Goal: Task Accomplishment & Management: Manage account settings

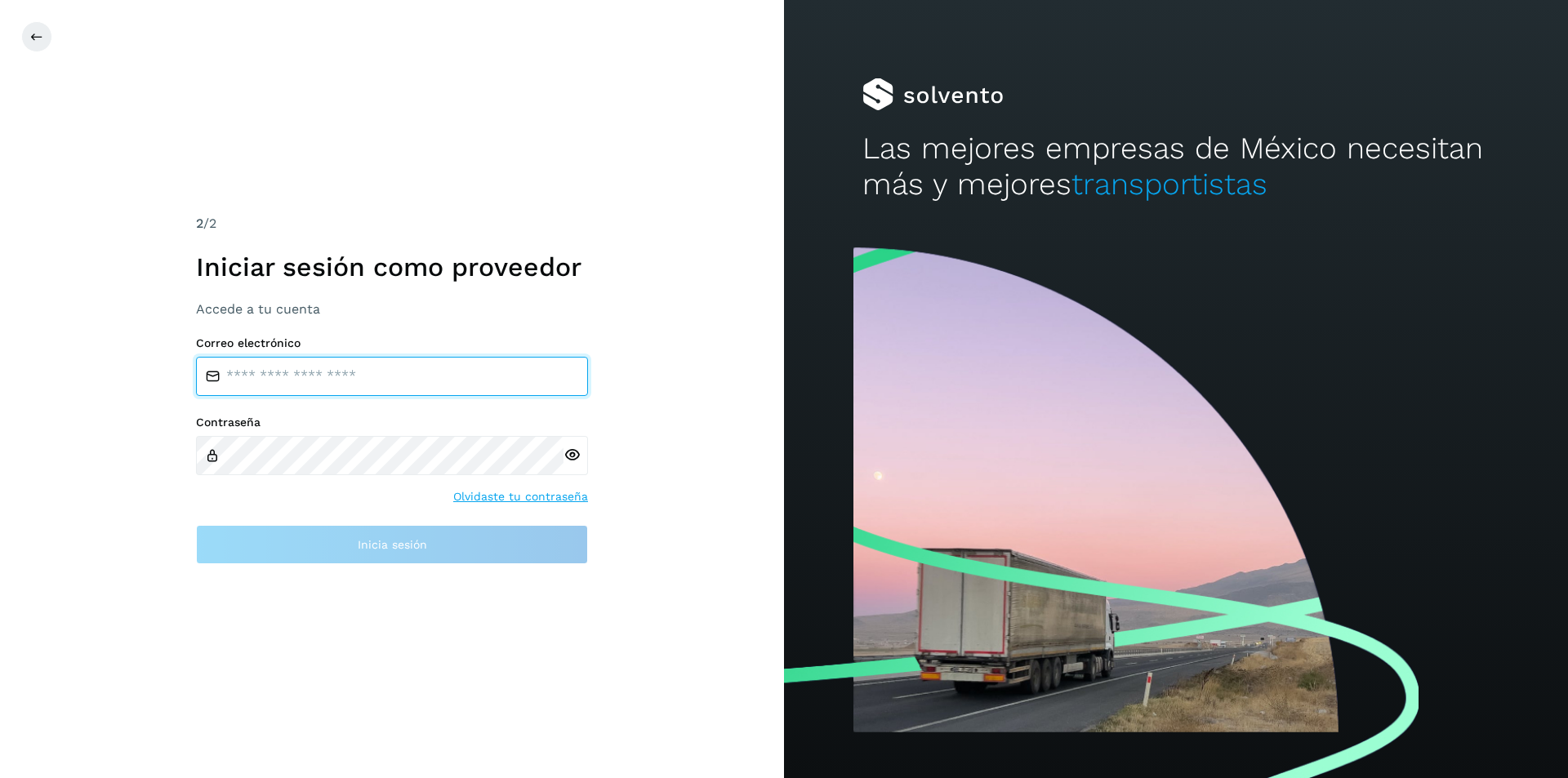
type input "**********"
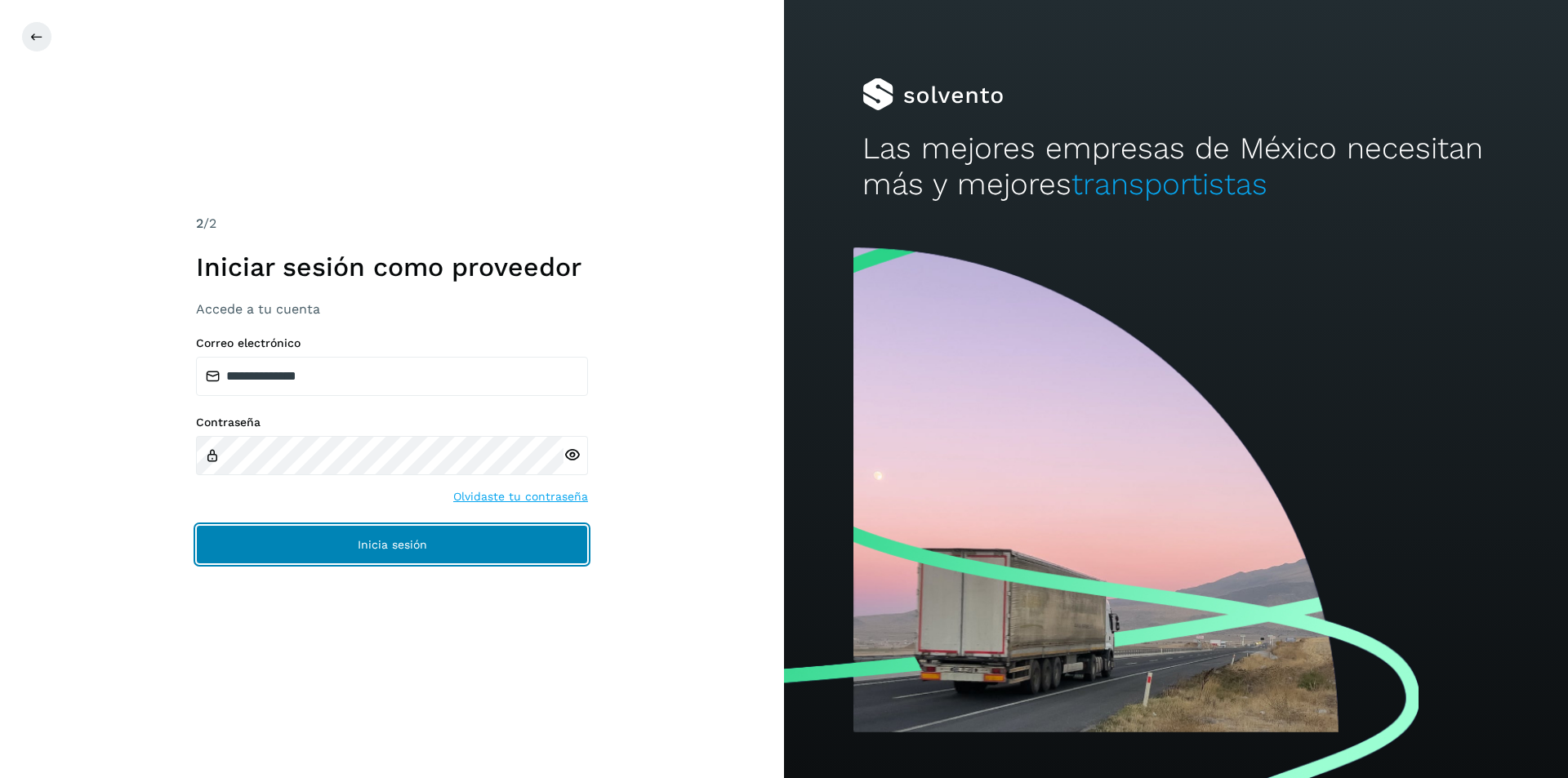
click at [363, 549] on span "Inicia sesión" at bounding box center [392, 545] width 69 height 12
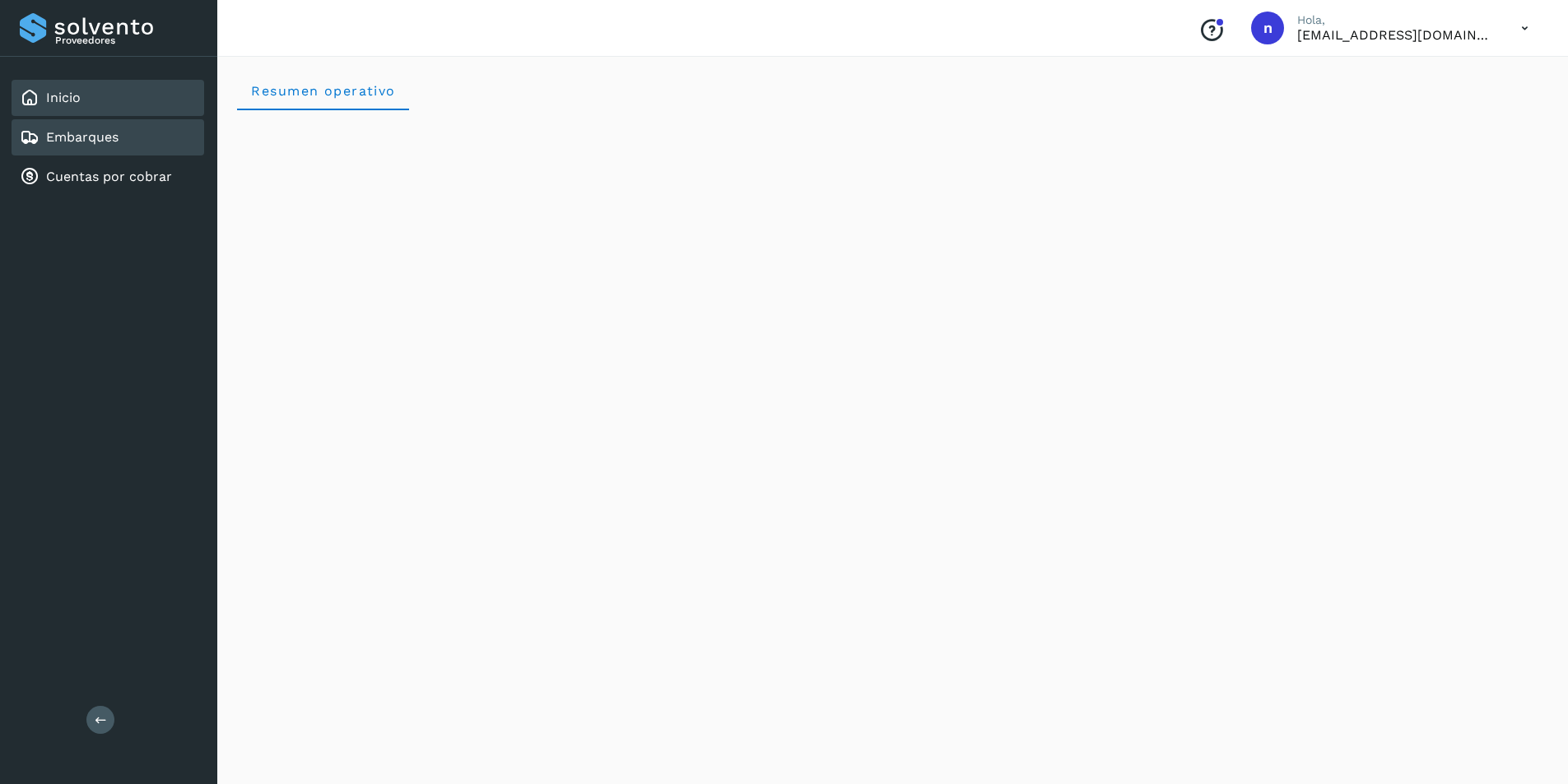
click at [79, 134] on link "Embarques" at bounding box center [82, 136] width 72 height 16
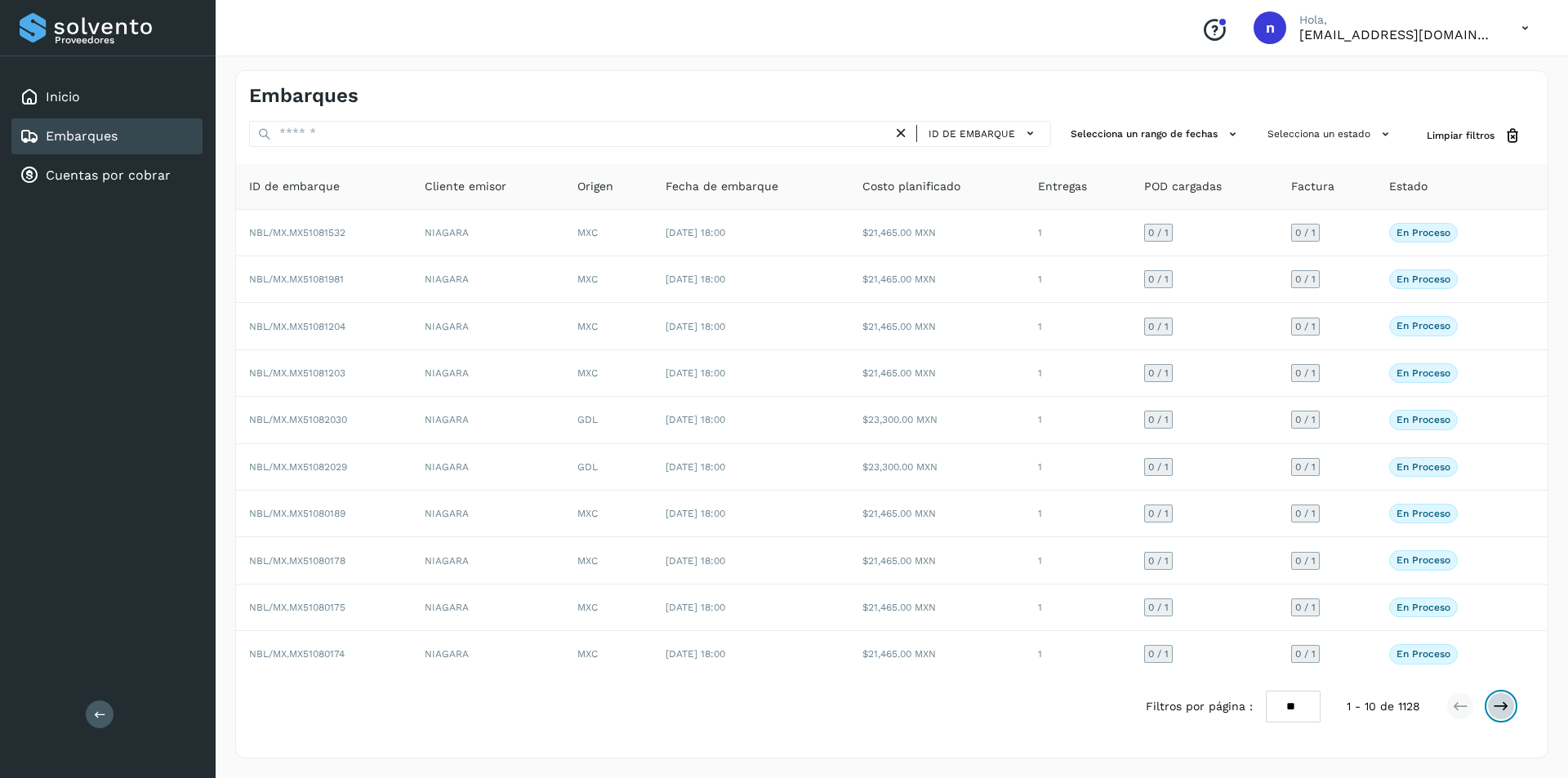
click at [1501, 705] on icon at bounding box center [1501, 706] width 17 height 17
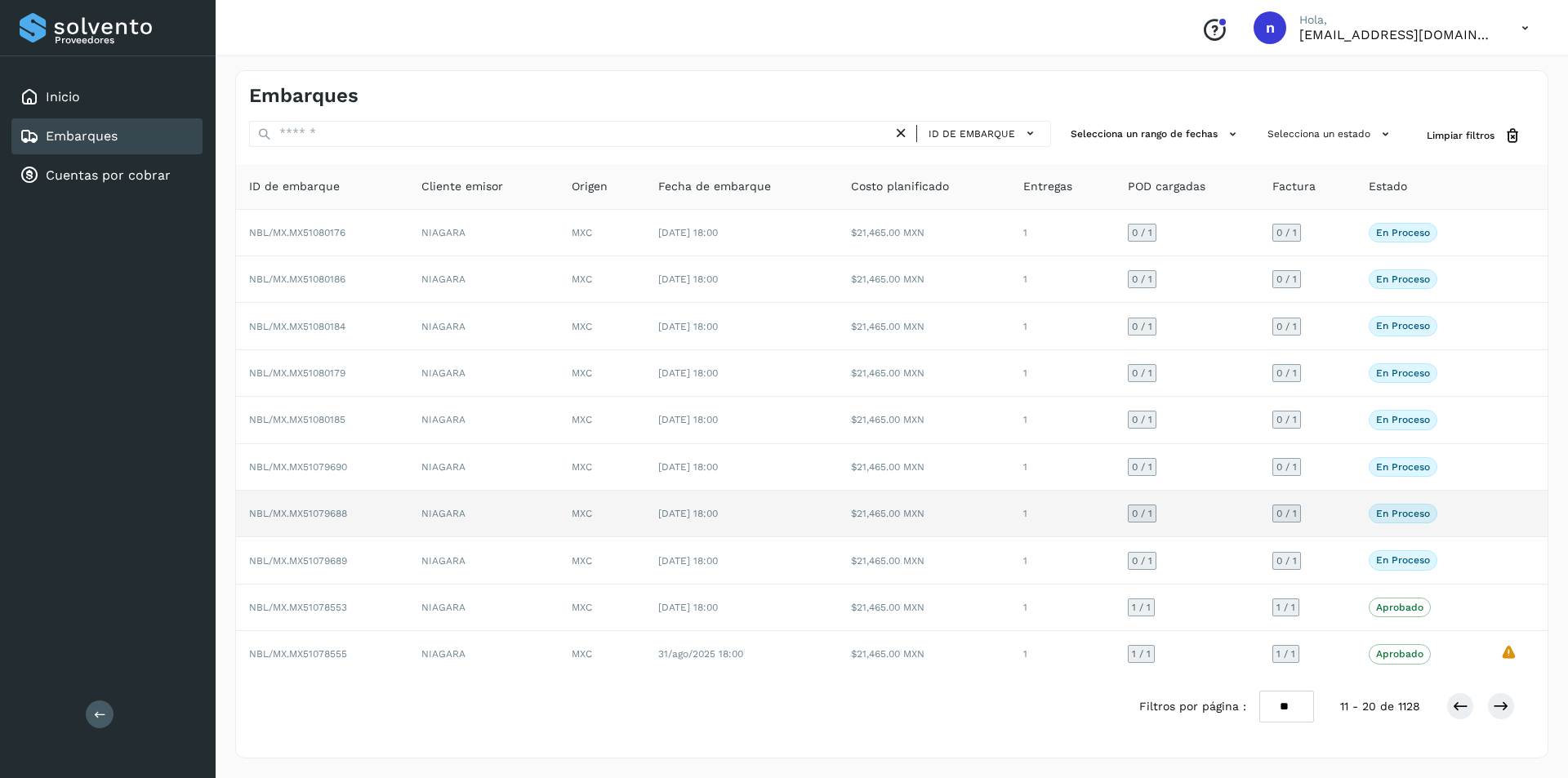
click at [320, 512] on span "NBL/MX.MX51079688" at bounding box center [298, 513] width 98 height 12
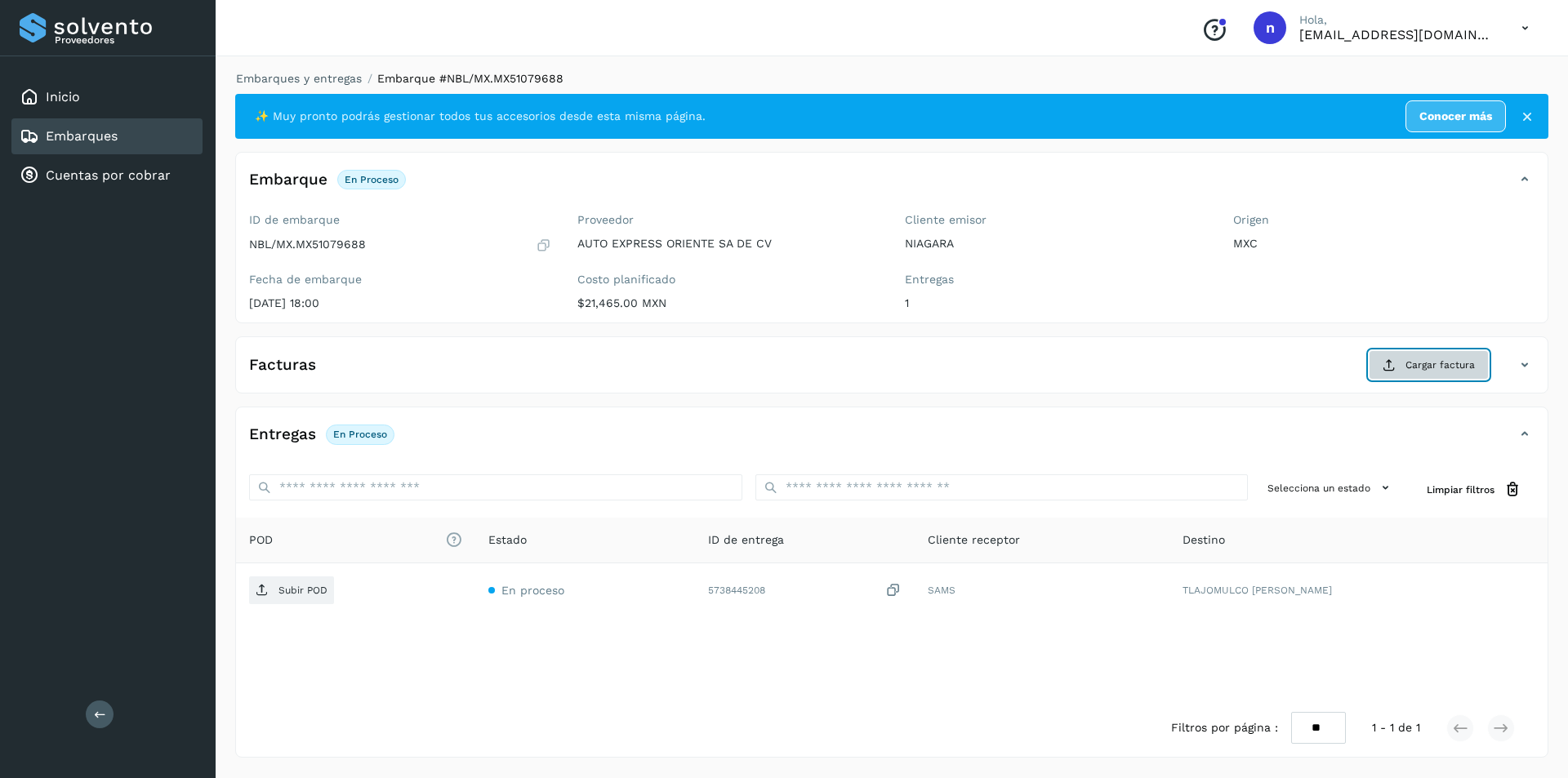
click at [1433, 363] on span "Cargar factura" at bounding box center [1440, 365] width 69 height 15
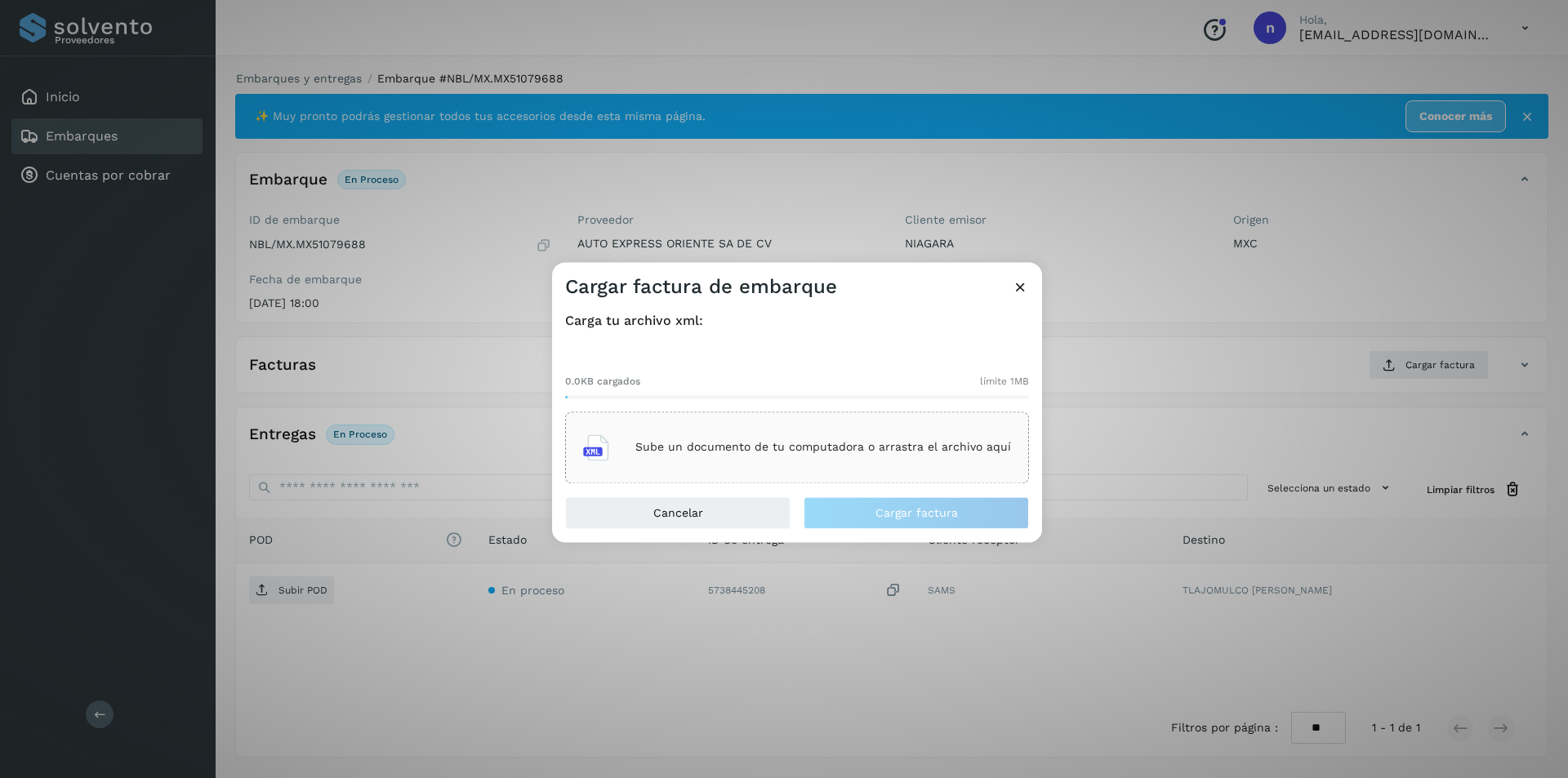
click at [782, 446] on p "Sube un documento de tu computadora o arrastra el archivo aquí" at bounding box center [823, 447] width 375 height 14
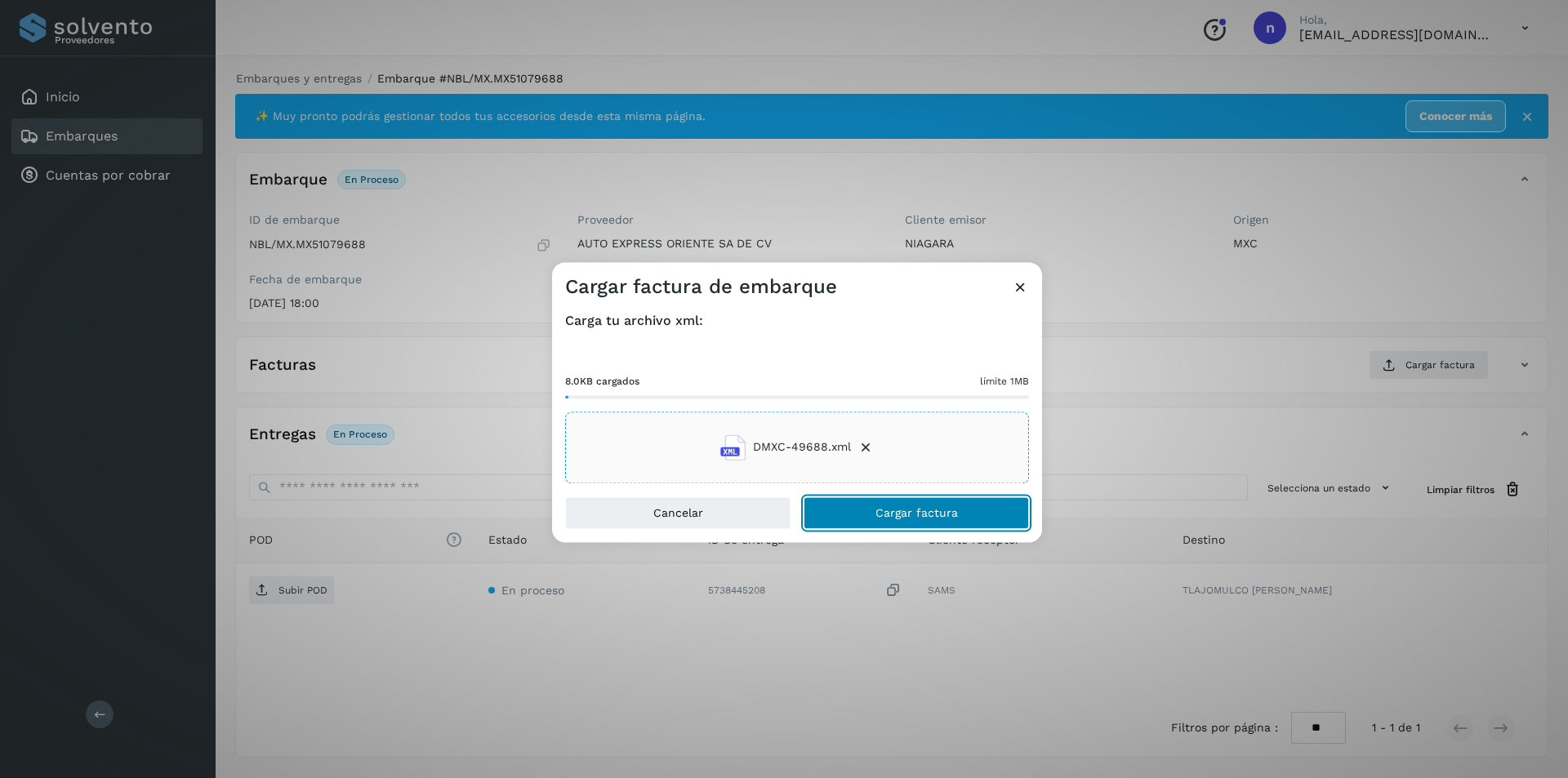
click at [900, 509] on span "Cargar factura" at bounding box center [917, 512] width 83 height 12
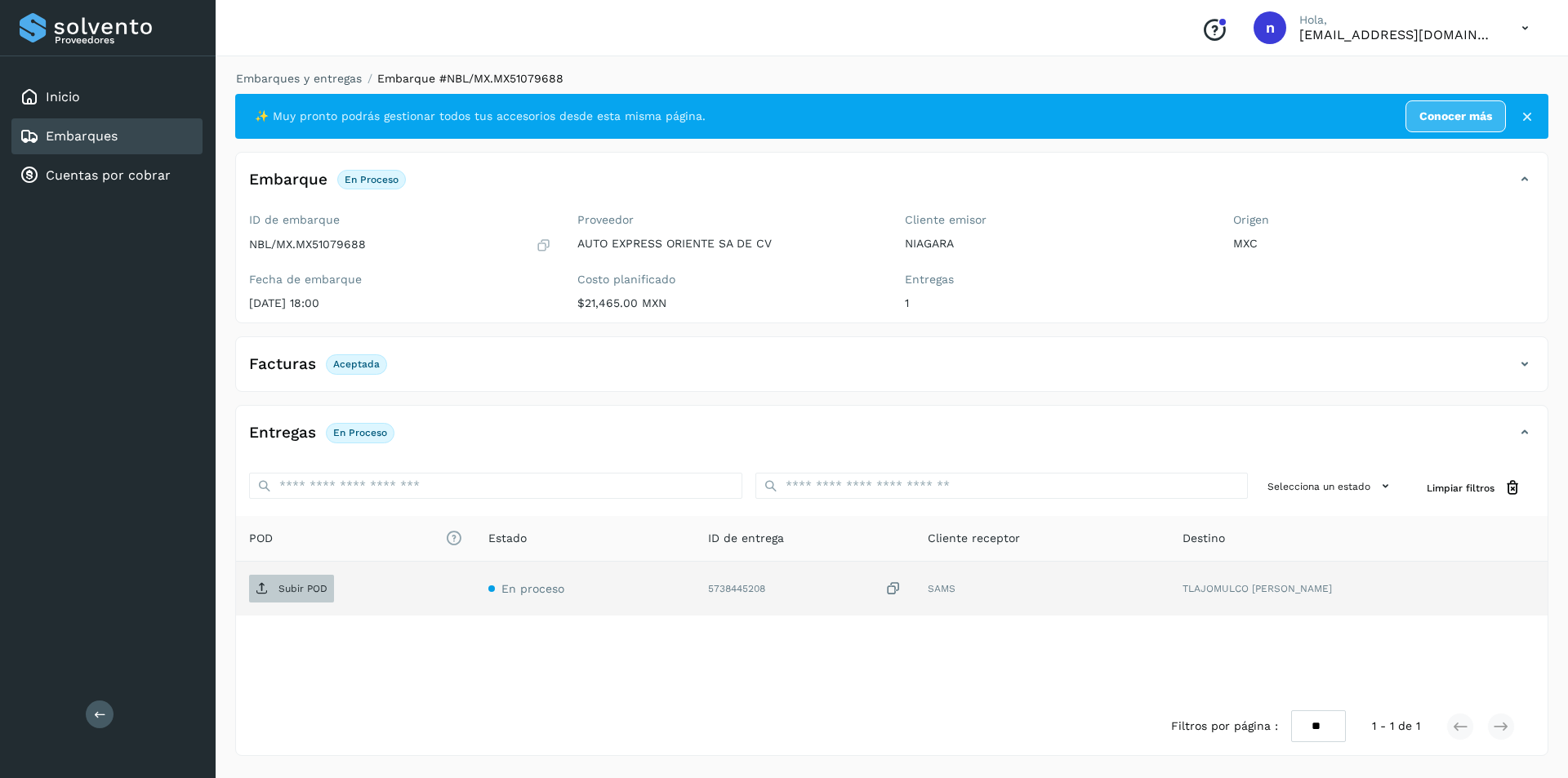
click at [294, 584] on p "Subir POD" at bounding box center [302, 588] width 49 height 12
click at [94, 133] on link "Embarques" at bounding box center [81, 135] width 72 height 16
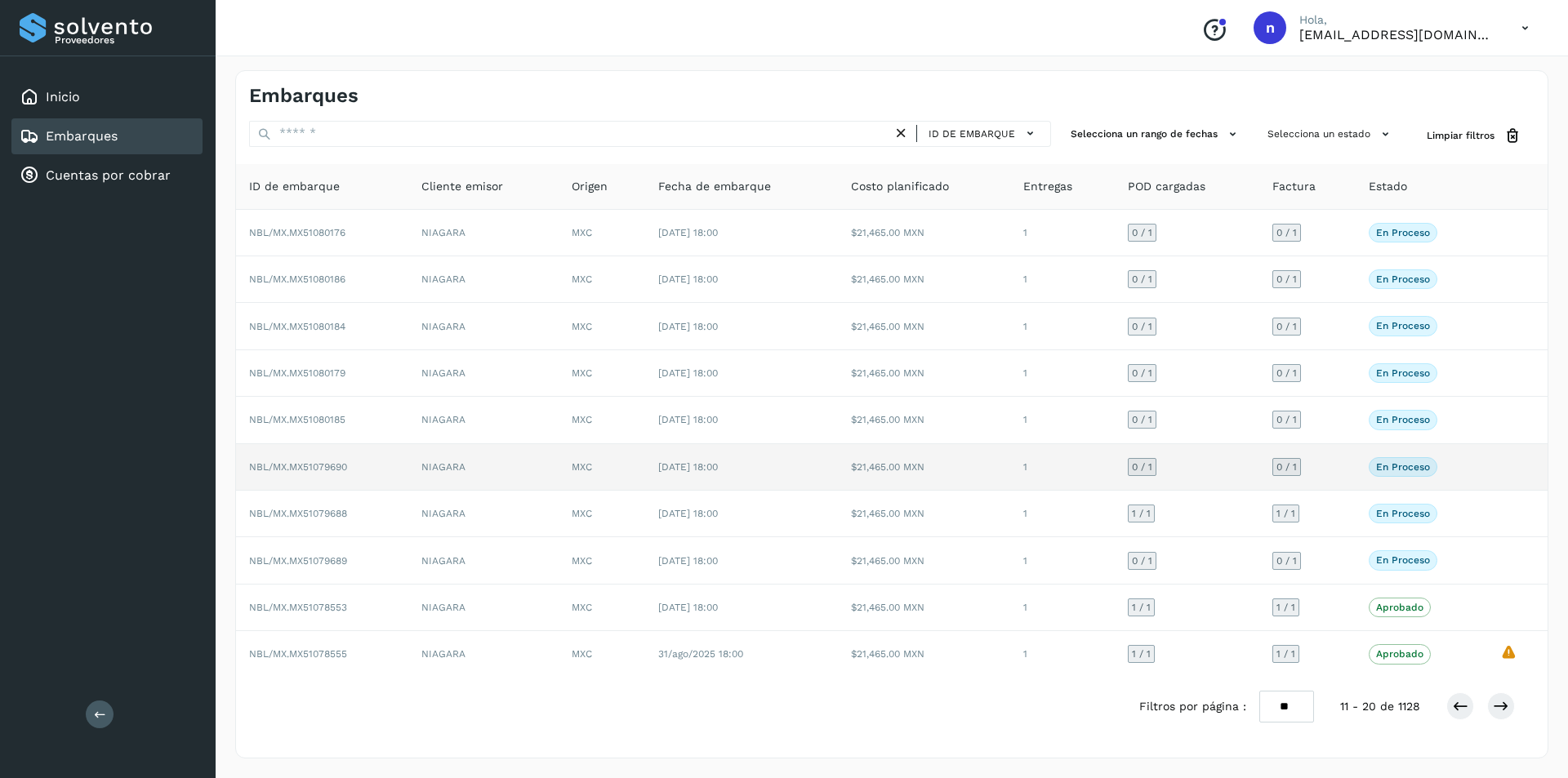
click at [328, 467] on span "NBL/MX.MX51079690" at bounding box center [298, 467] width 98 height 12
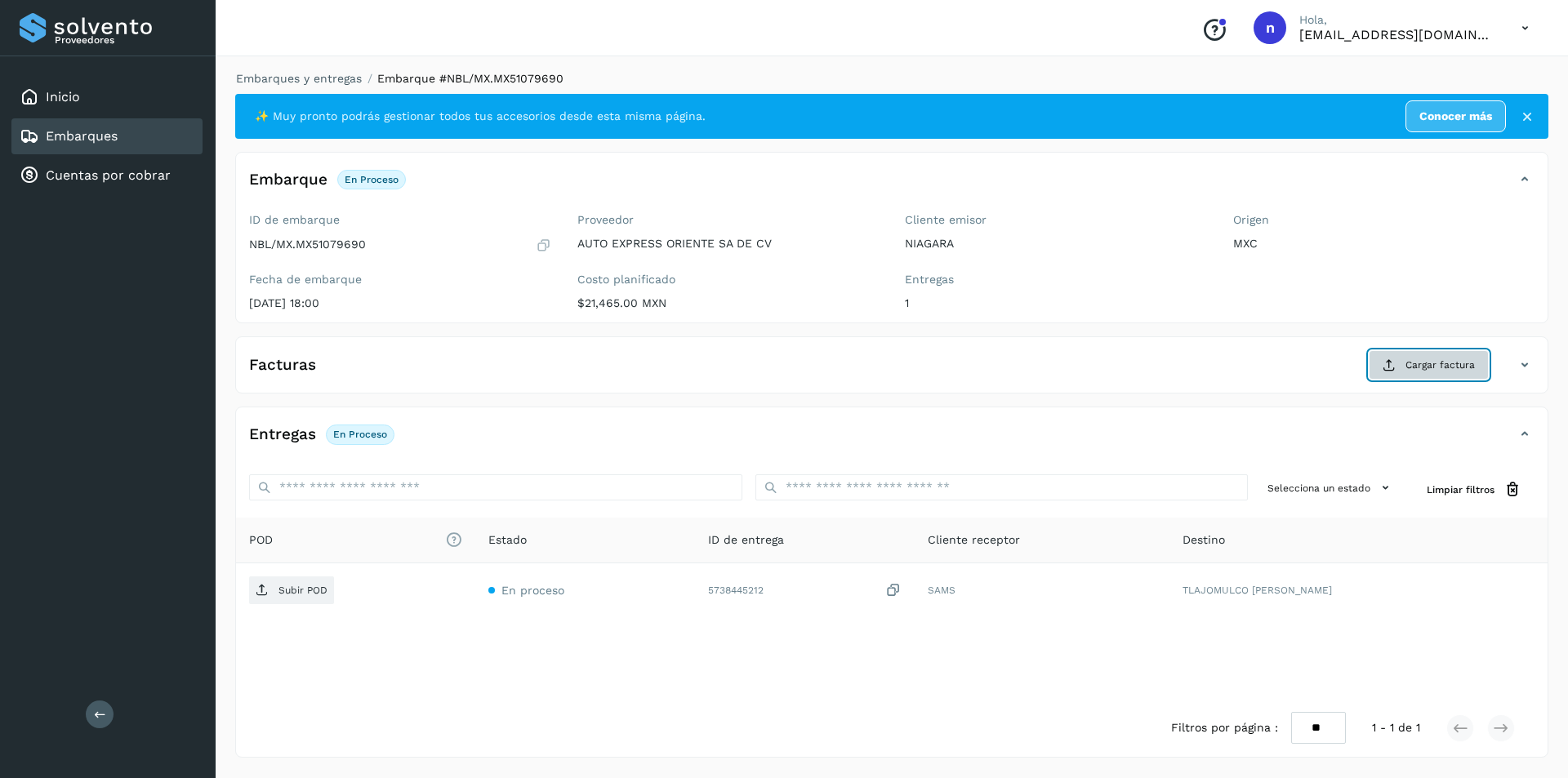
click at [1439, 362] on span "Cargar factura" at bounding box center [1440, 365] width 69 height 15
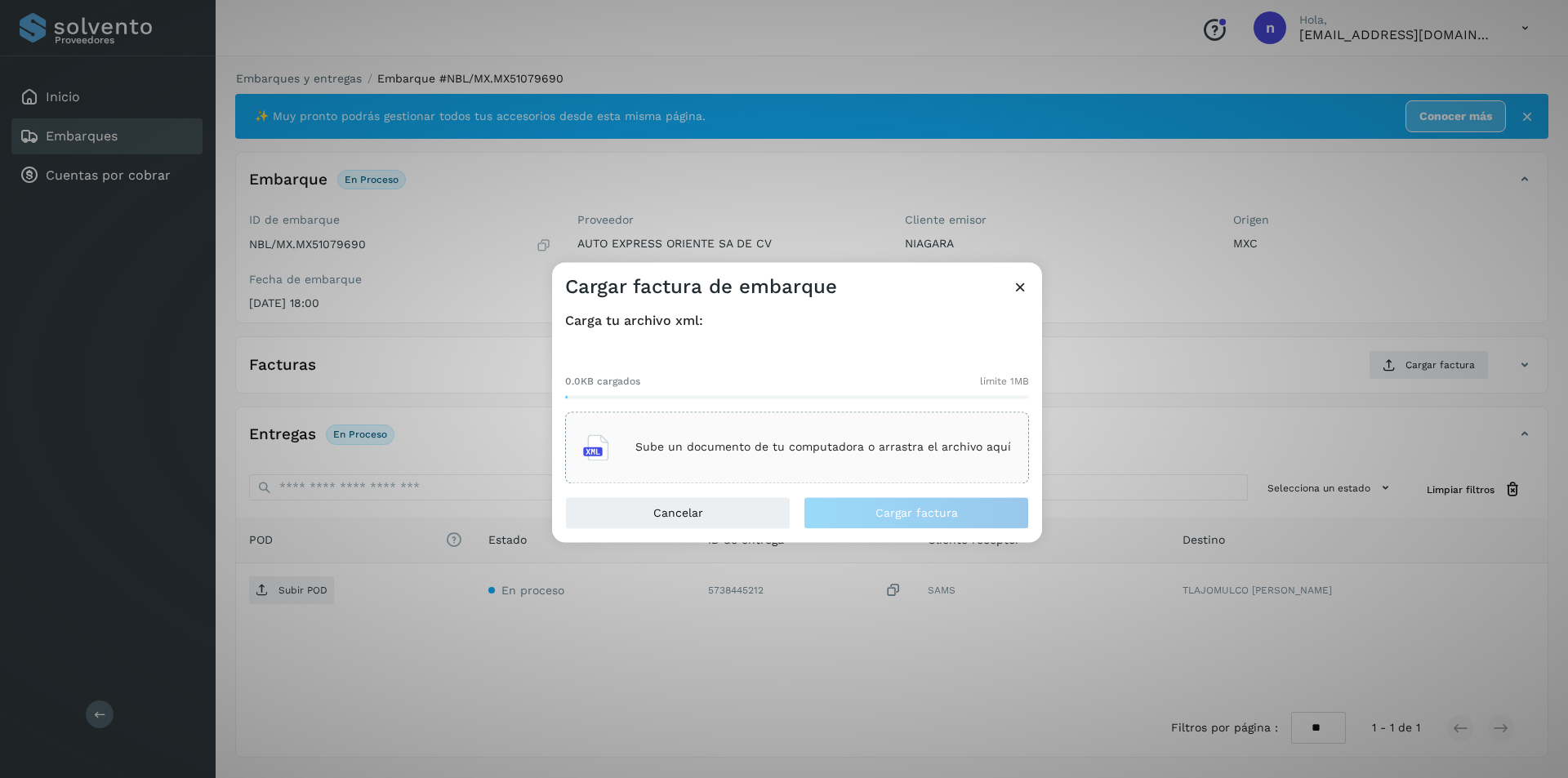
click at [790, 444] on p "Sube un documento de tu computadora o arrastra el archivo aquí" at bounding box center [823, 447] width 375 height 14
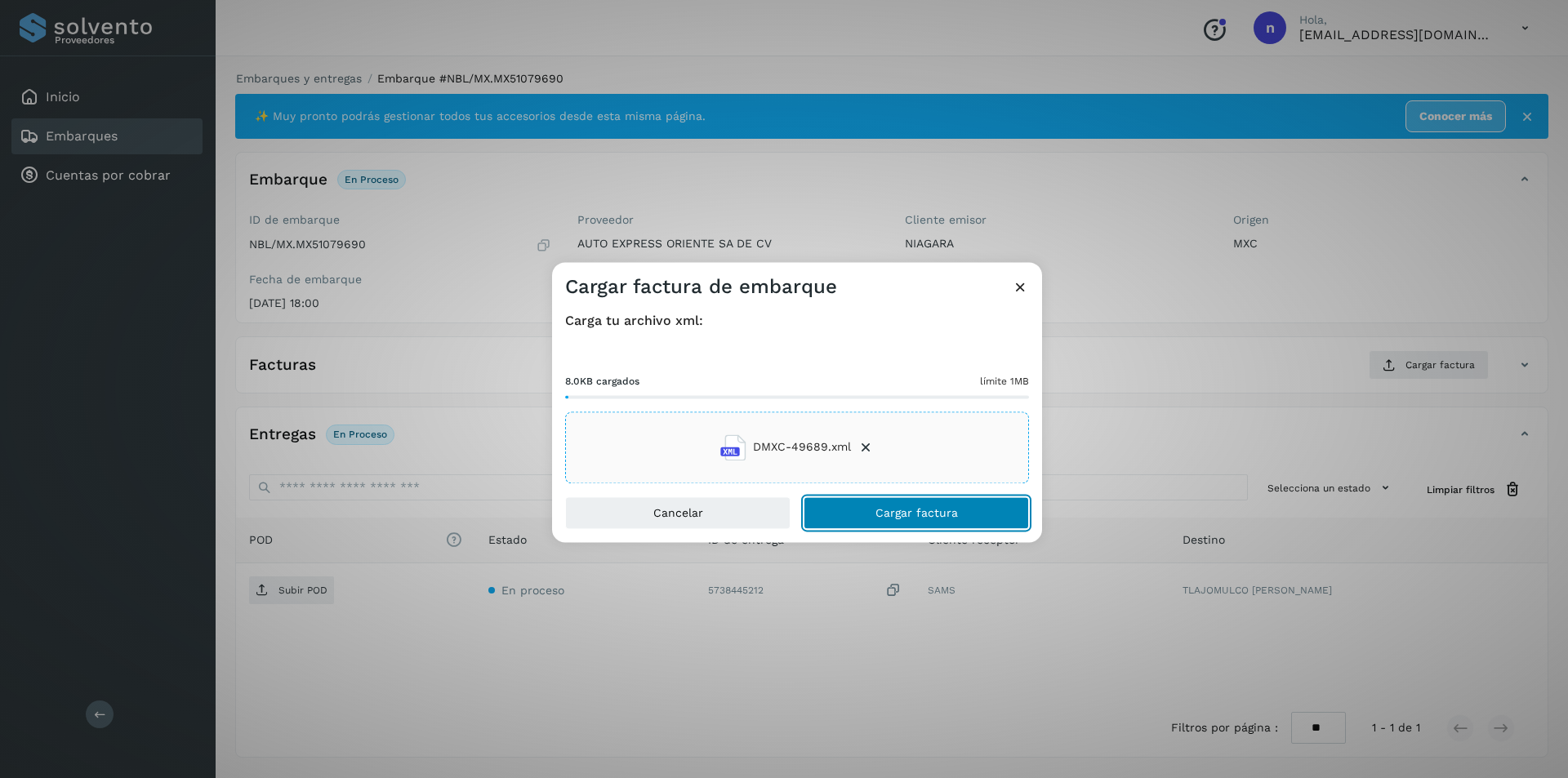
click at [918, 512] on span "Cargar factura" at bounding box center [917, 512] width 83 height 12
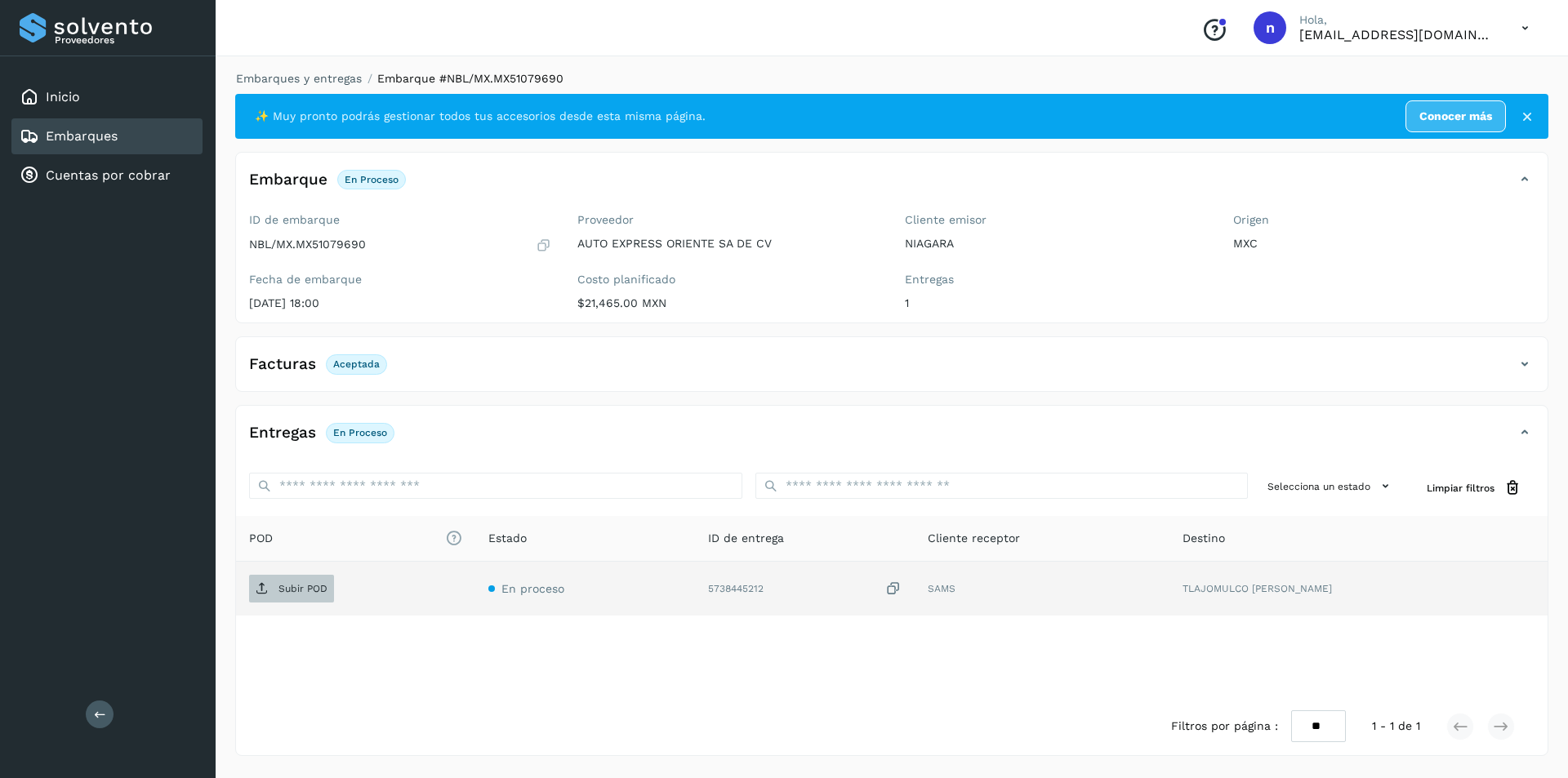
click at [296, 578] on span "Subir POD" at bounding box center [291, 589] width 85 height 26
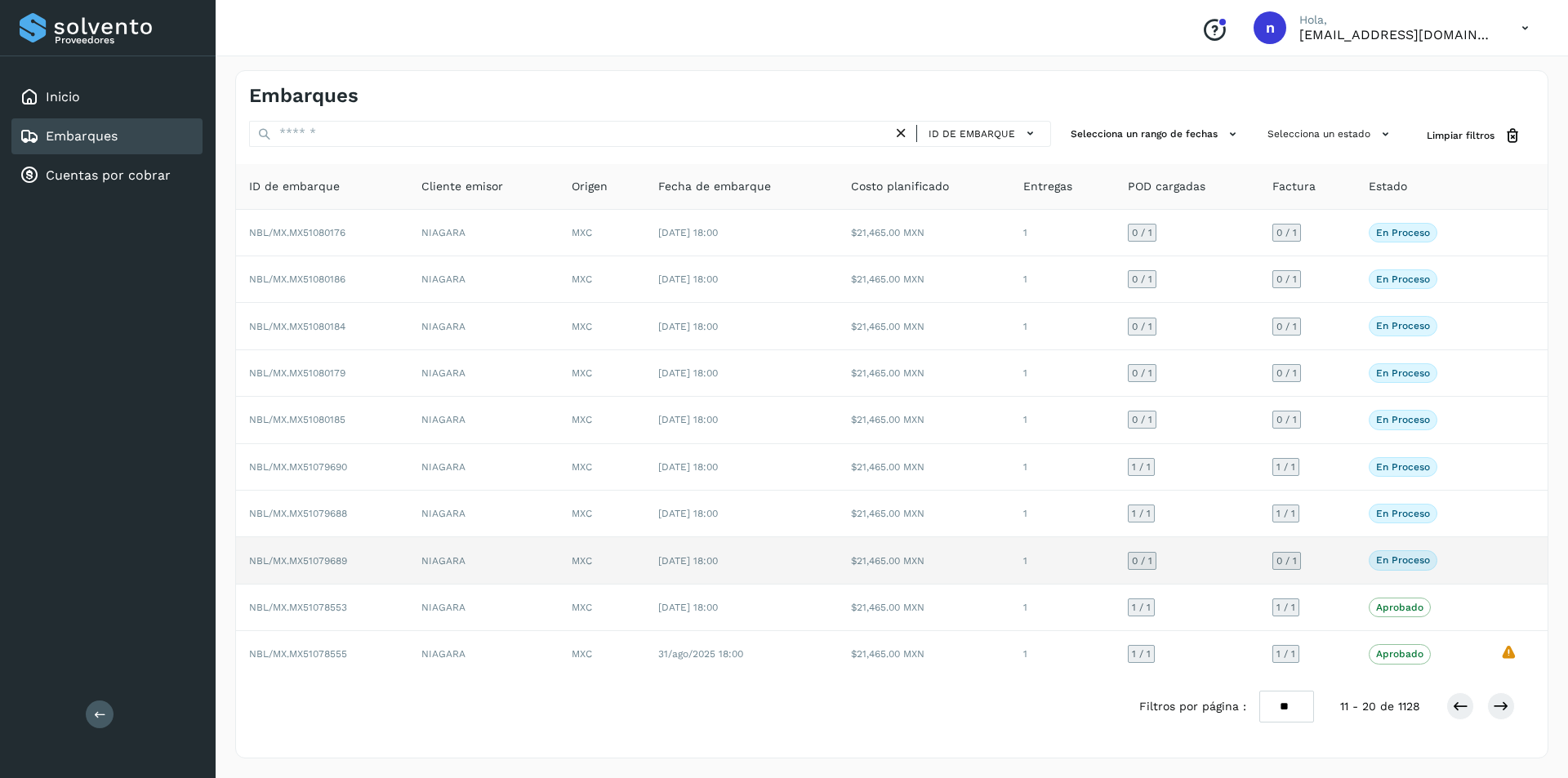
click at [338, 559] on span "NBL/MX.MX51079689" at bounding box center [298, 561] width 98 height 12
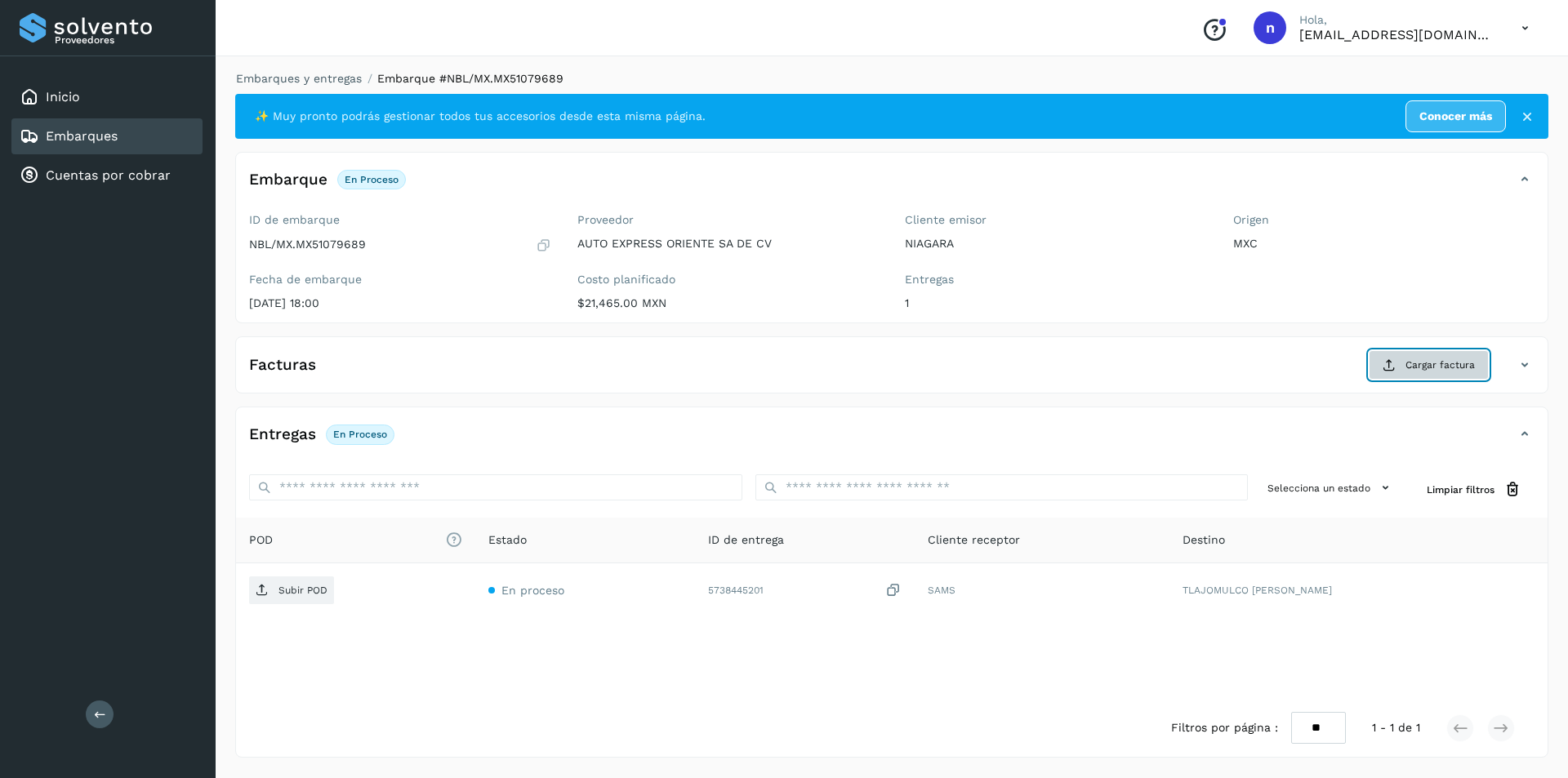
click at [1426, 361] on span "Cargar factura" at bounding box center [1440, 365] width 69 height 15
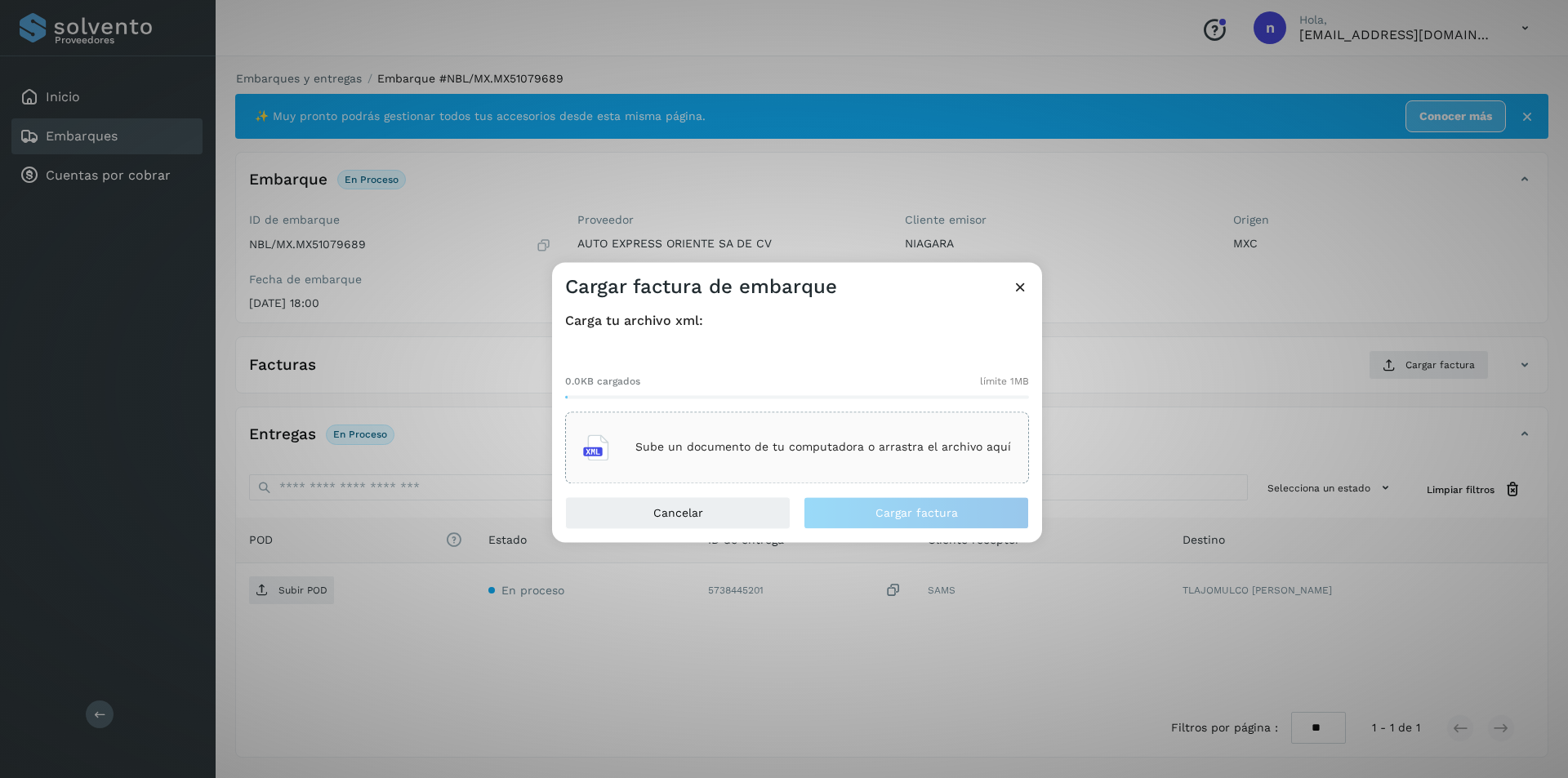
click at [737, 446] on p "Sube un documento de tu computadora o arrastra el archivo aquí" at bounding box center [823, 447] width 375 height 14
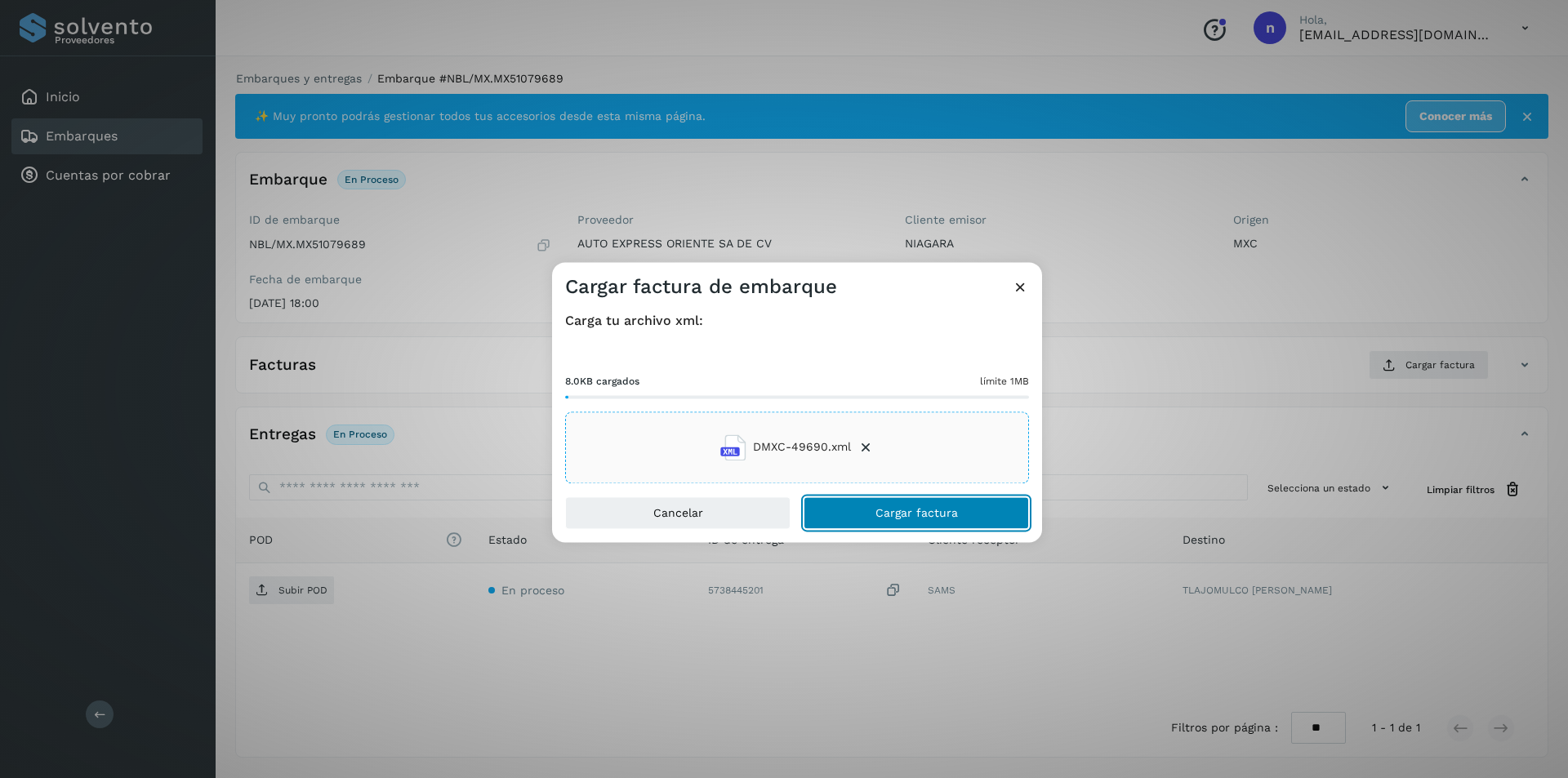
click at [900, 511] on span "Cargar factura" at bounding box center [917, 512] width 83 height 12
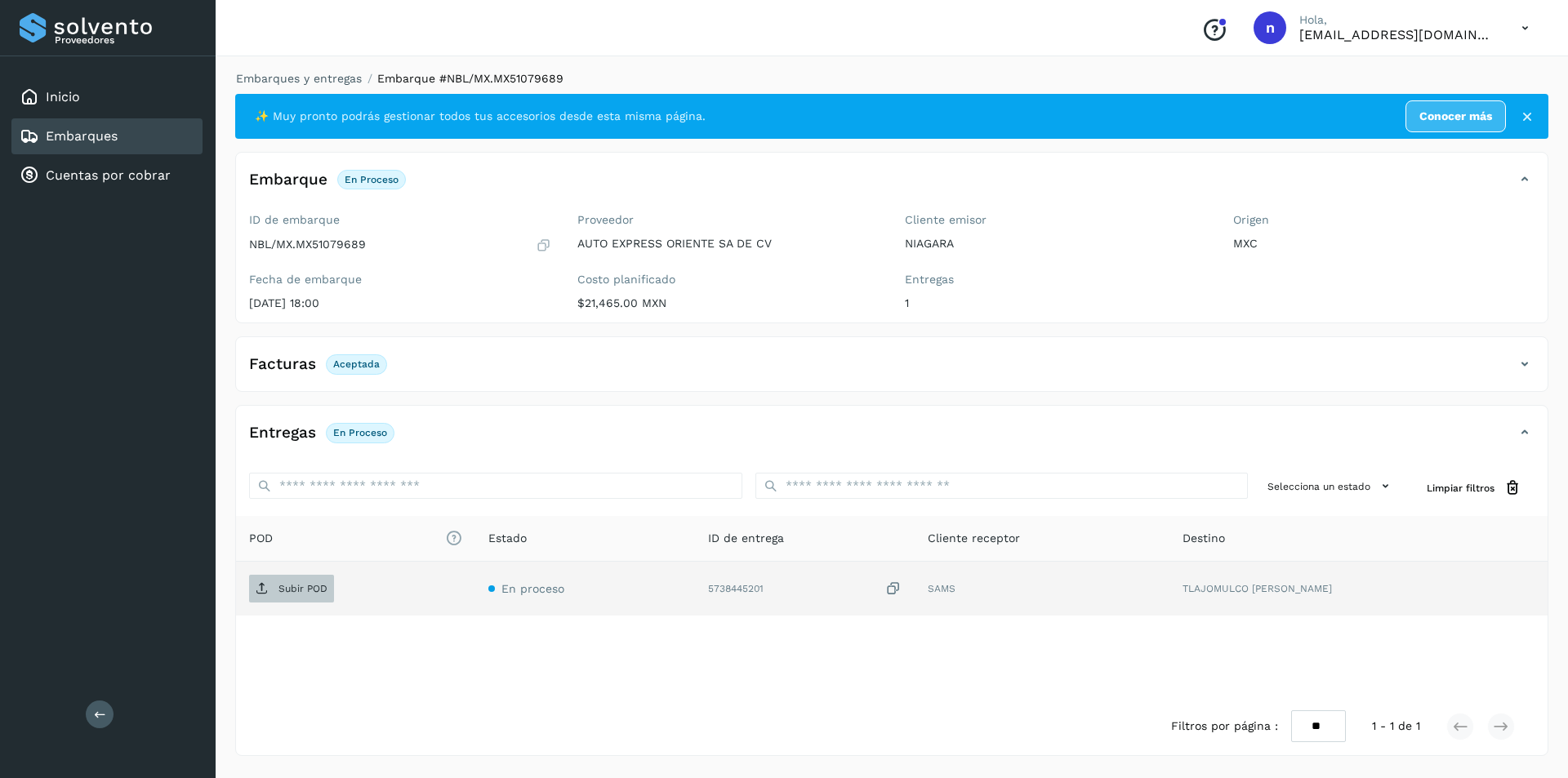
click at [280, 583] on p "Subir POD" at bounding box center [302, 588] width 49 height 12
click at [106, 129] on link "Embarques" at bounding box center [81, 135] width 72 height 16
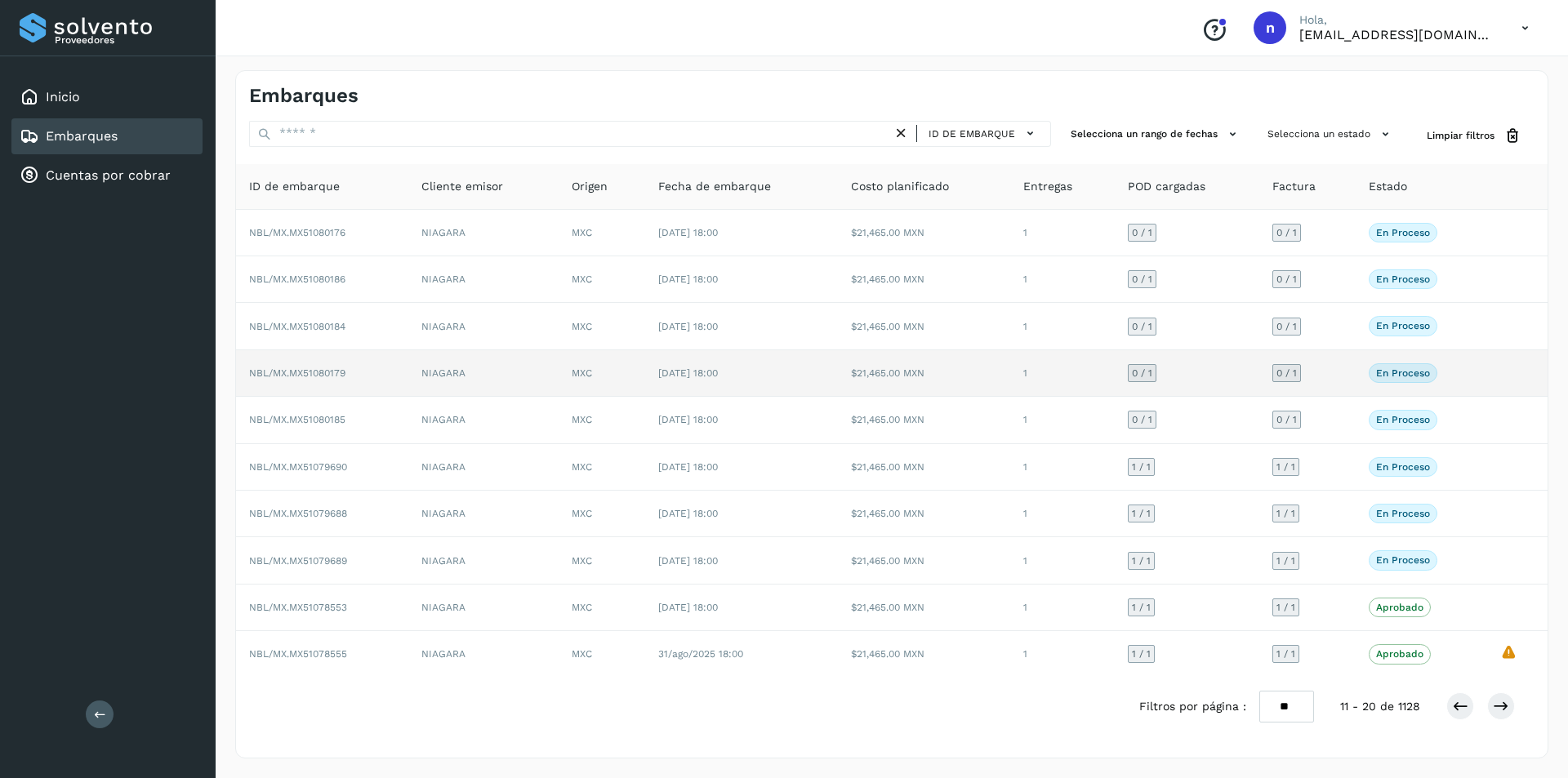
click at [324, 365] on td "NBL/MX.MX51080179" at bounding box center [322, 373] width 172 height 46
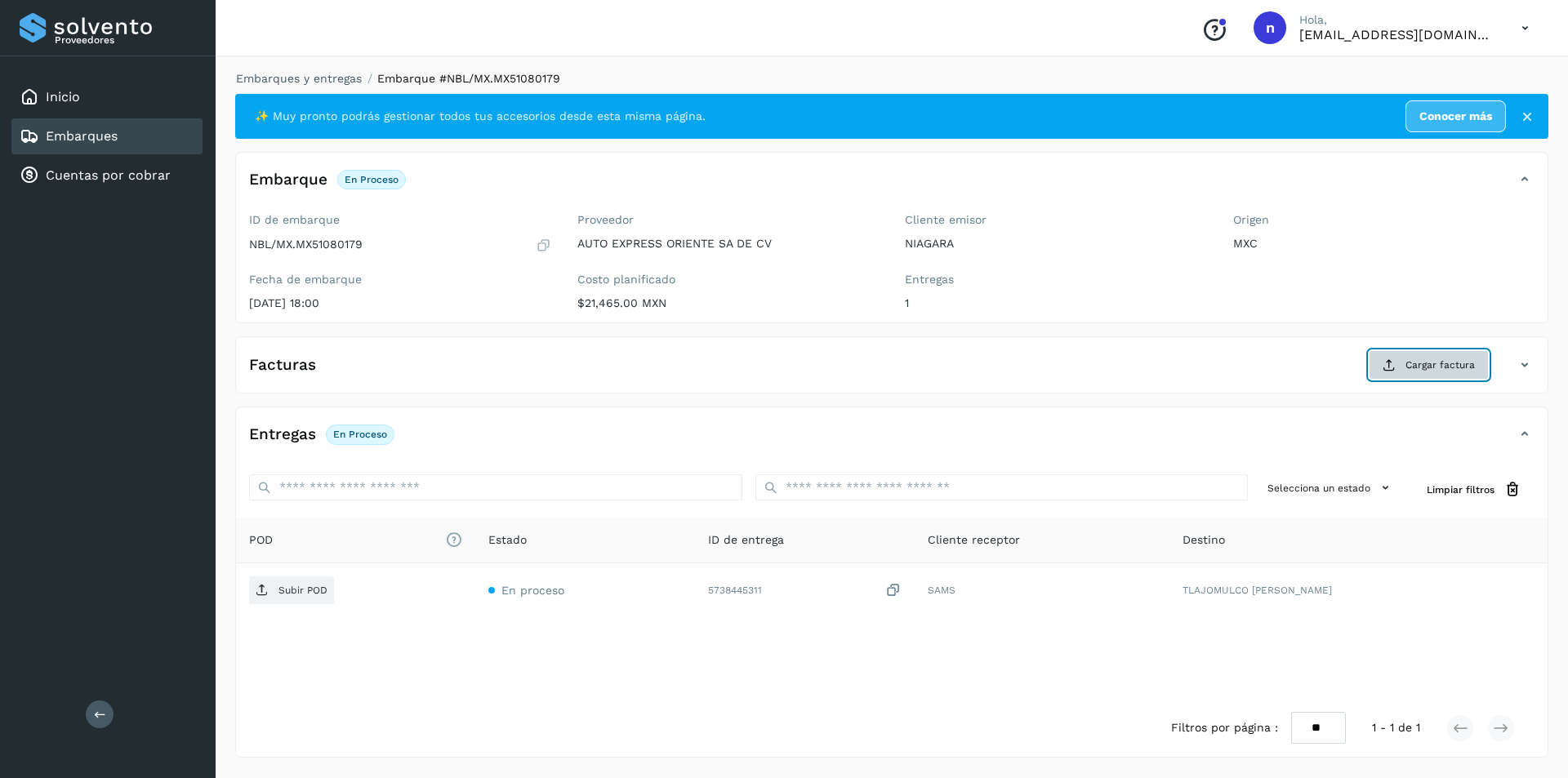
click at [1430, 363] on span "Cargar factura" at bounding box center [1440, 365] width 69 height 15
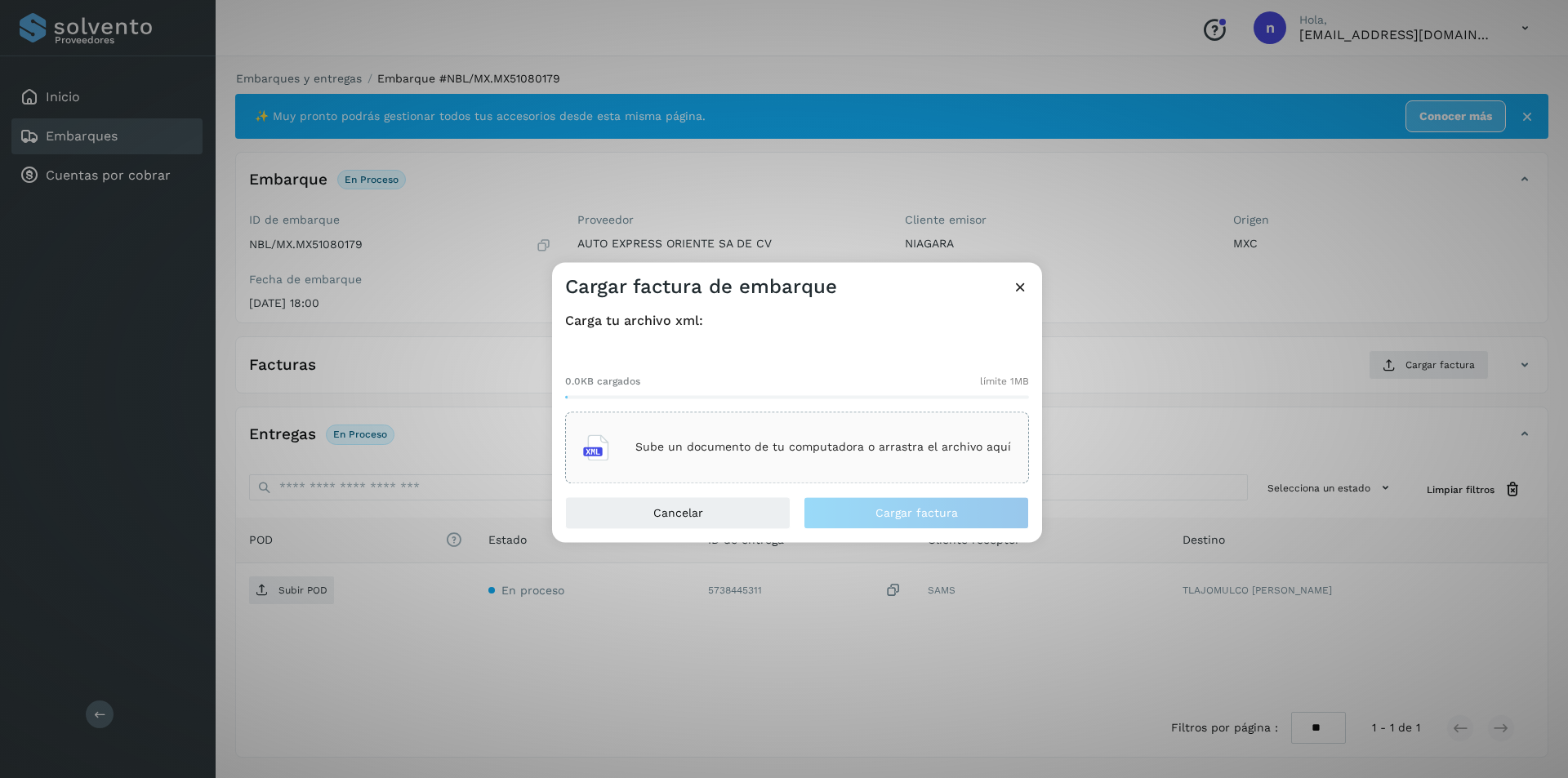
click at [848, 448] on p "Sube un documento de tu computadora o arrastra el archivo aquí" at bounding box center [823, 447] width 375 height 14
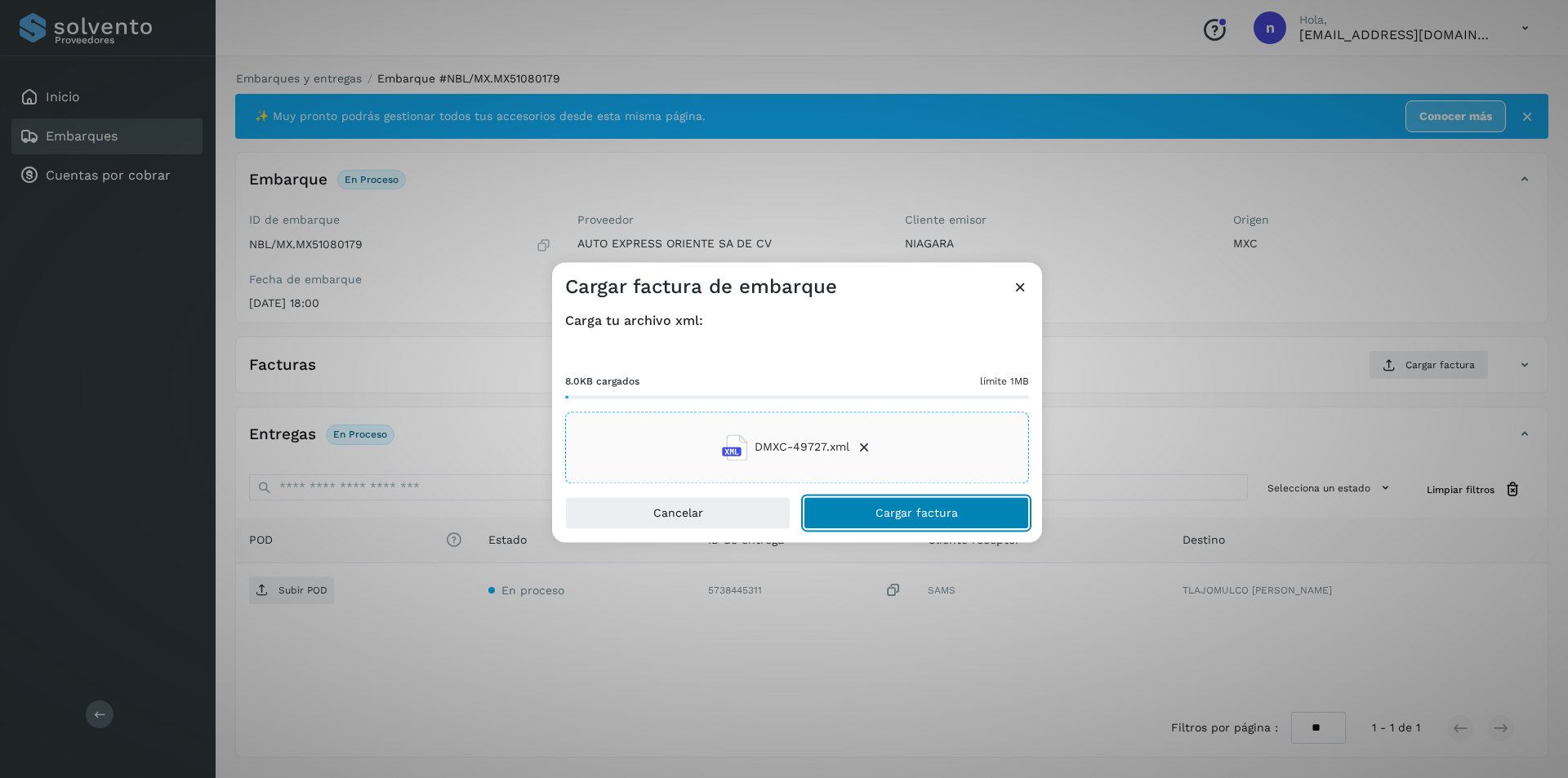
click at [919, 507] on span "Cargar factura" at bounding box center [917, 512] width 83 height 12
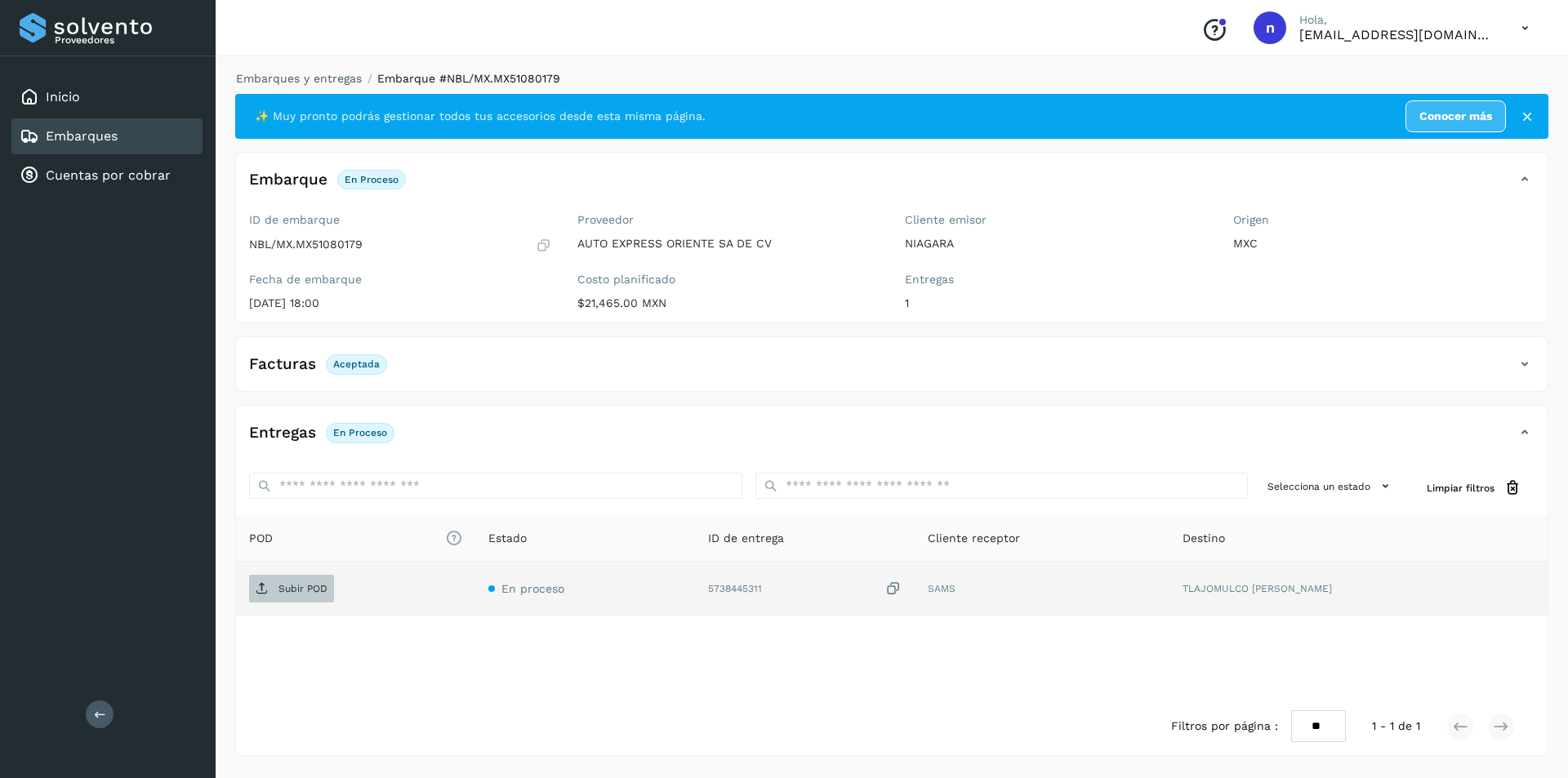
click at [290, 584] on p "Subir POD" at bounding box center [302, 588] width 49 height 12
click at [48, 127] on div "Embarques" at bounding box center [68, 136] width 98 height 20
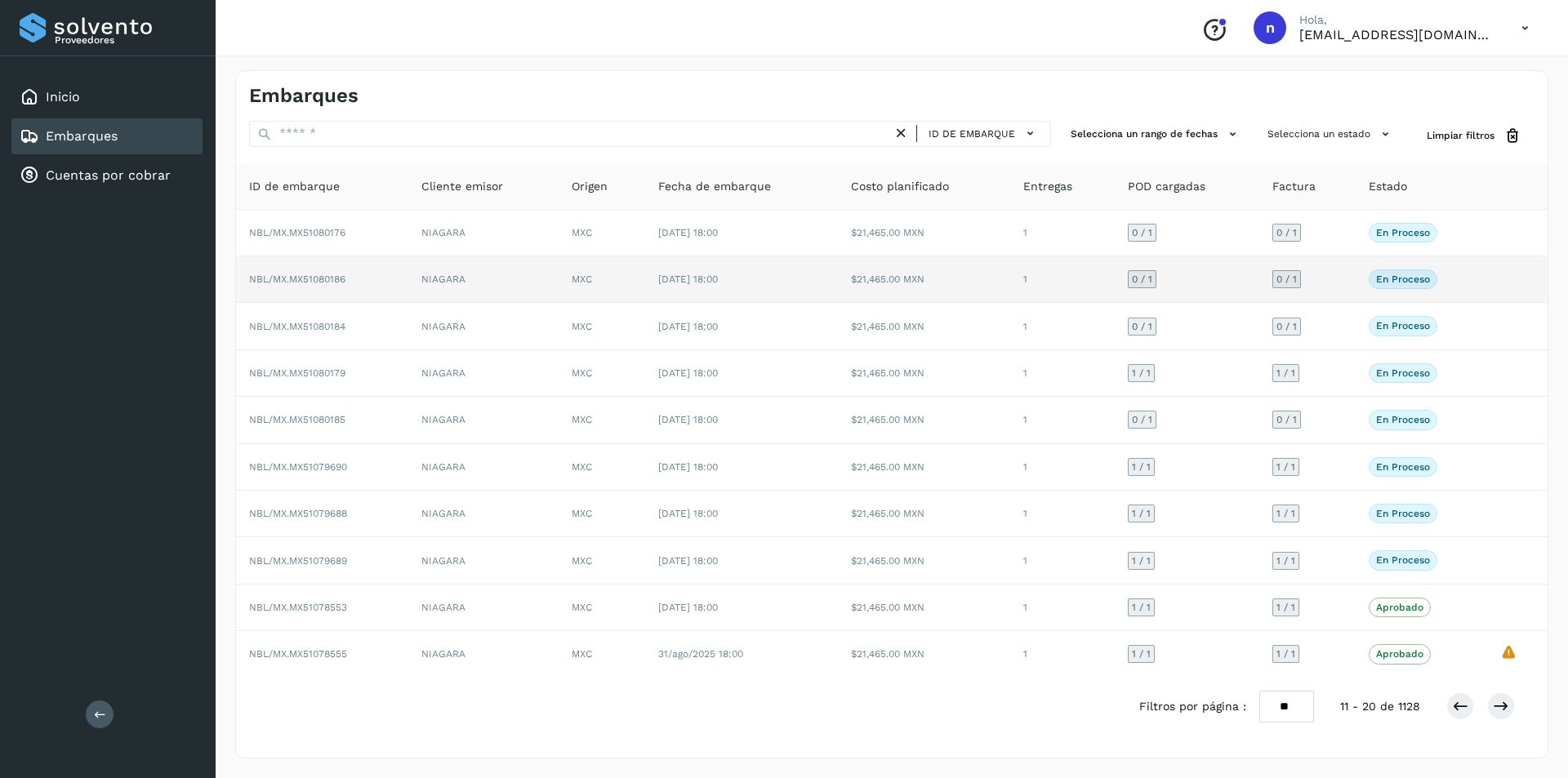
click at [334, 276] on span "NBL/MX.MX51080186" at bounding box center [297, 279] width 97 height 12
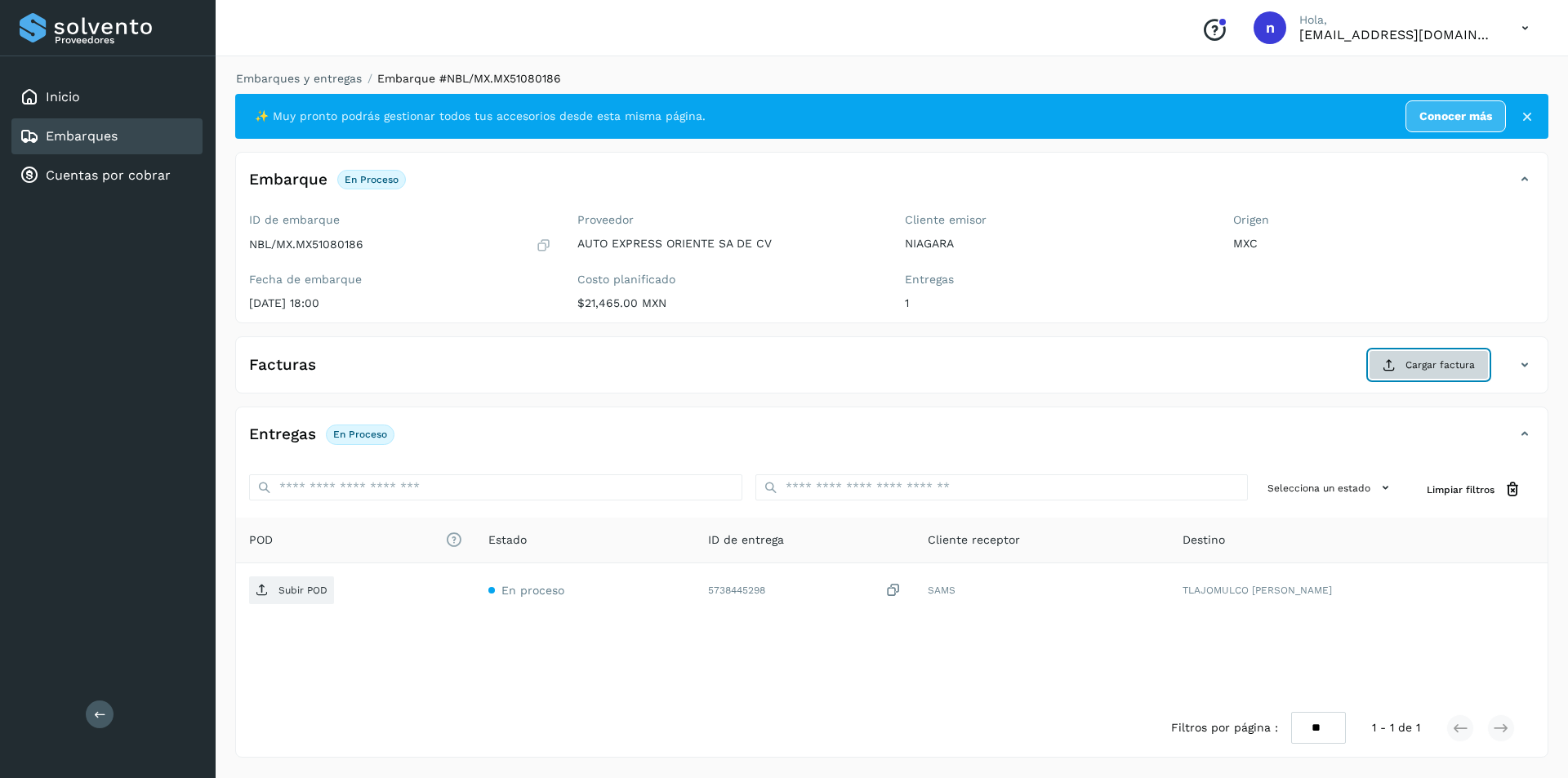
click at [1430, 359] on span "Cargar factura" at bounding box center [1440, 365] width 69 height 15
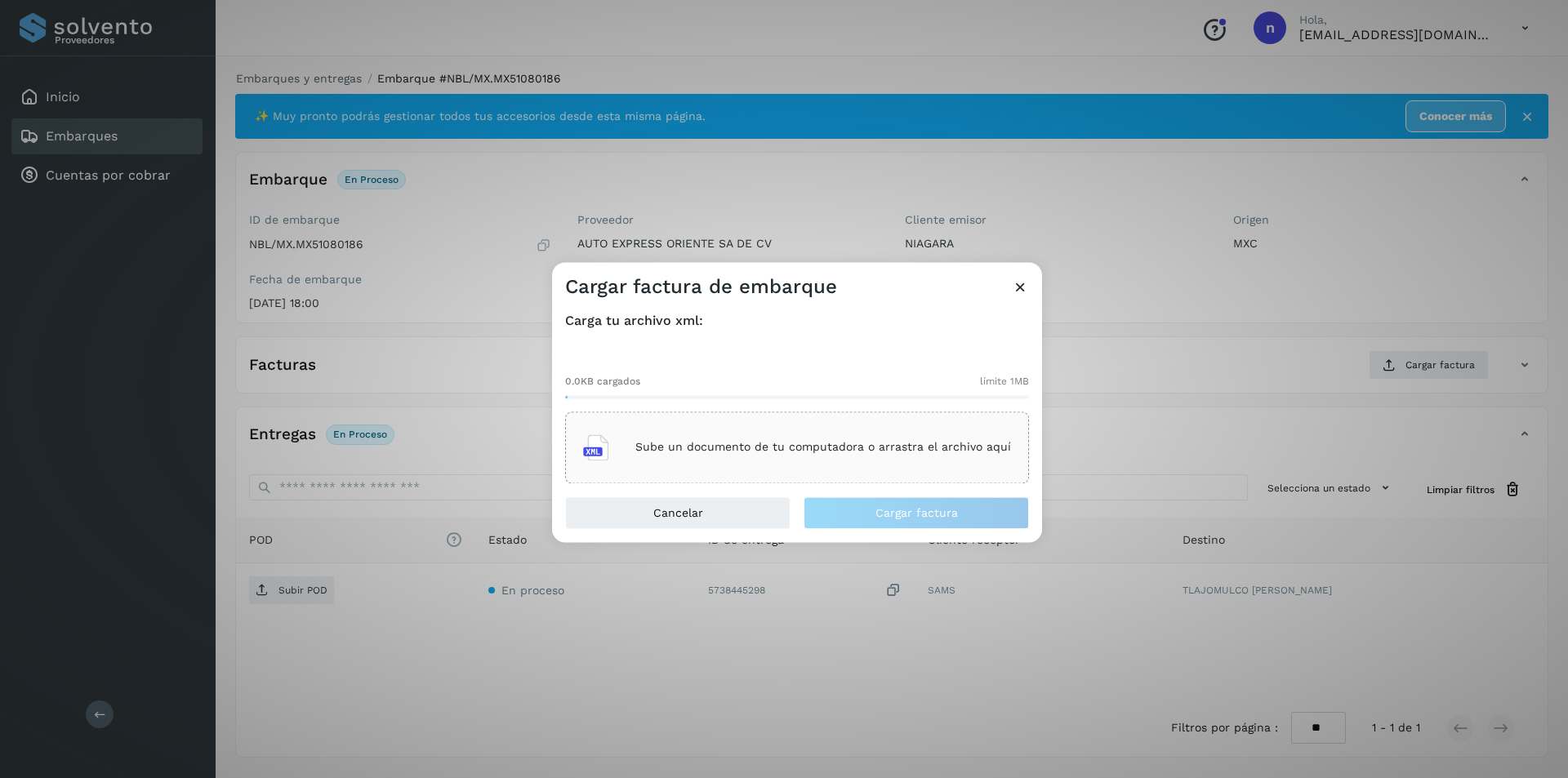
click at [768, 435] on div "Sube un documento de tu computadora o arrastra el archivo aquí" at bounding box center [796, 447] width 427 height 44
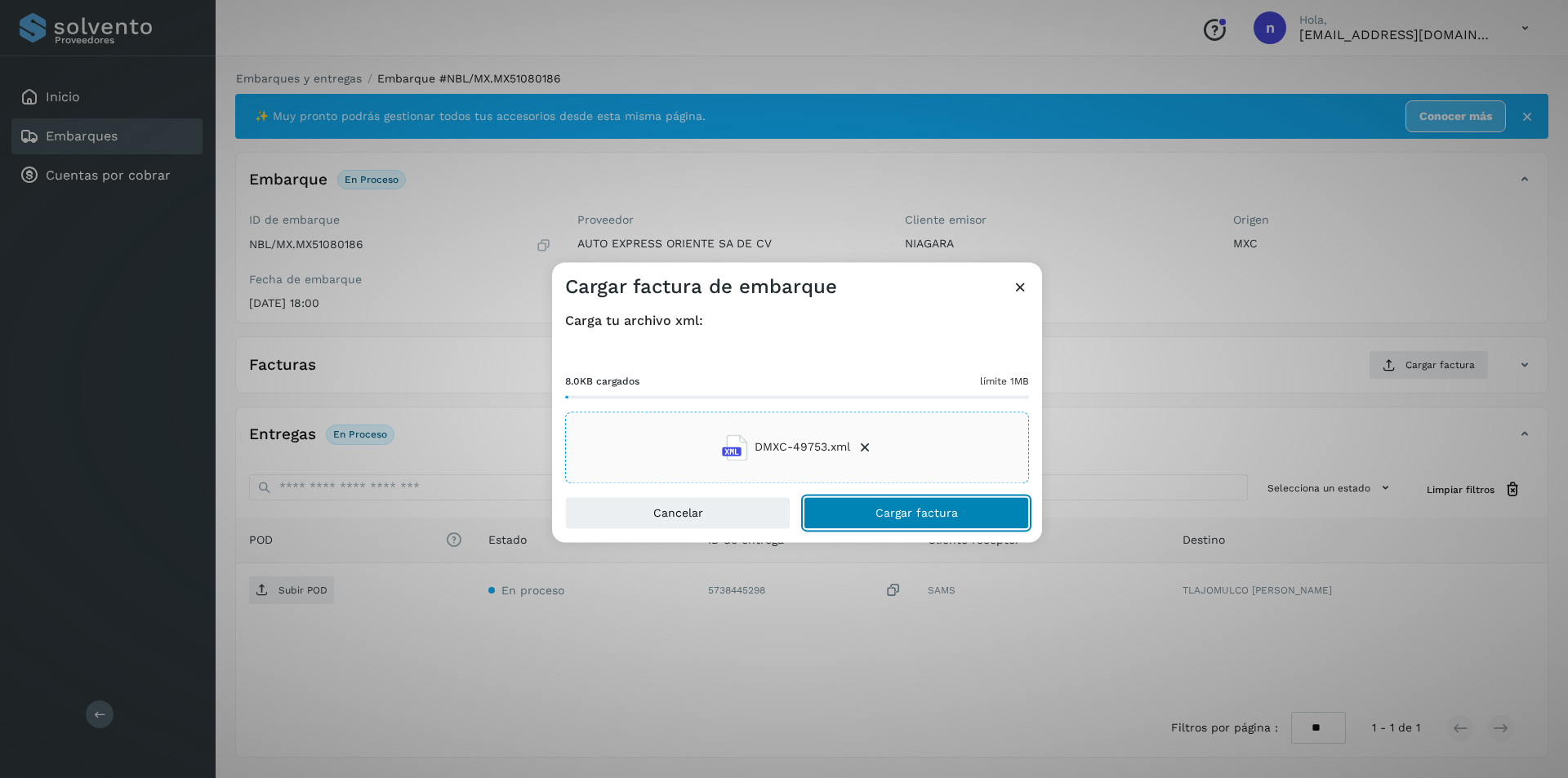
click at [911, 513] on span "Cargar factura" at bounding box center [917, 512] width 83 height 12
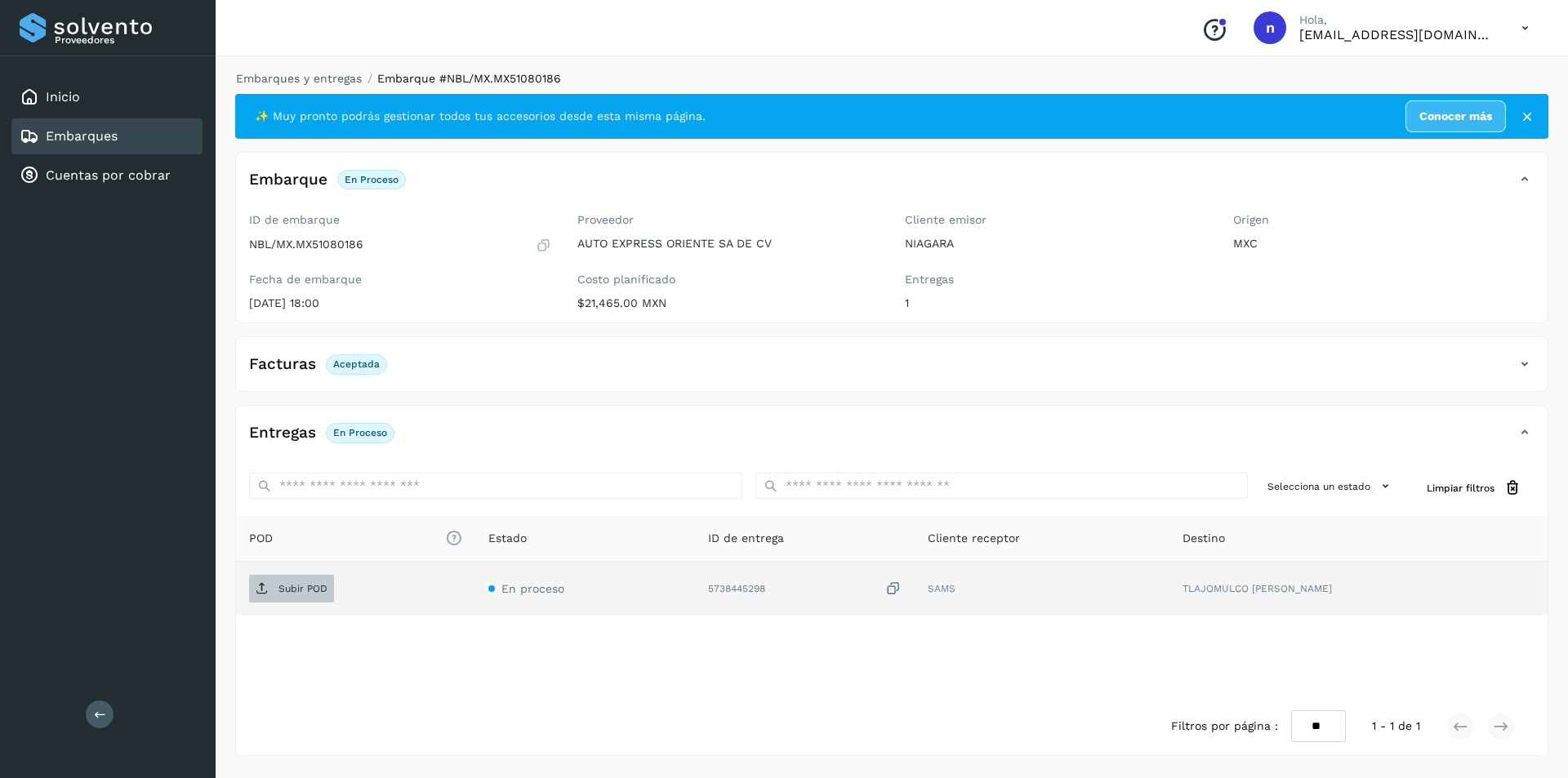
click at [286, 586] on p "Subir POD" at bounding box center [302, 588] width 49 height 12
click at [97, 135] on link "Embarques" at bounding box center [81, 135] width 72 height 16
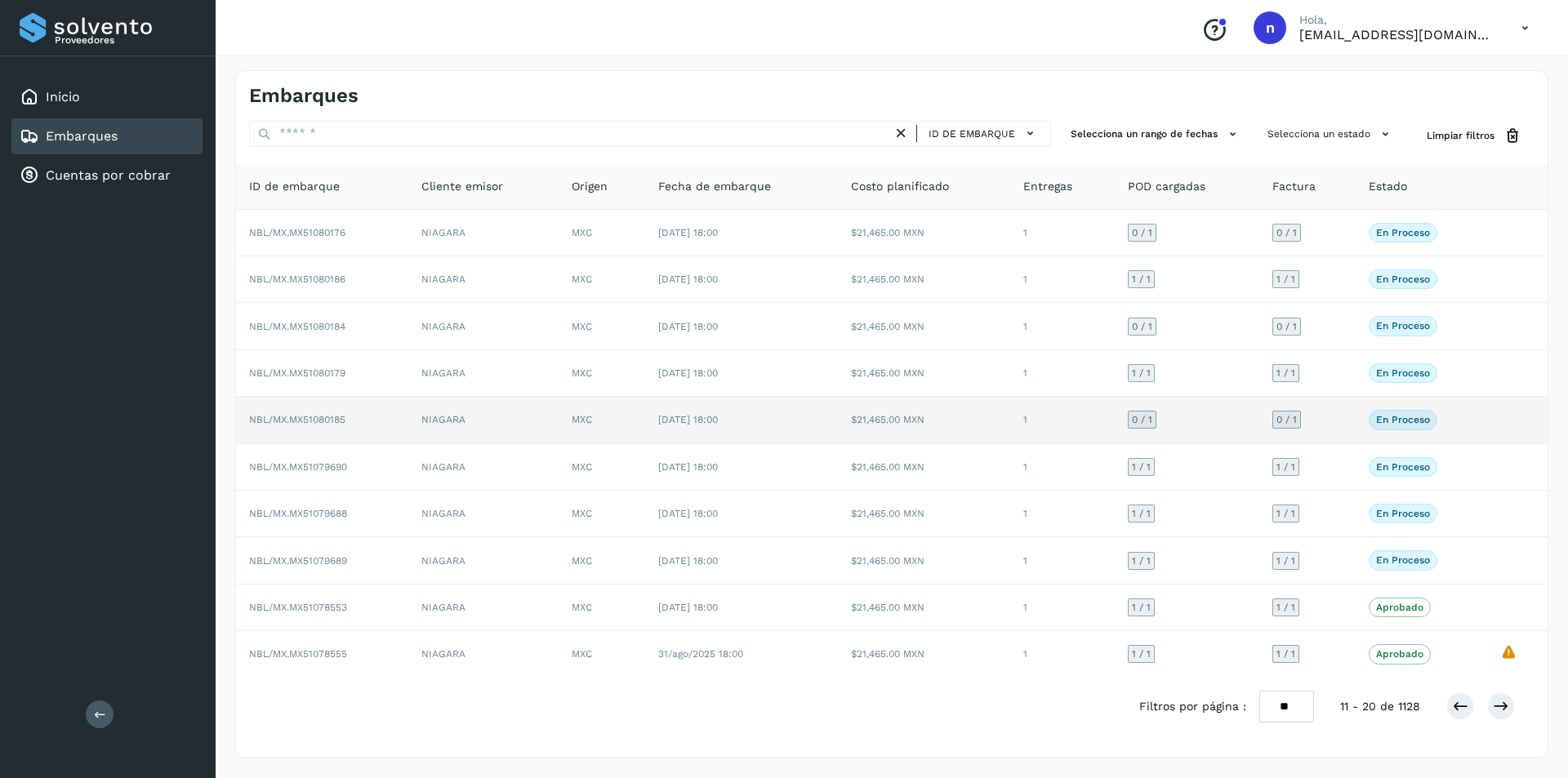
click at [338, 416] on span "NBL/MX.MX51080185" at bounding box center [297, 420] width 97 height 12
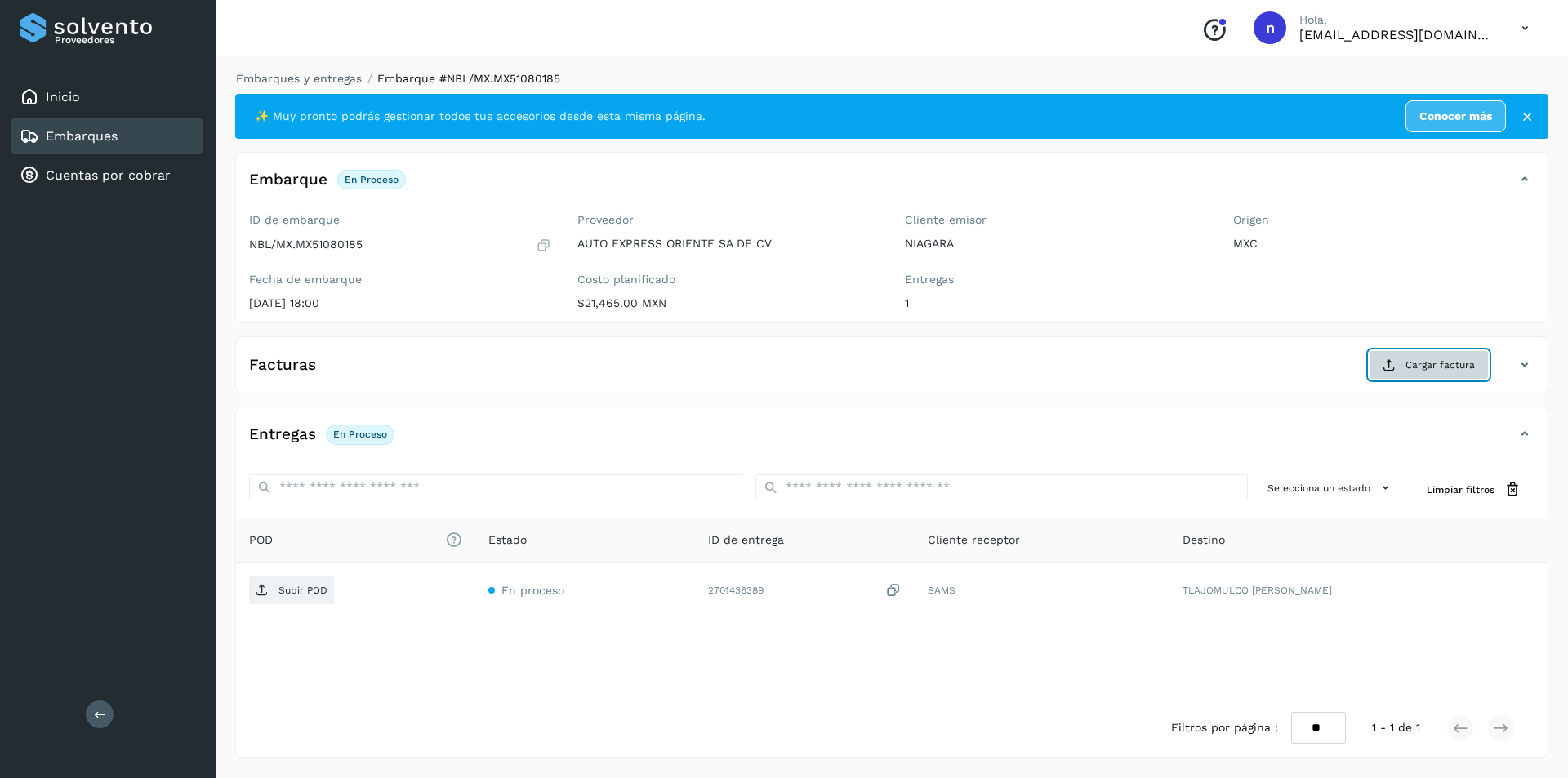
click at [1451, 362] on span "Cargar factura" at bounding box center [1440, 365] width 69 height 15
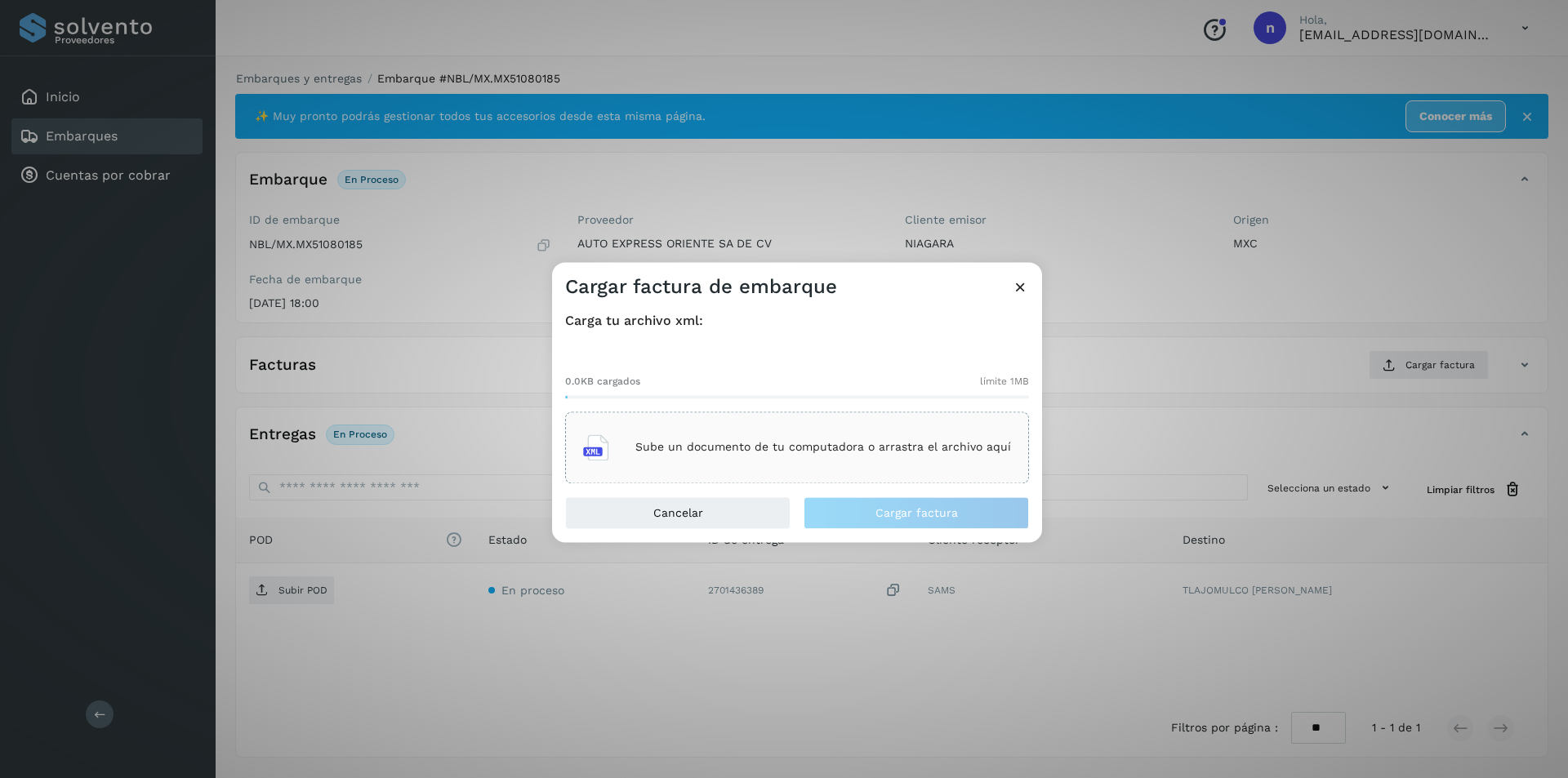
click at [803, 434] on div "Sube un documento de tu computadora o arrastra el archivo aquí" at bounding box center [796, 447] width 427 height 44
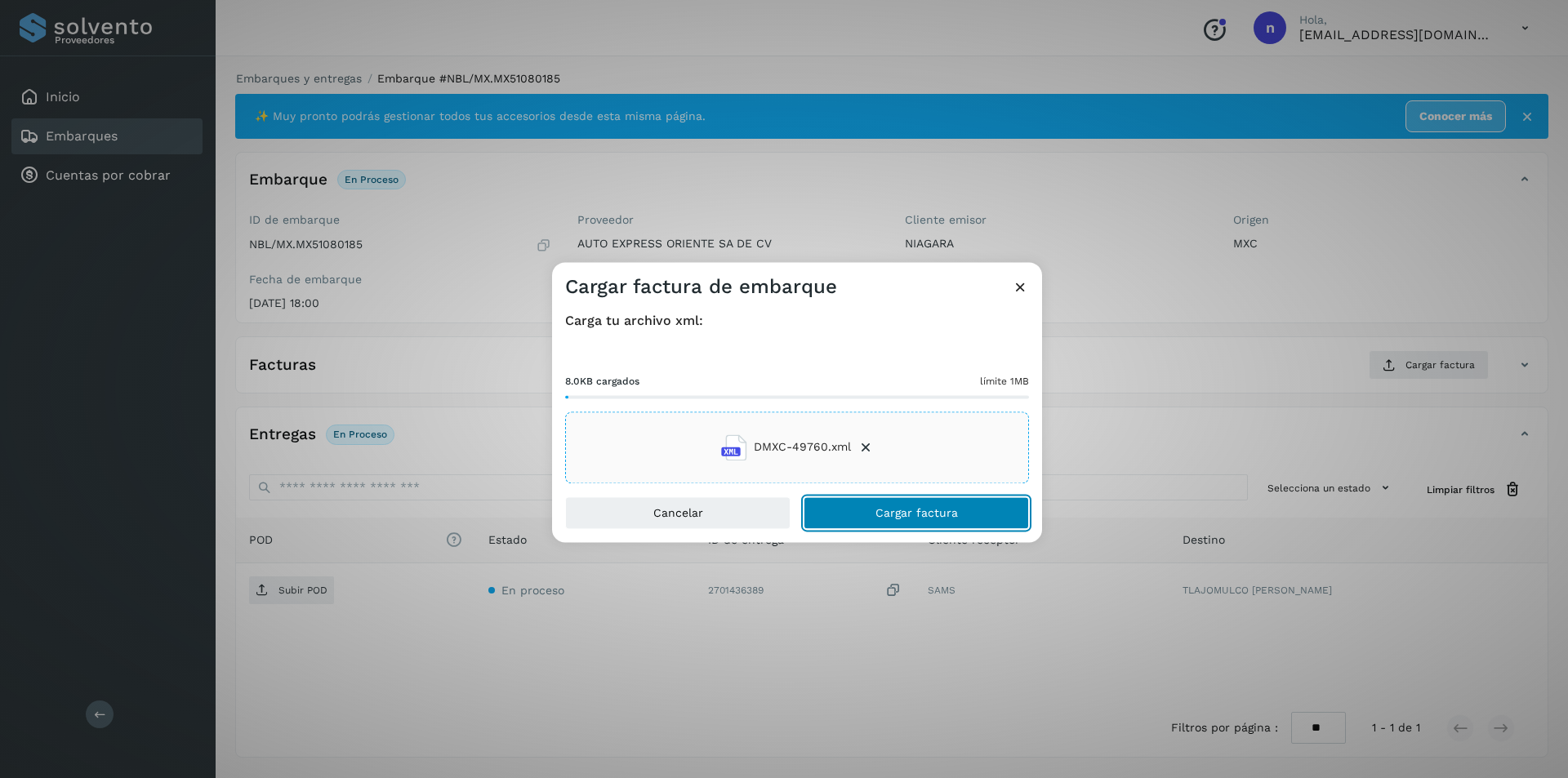
click at [895, 512] on span "Cargar factura" at bounding box center [917, 512] width 83 height 12
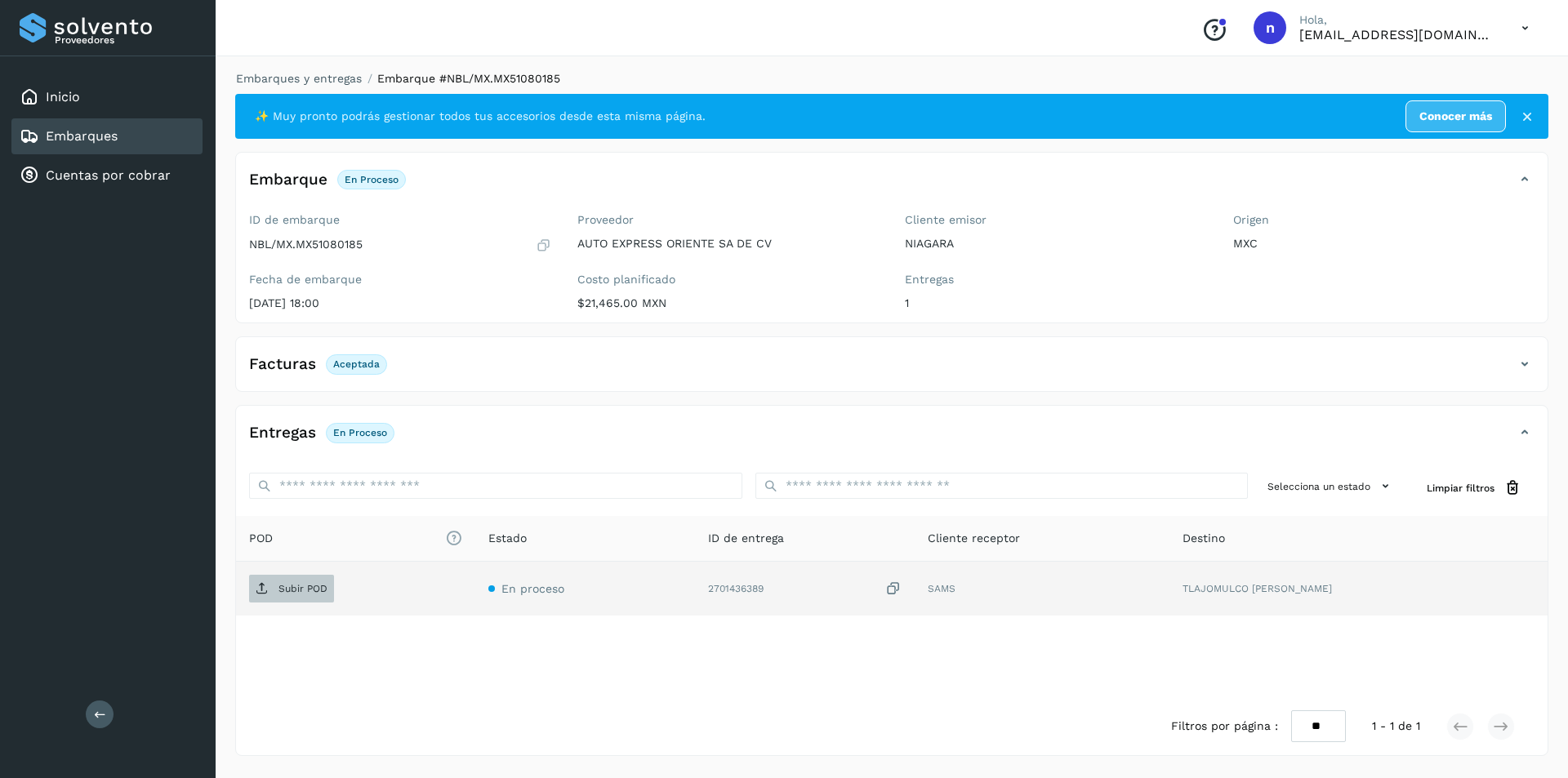
click at [288, 587] on p "Subir POD" at bounding box center [302, 588] width 49 height 12
click at [310, 589] on button "PDF" at bounding box center [290, 589] width 82 height 28
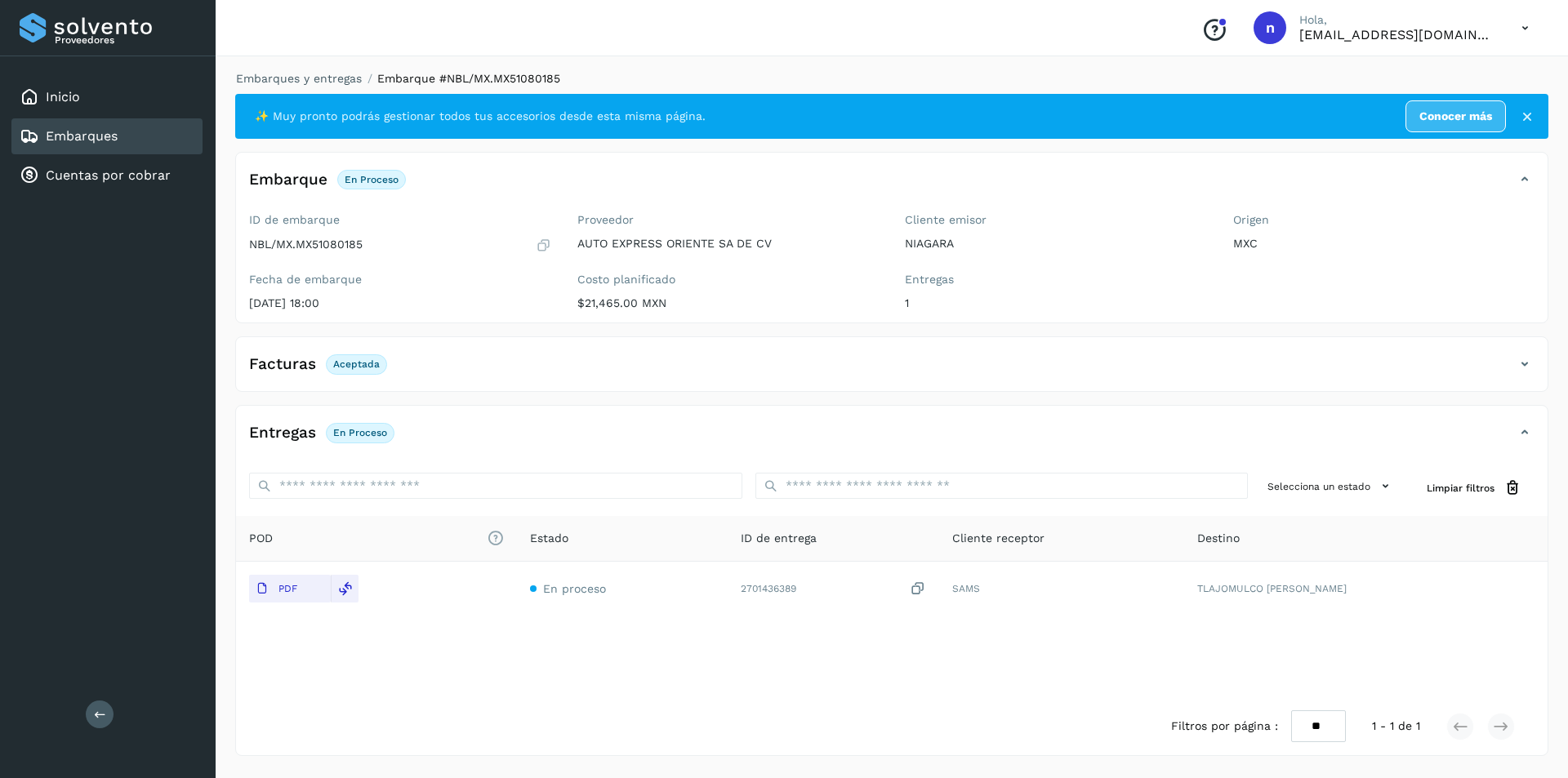
click at [57, 135] on link "Embarques" at bounding box center [81, 135] width 72 height 16
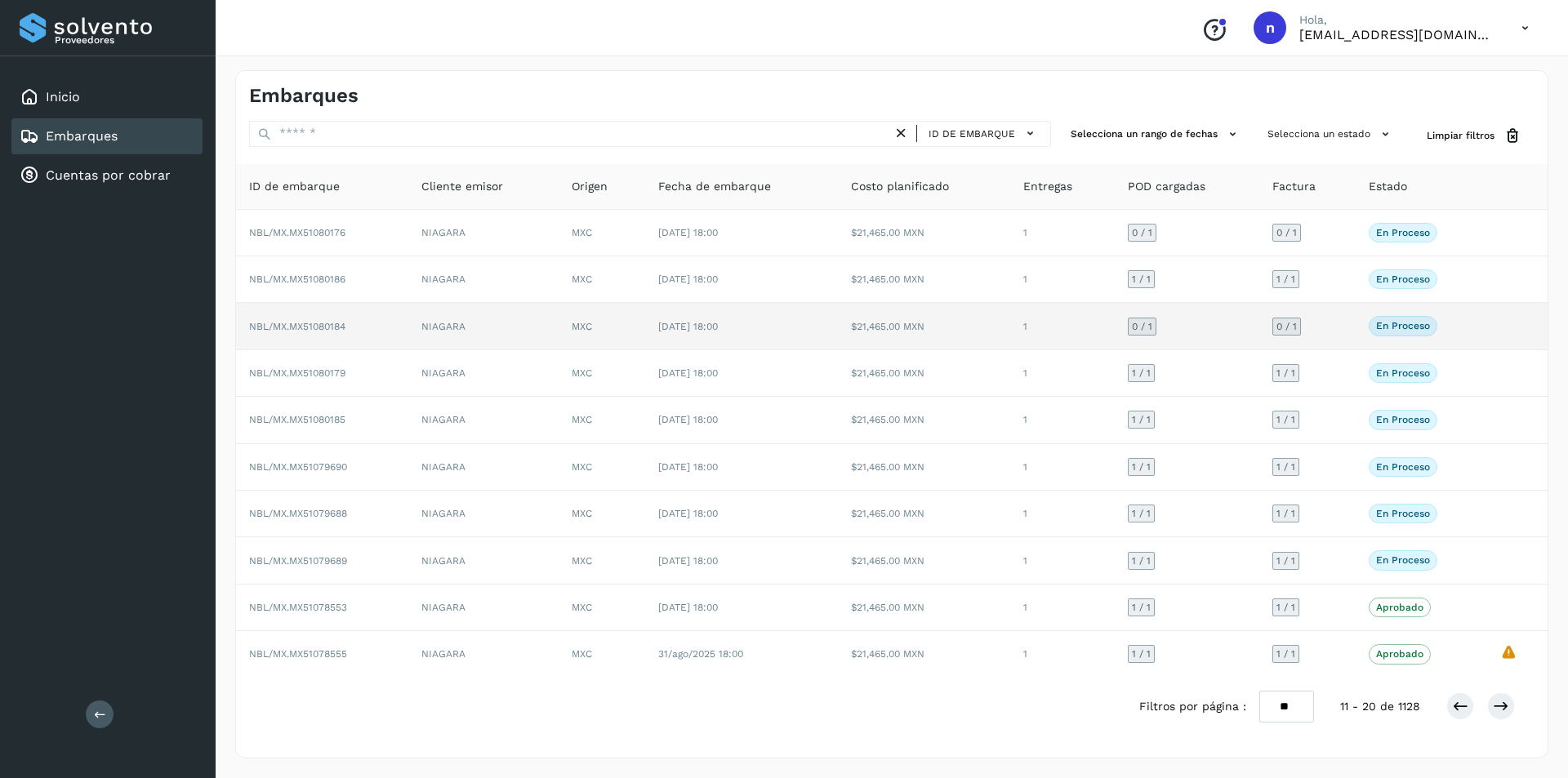
click at [324, 321] on span "NBL/MX.MX51080184" at bounding box center [297, 327] width 97 height 12
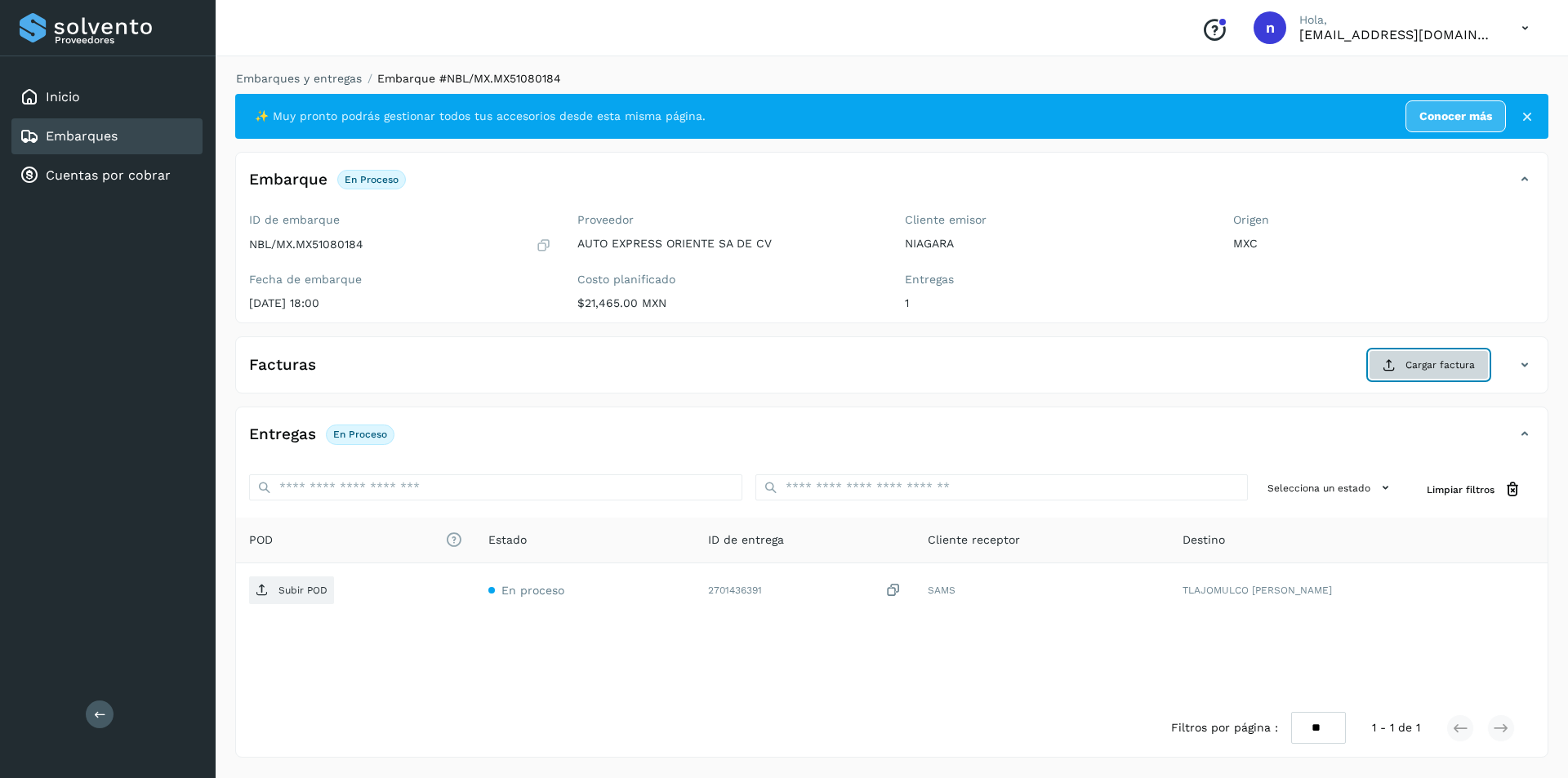
click at [1417, 356] on button "Cargar factura" at bounding box center [1428, 365] width 120 height 30
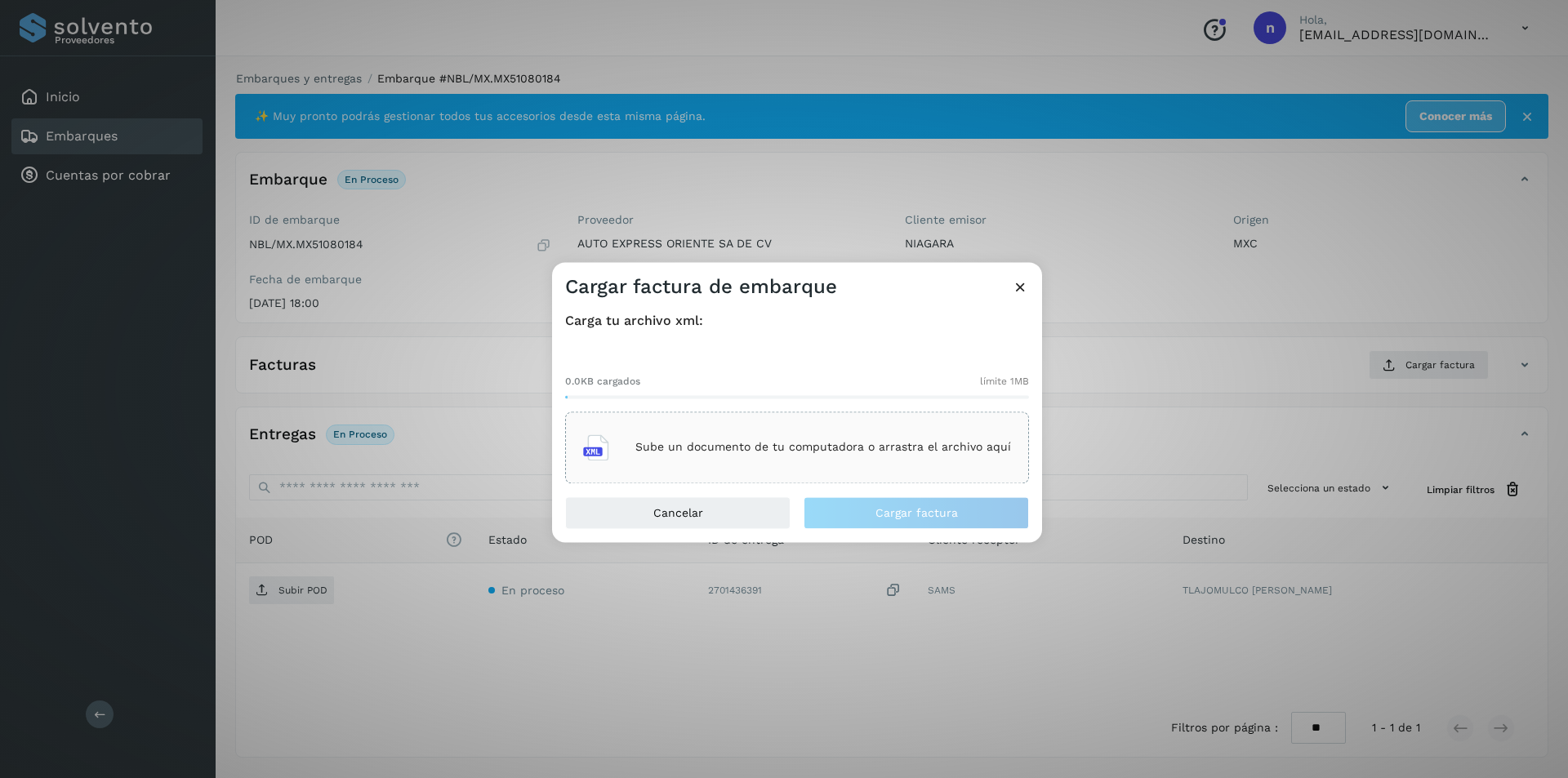
click at [758, 439] on div "Sube un documento de tu computadora o arrastra el archivo aquí" at bounding box center [796, 447] width 427 height 44
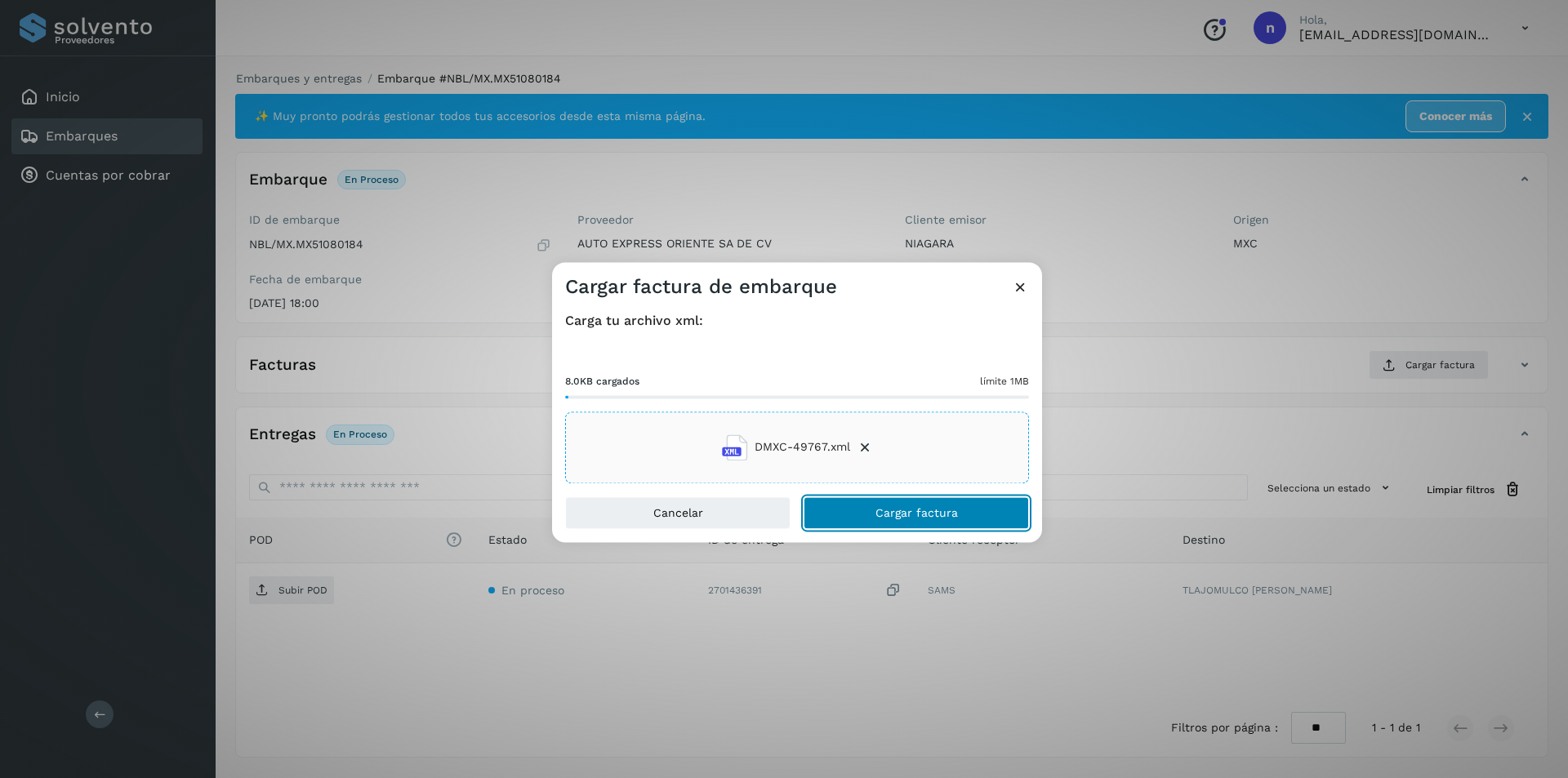
click at [883, 507] on span "Cargar factura" at bounding box center [917, 512] width 83 height 12
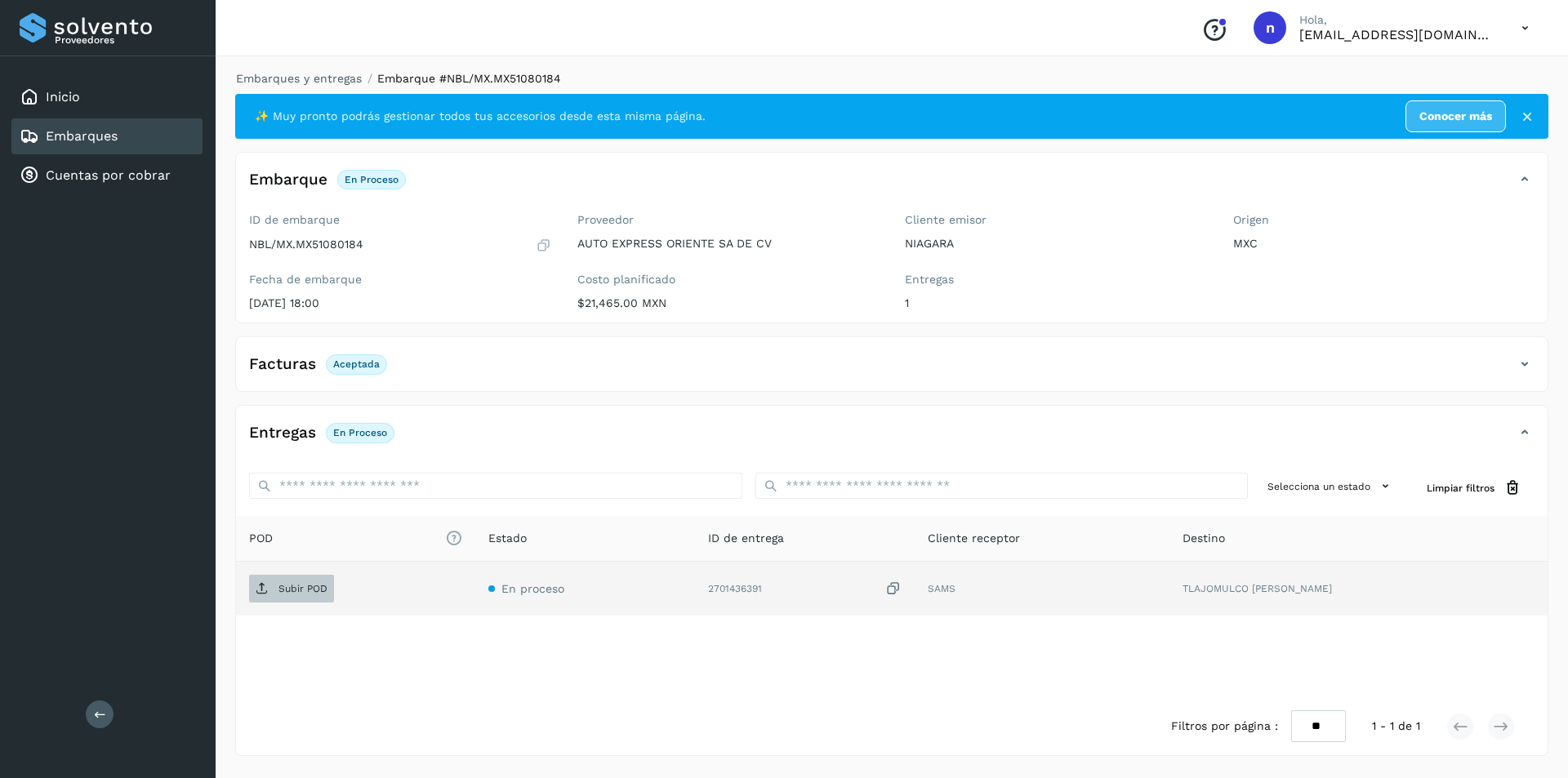
click at [282, 591] on p "Subir POD" at bounding box center [302, 588] width 49 height 12
click at [97, 136] on link "Embarques" at bounding box center [81, 135] width 72 height 16
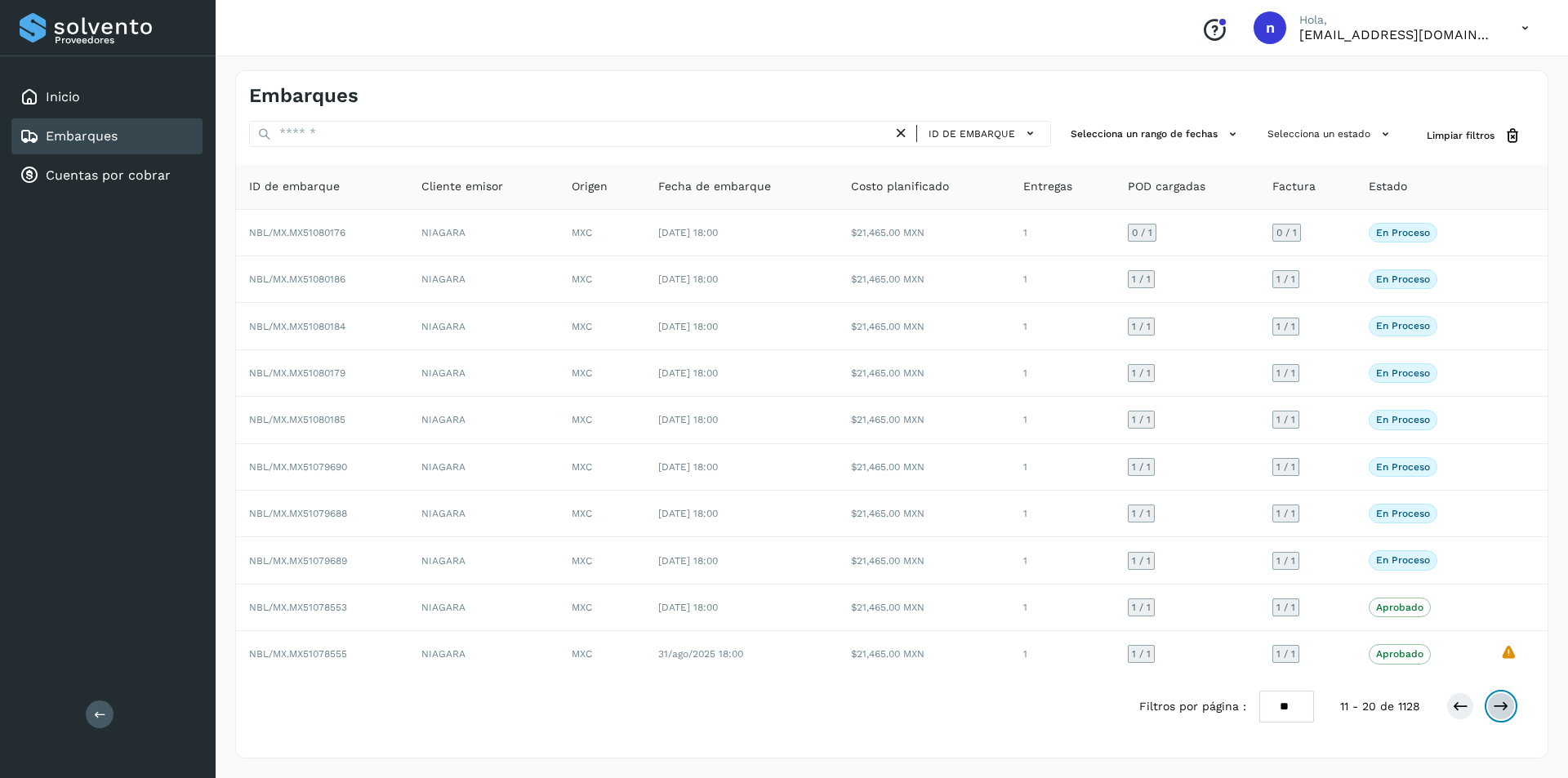
click at [1496, 705] on icon at bounding box center [1501, 706] width 17 height 17
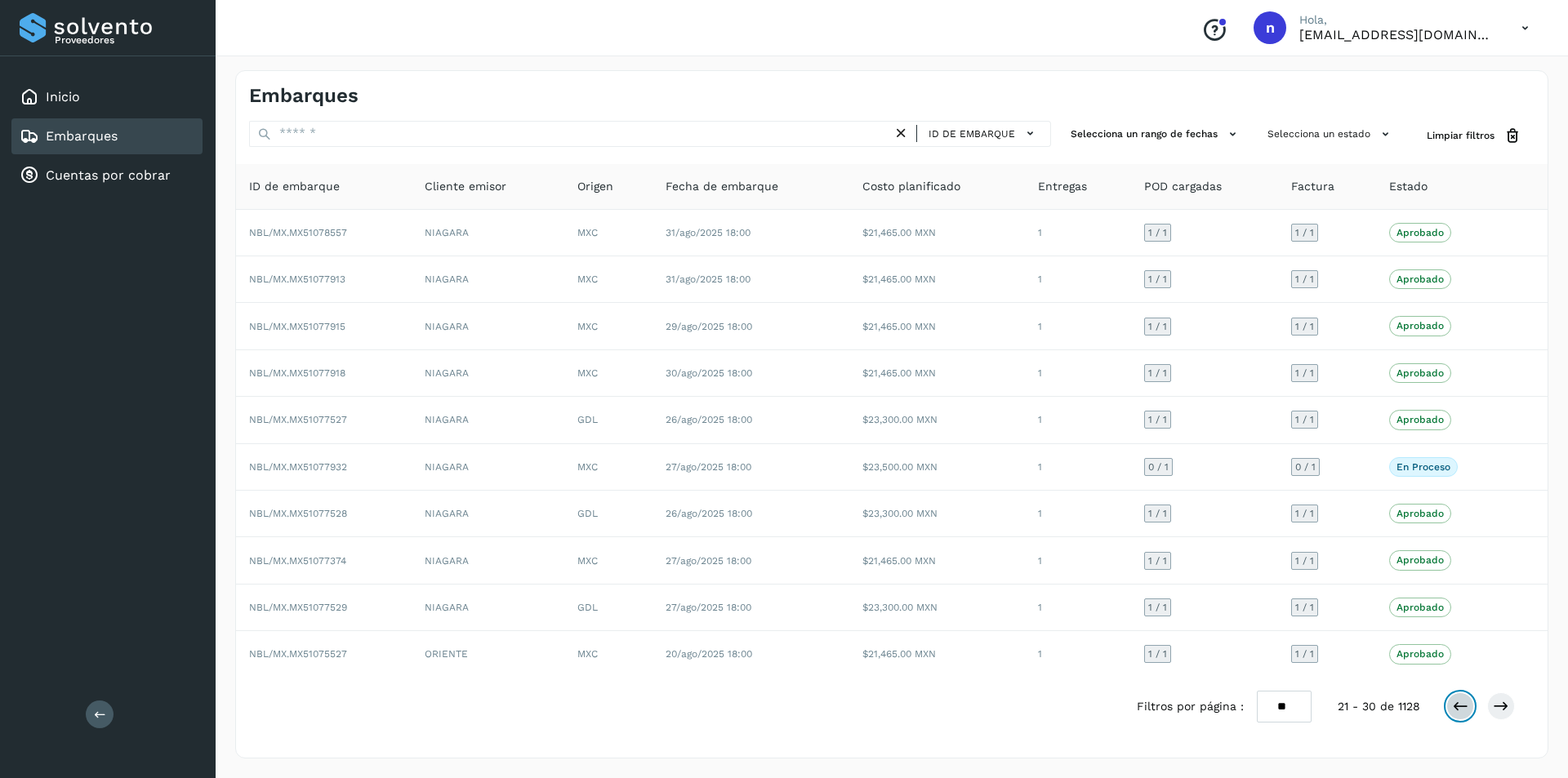
click at [1458, 705] on icon at bounding box center [1460, 706] width 17 height 17
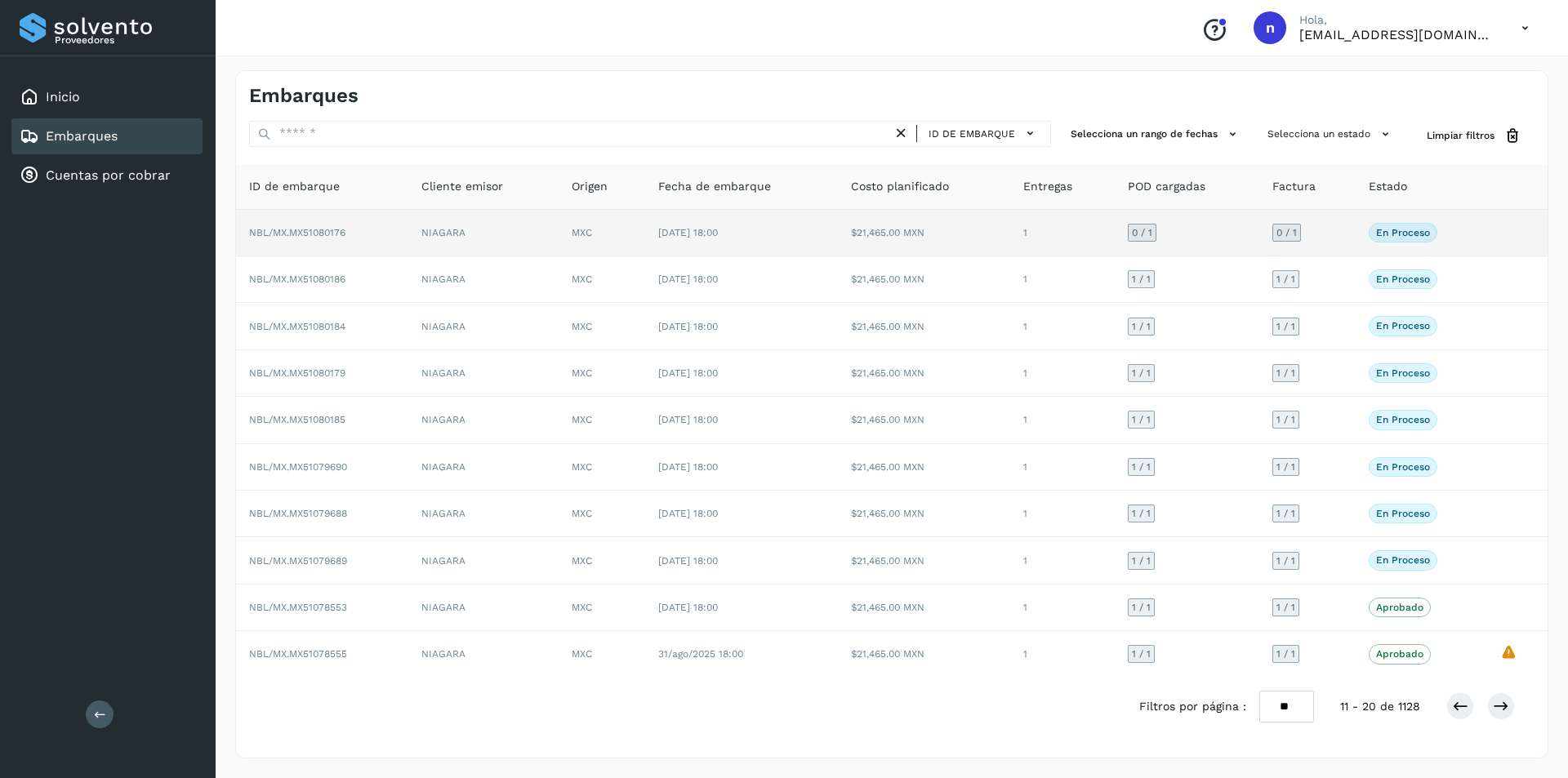
click at [322, 227] on span "NBL/MX.MX51080176" at bounding box center [297, 233] width 97 height 12
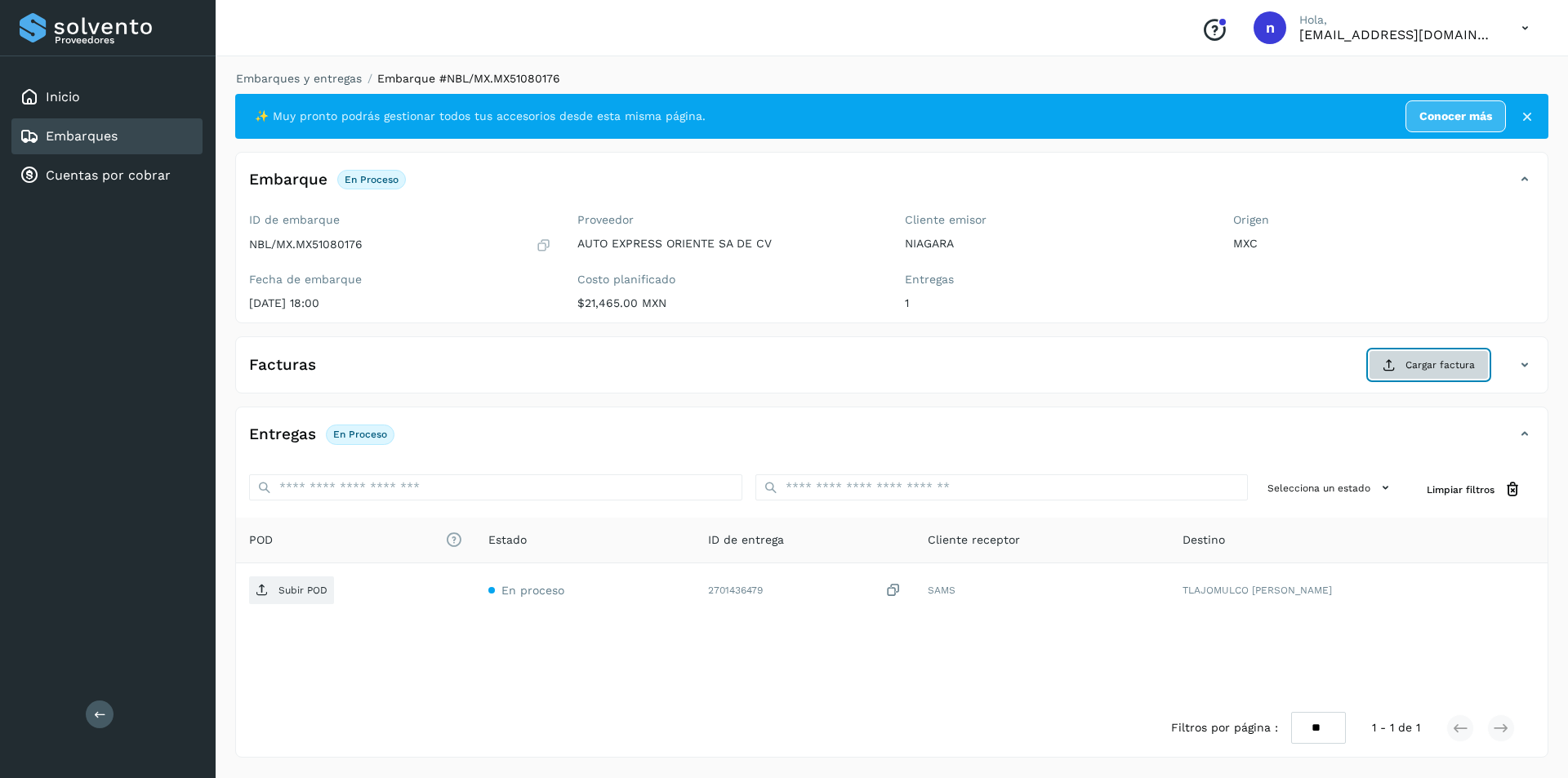
click at [1423, 363] on span "Cargar factura" at bounding box center [1440, 365] width 69 height 15
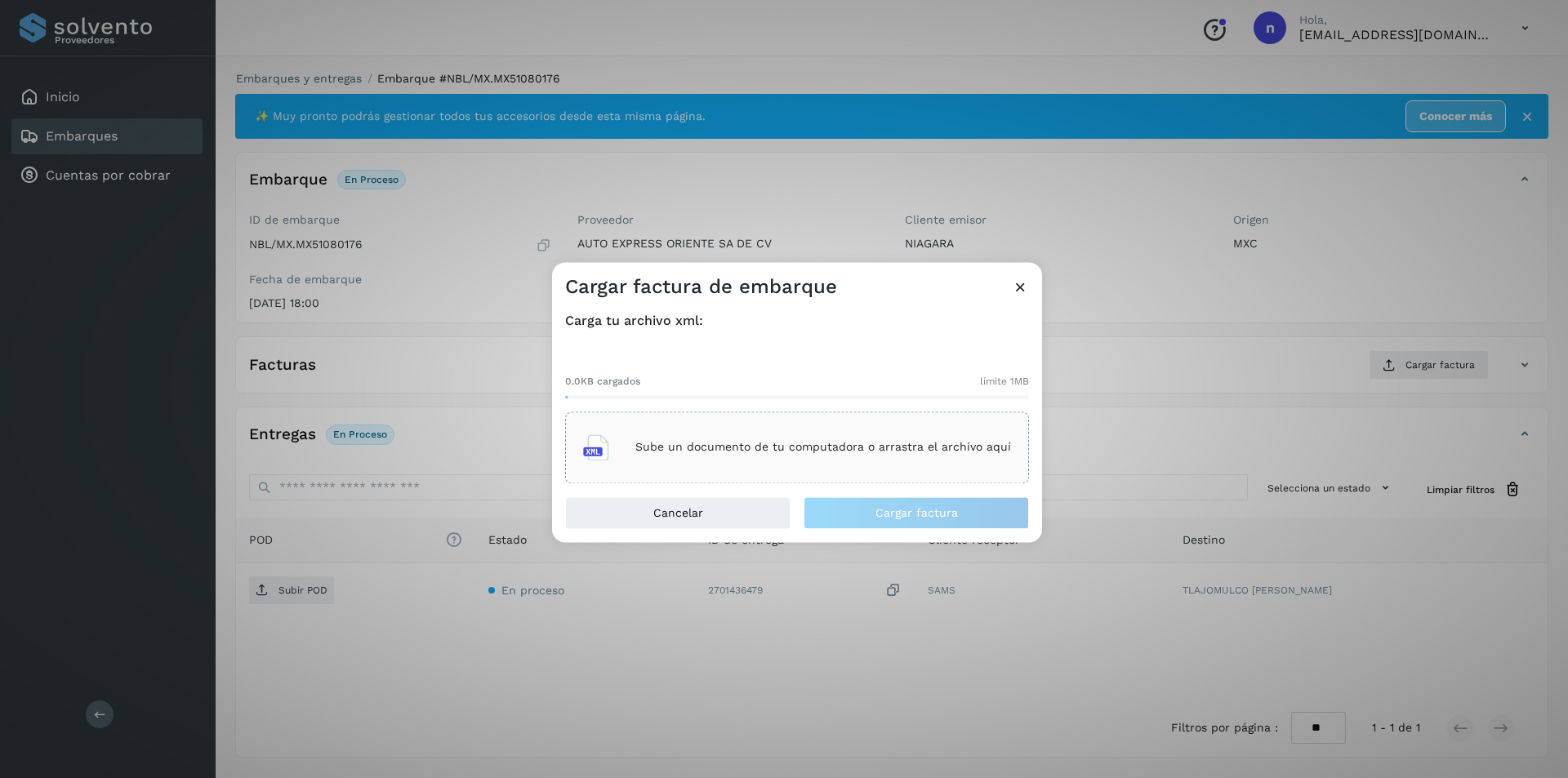
click at [814, 460] on div "Sube un documento de tu computadora o arrastra el archivo aquí" at bounding box center [796, 447] width 427 height 44
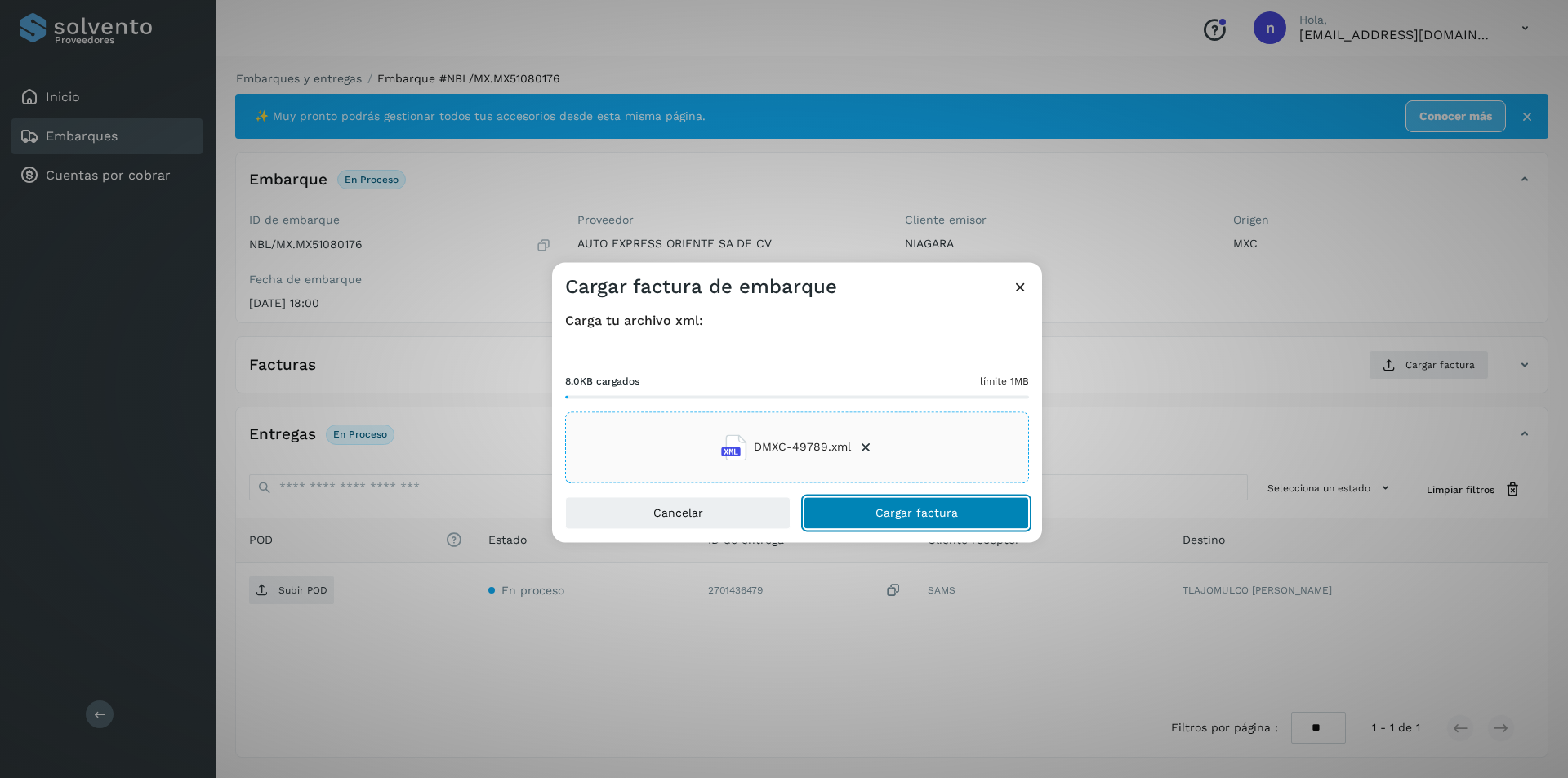
click at [914, 505] on button "Cargar factura" at bounding box center [916, 513] width 225 height 33
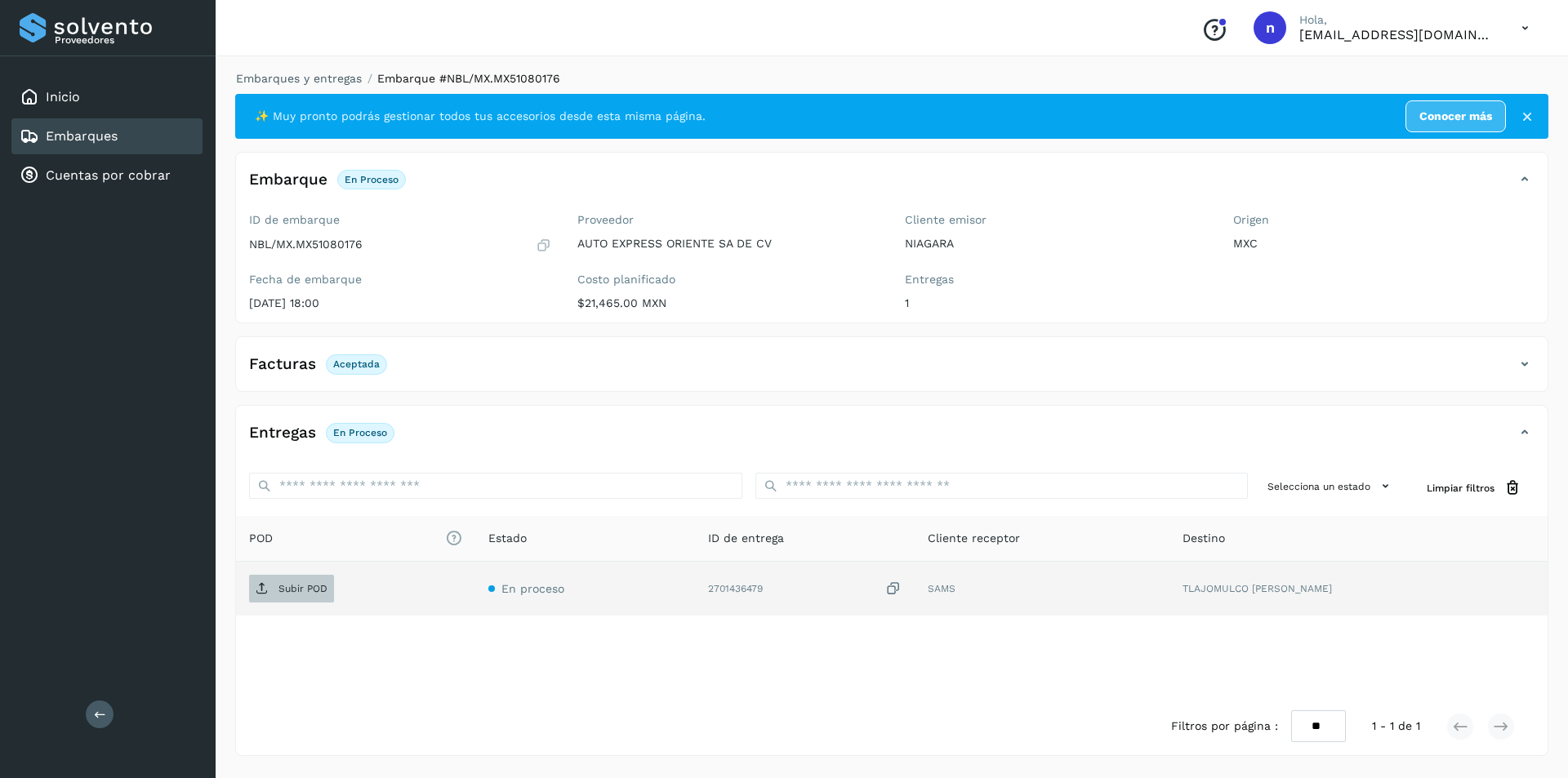
click at [307, 588] on p "Subir POD" at bounding box center [302, 588] width 49 height 12
click at [90, 132] on link "Embarques" at bounding box center [81, 135] width 72 height 16
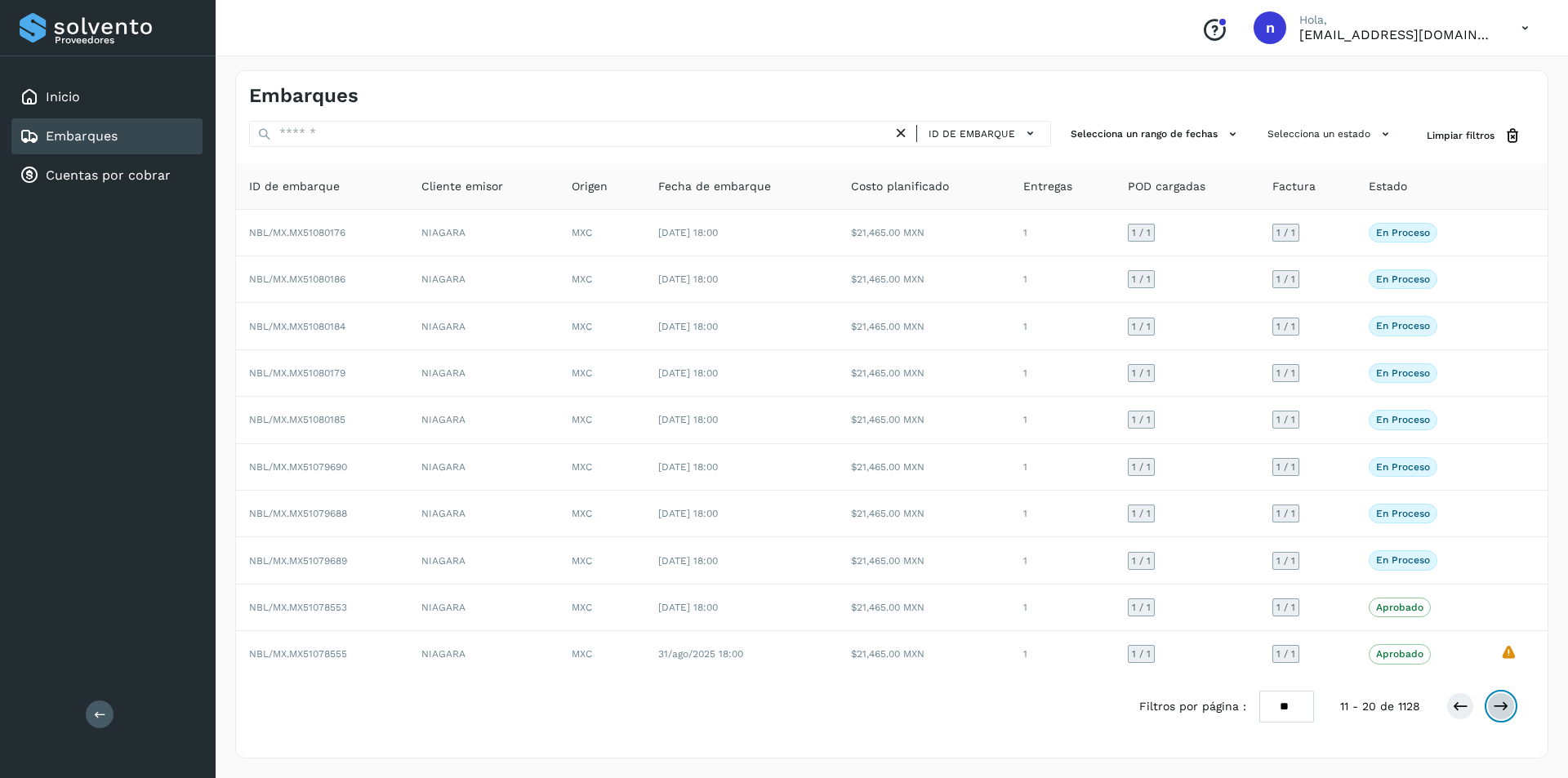
click at [1505, 701] on icon at bounding box center [1501, 706] width 17 height 17
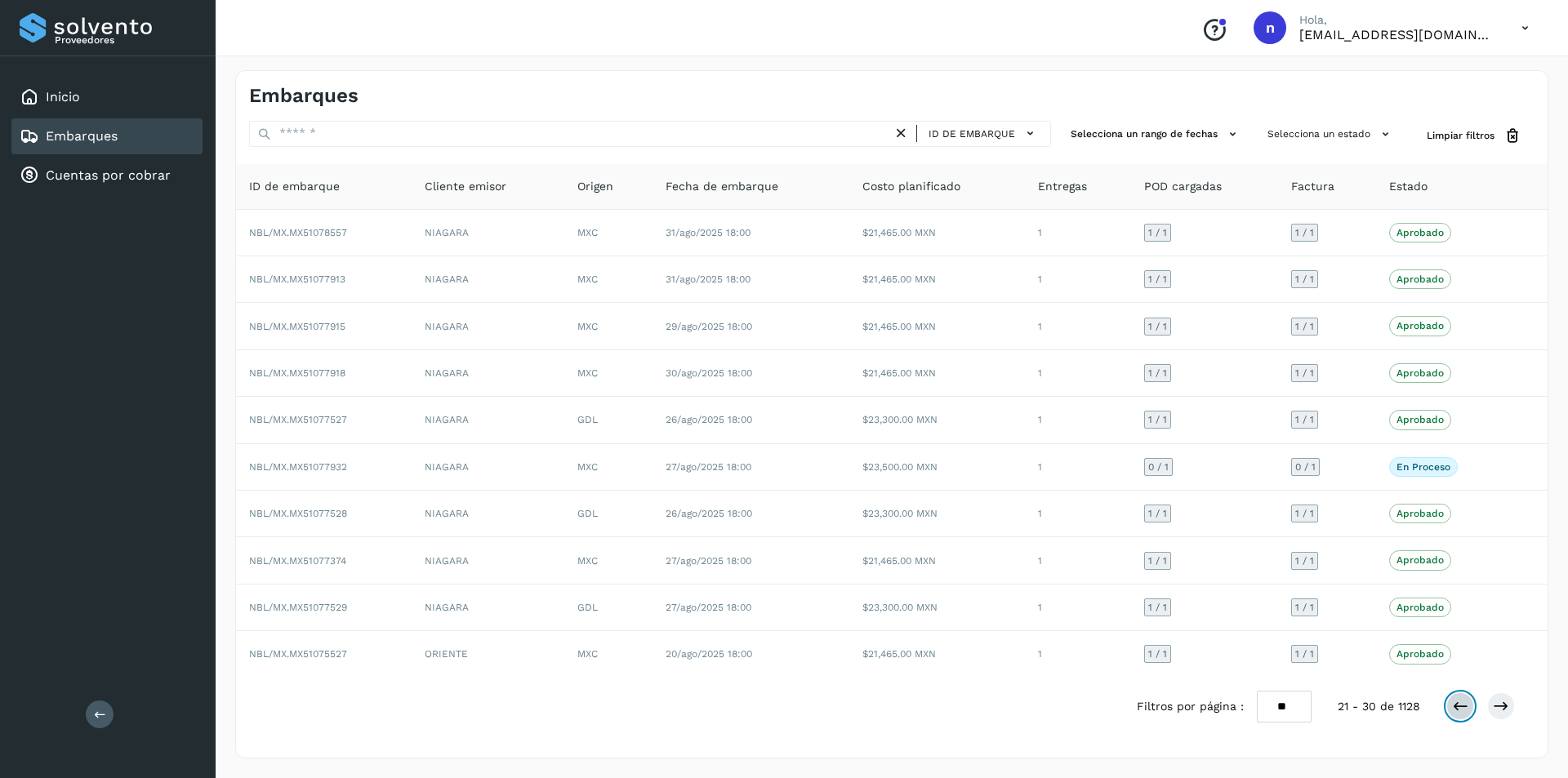
click at [1464, 704] on icon at bounding box center [1460, 706] width 17 height 17
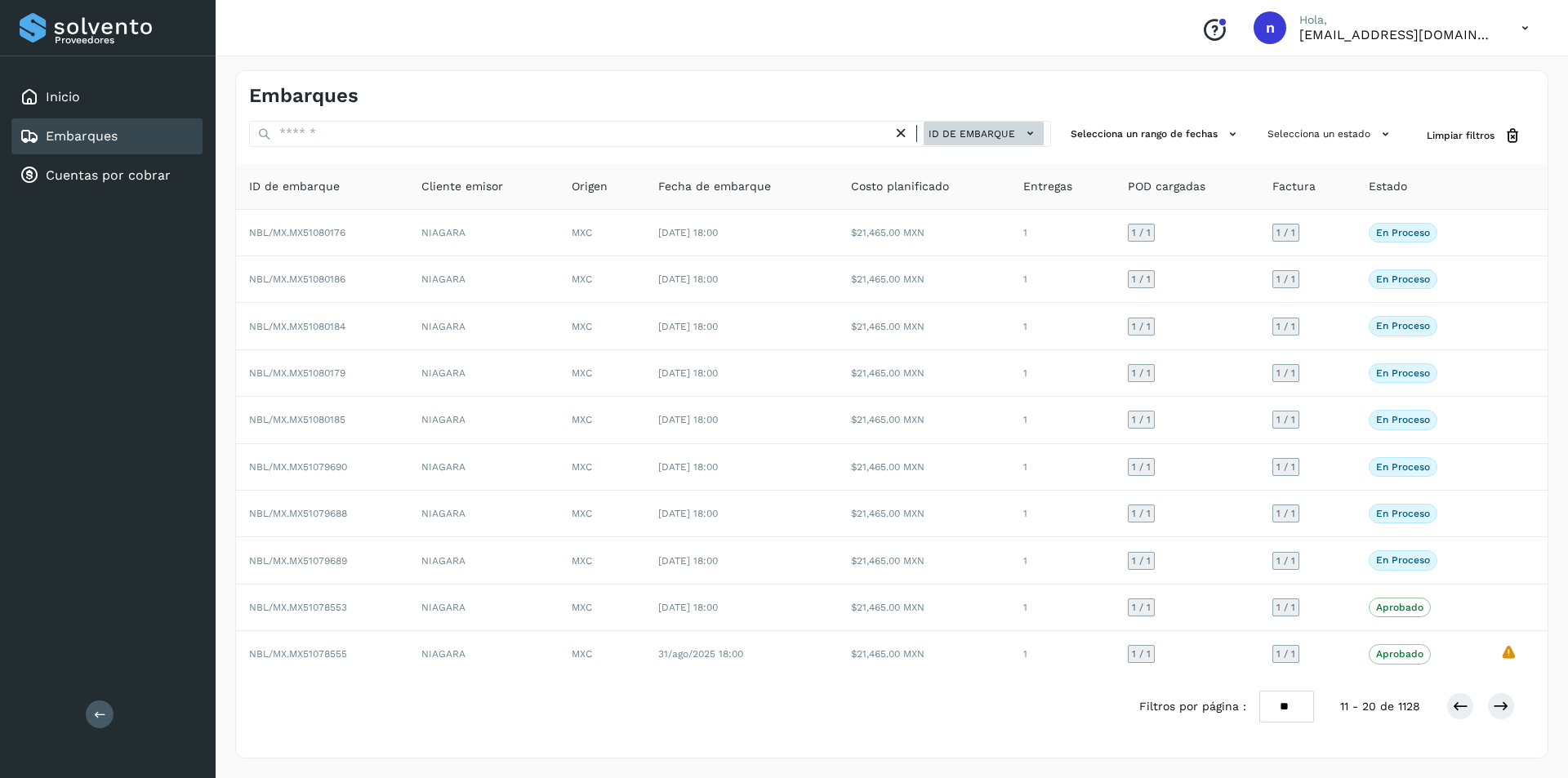
click at [999, 137] on span "ID de embarque" at bounding box center [971, 134] width 87 height 15
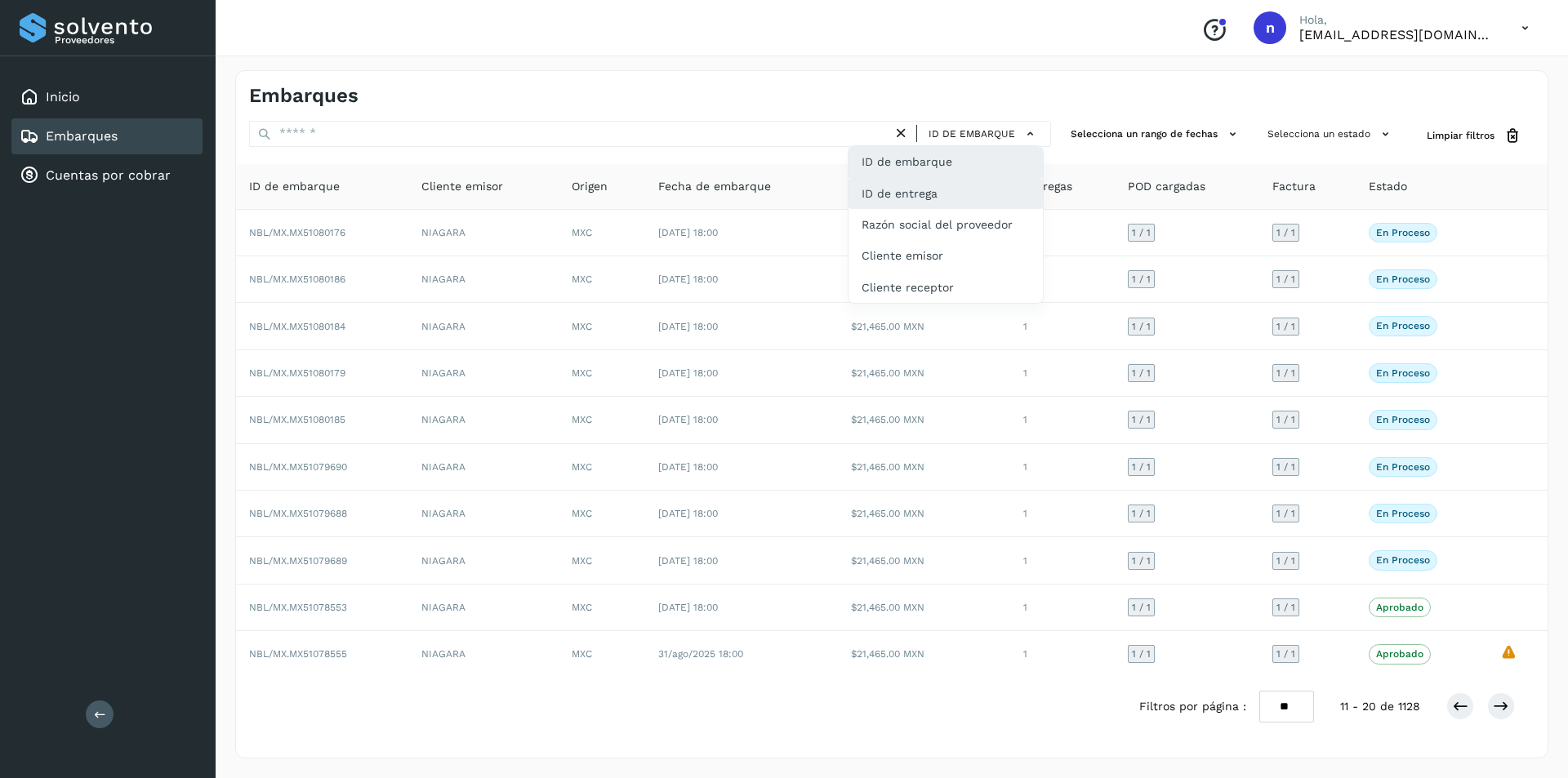
click at [982, 188] on div "ID de entrega" at bounding box center [945, 194] width 194 height 31
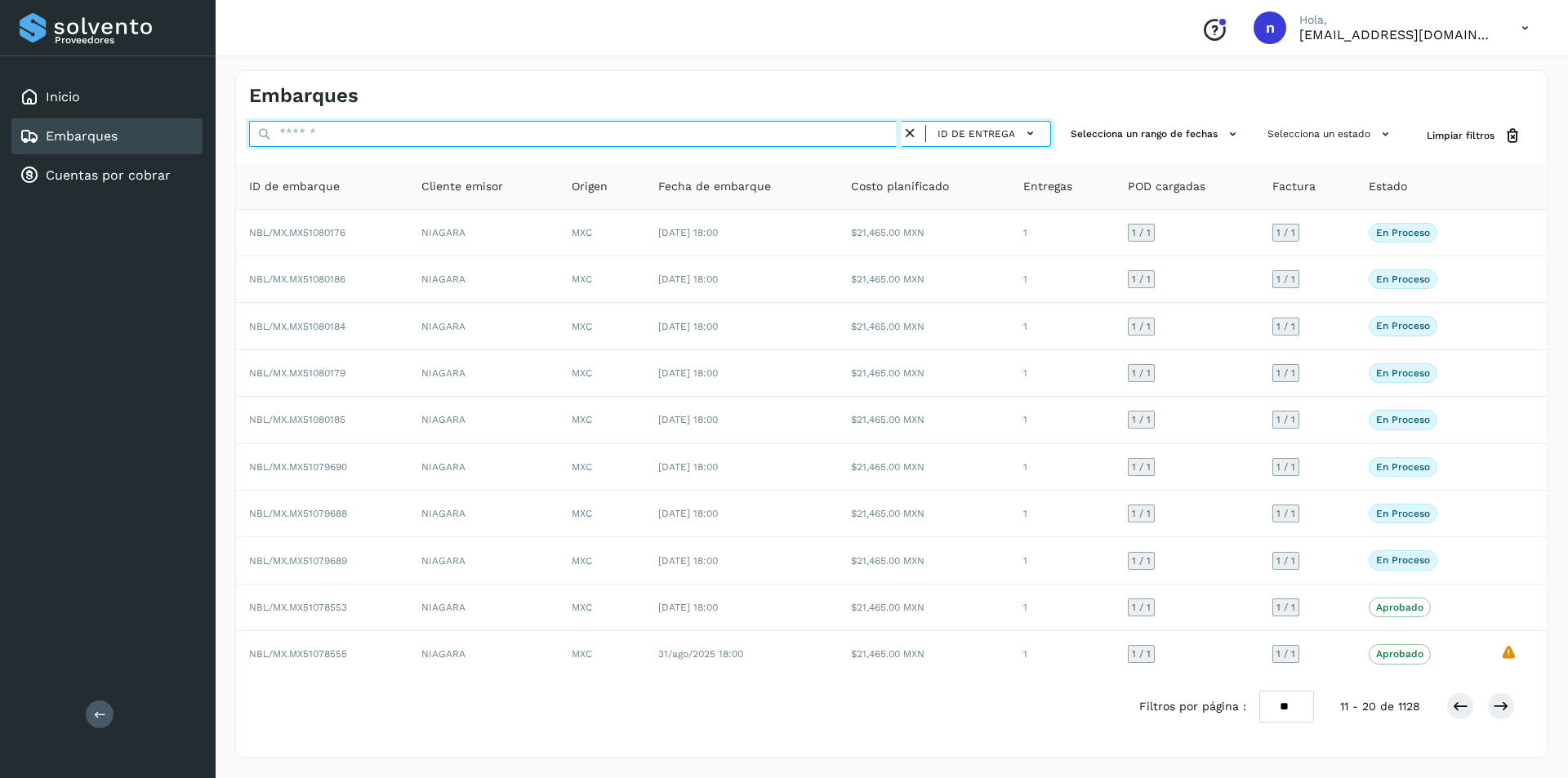
click at [678, 138] on input "text" at bounding box center [575, 134] width 653 height 26
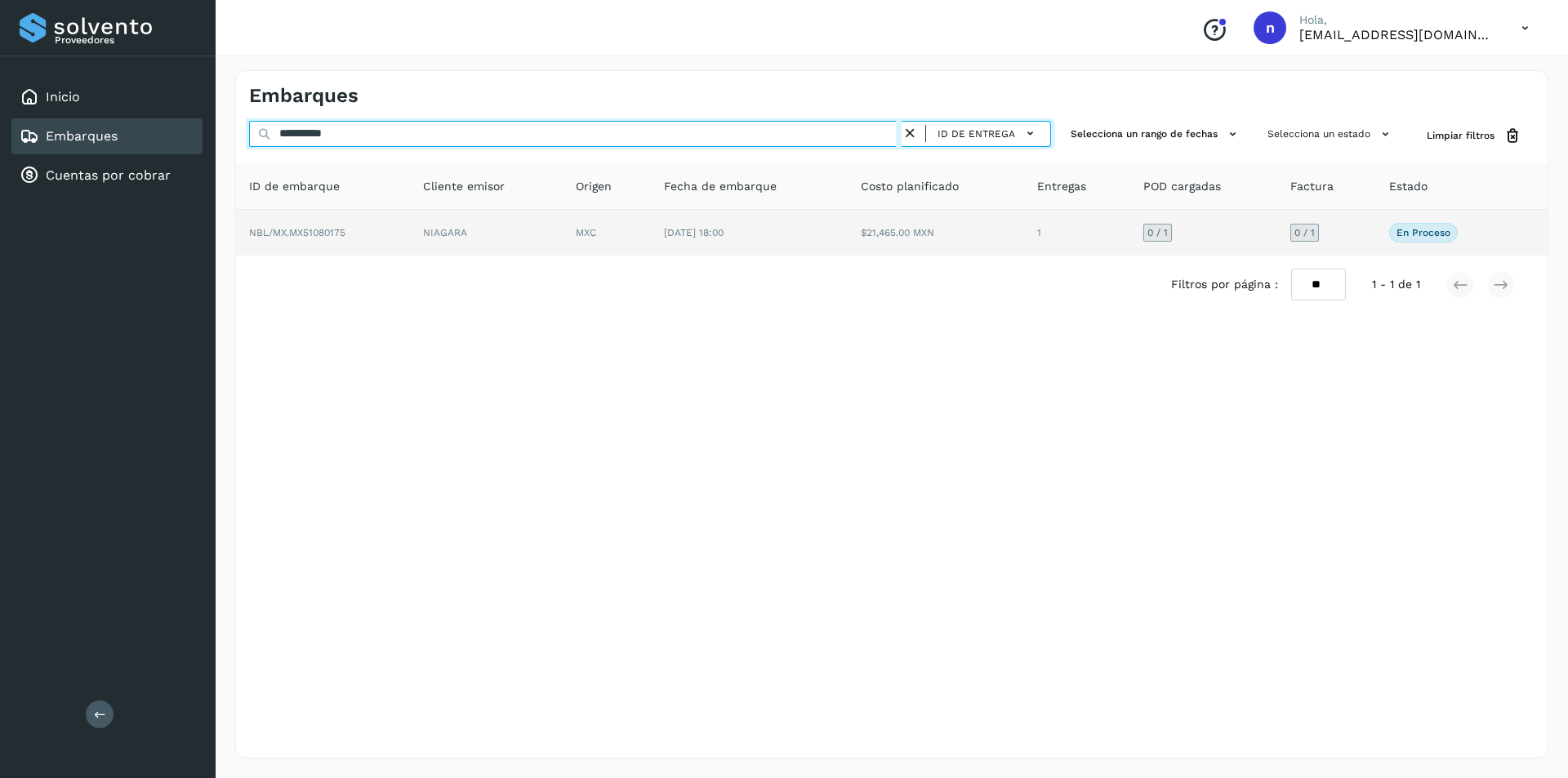
type input "**********"
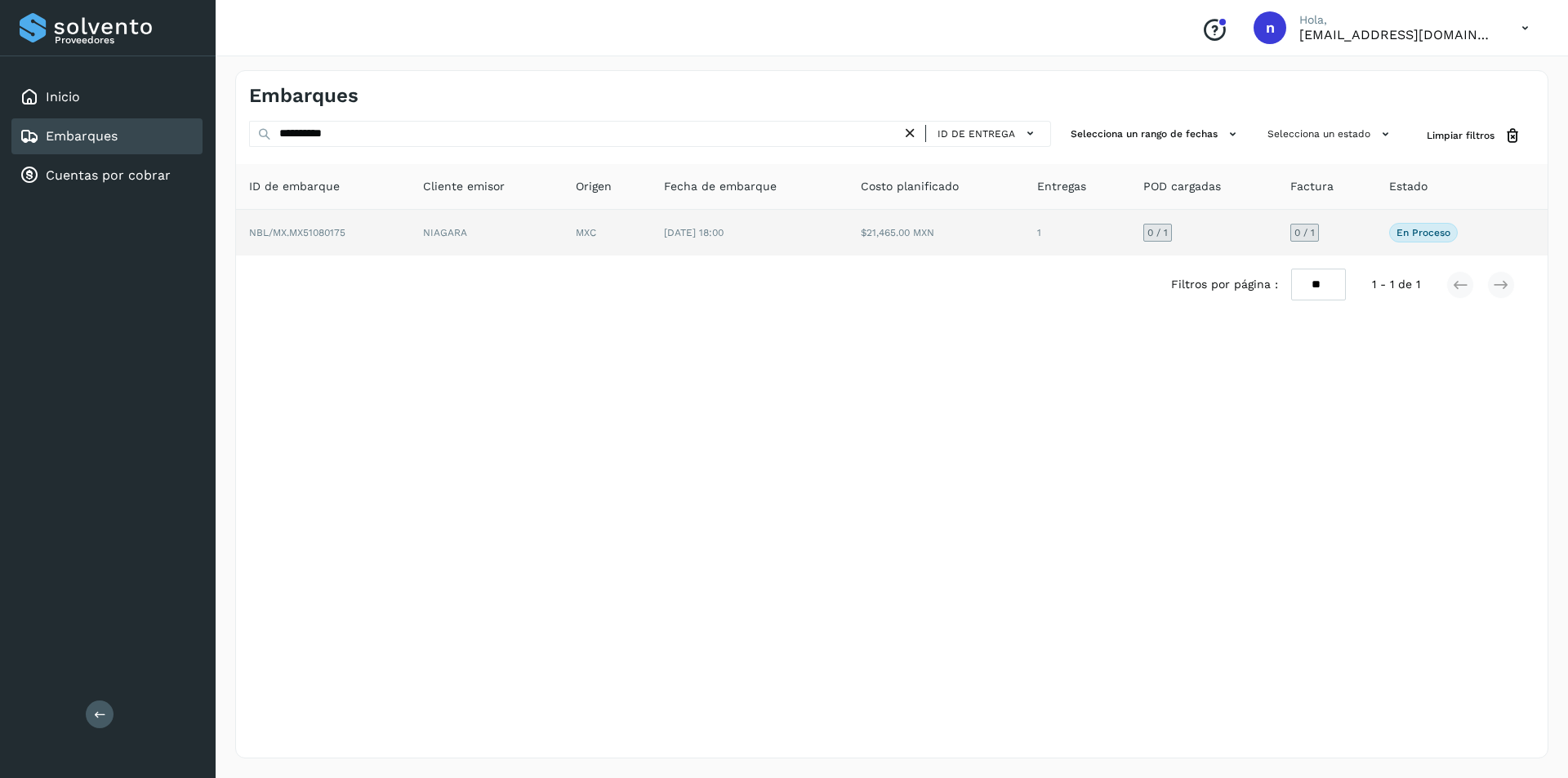
click at [299, 227] on span "NBL/MX.MX51080175" at bounding box center [297, 233] width 97 height 12
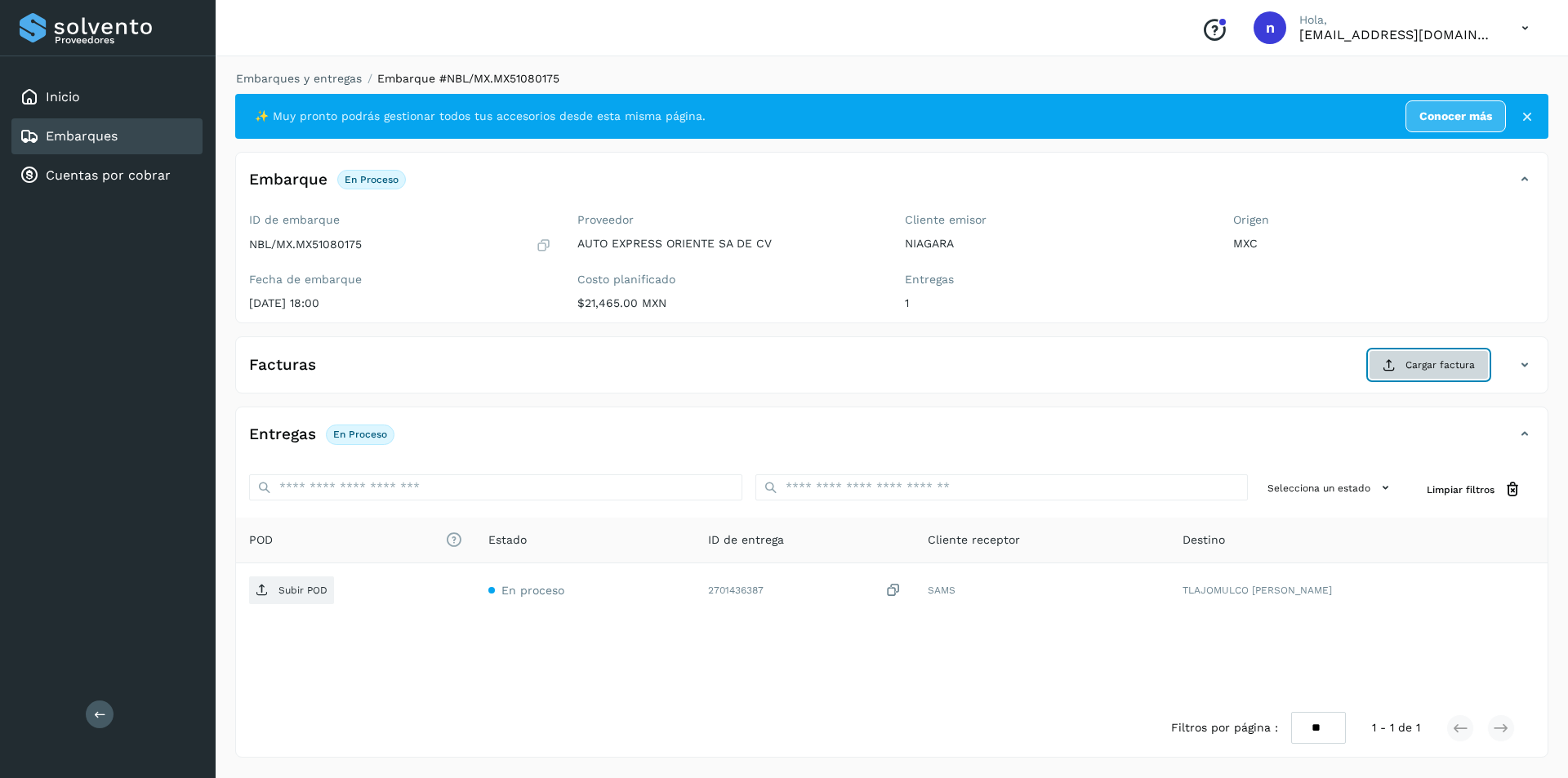
click at [1456, 360] on span "Cargar factura" at bounding box center [1440, 365] width 69 height 15
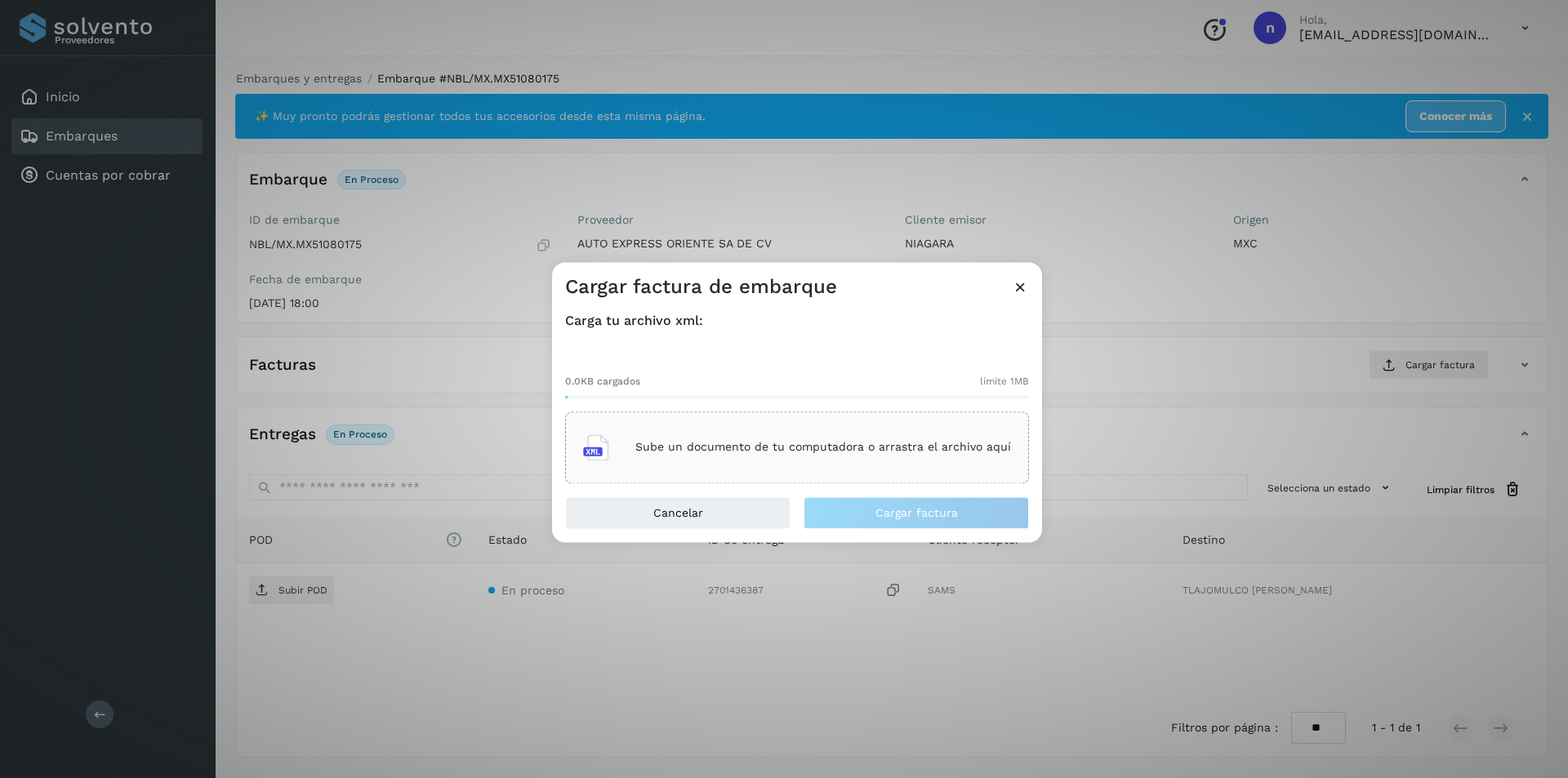
click at [774, 434] on div "Sube un documento de tu computadora o arrastra el archivo aquí" at bounding box center [796, 447] width 427 height 44
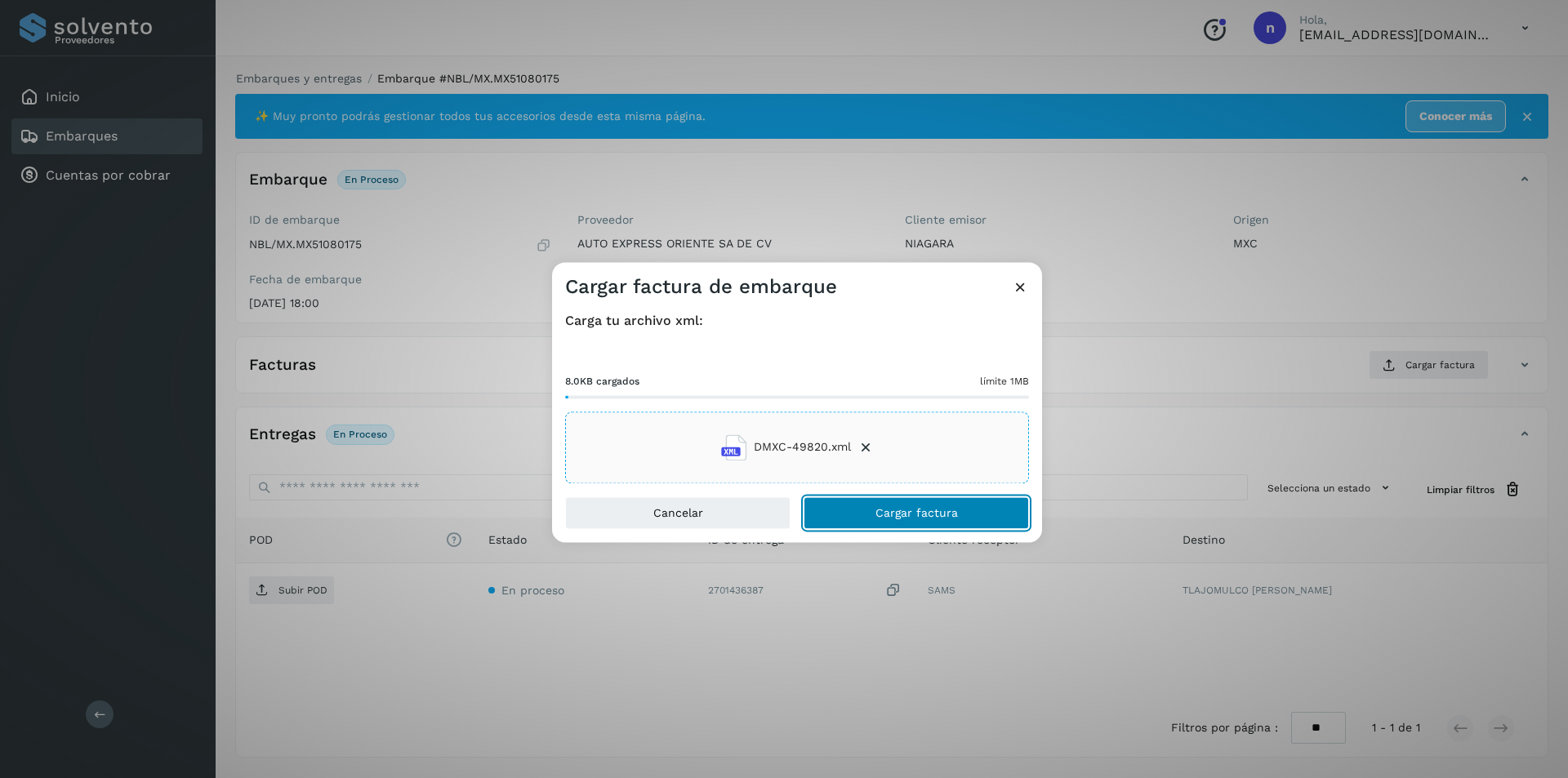
click at [911, 511] on span "Cargar factura" at bounding box center [917, 512] width 83 height 12
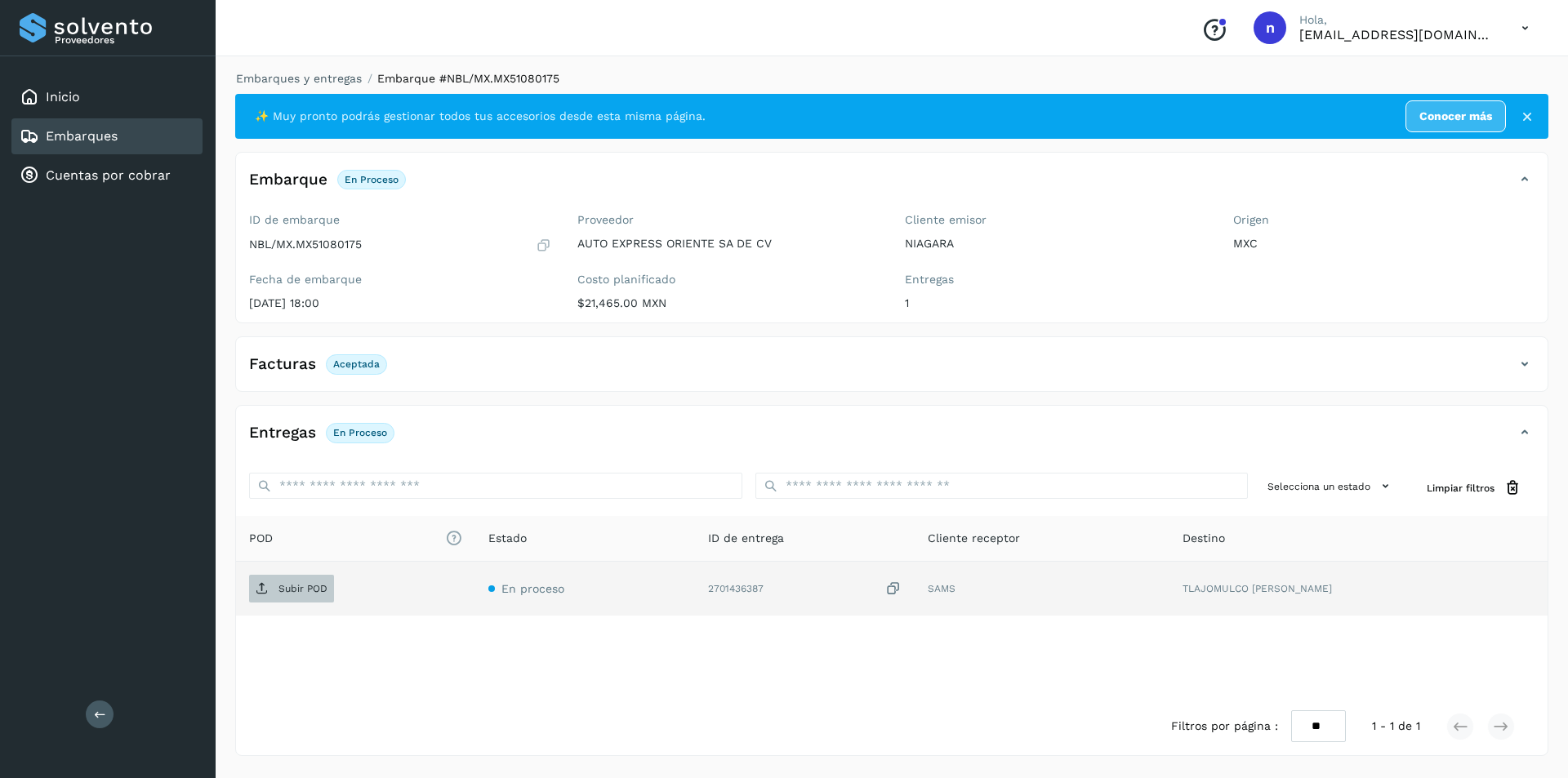
click at [294, 586] on p "Subir POD" at bounding box center [302, 588] width 49 height 12
click at [97, 134] on link "Embarques" at bounding box center [81, 135] width 72 height 16
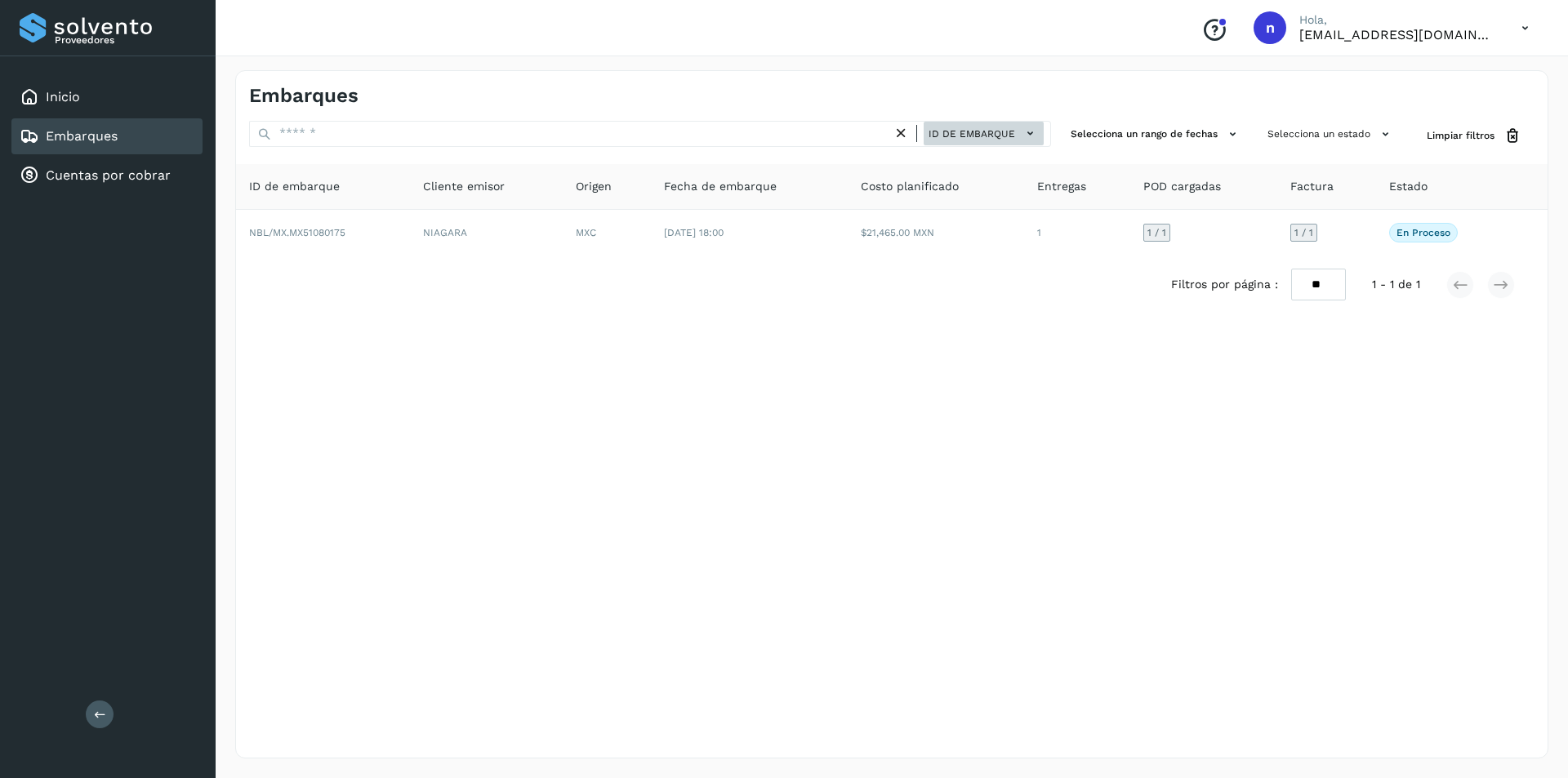
click at [1032, 132] on icon at bounding box center [1030, 133] width 17 height 17
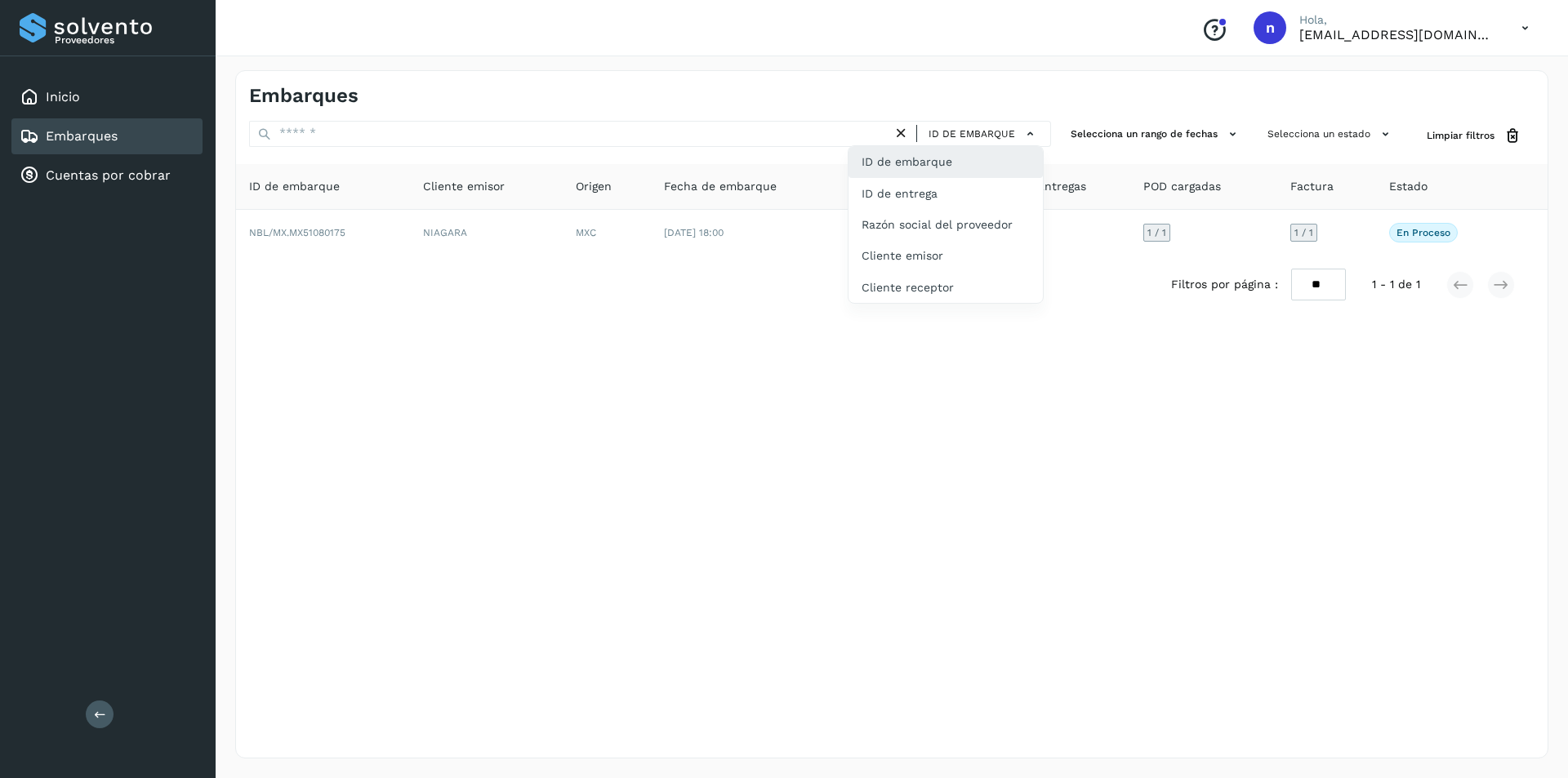
click at [908, 158] on div "ID de embarque" at bounding box center [945, 162] width 194 height 31
click at [84, 130] on link "Embarques" at bounding box center [81, 135] width 72 height 16
click at [74, 130] on link "Embarques" at bounding box center [81, 135] width 72 height 16
click at [88, 134] on link "Embarques" at bounding box center [81, 135] width 72 height 16
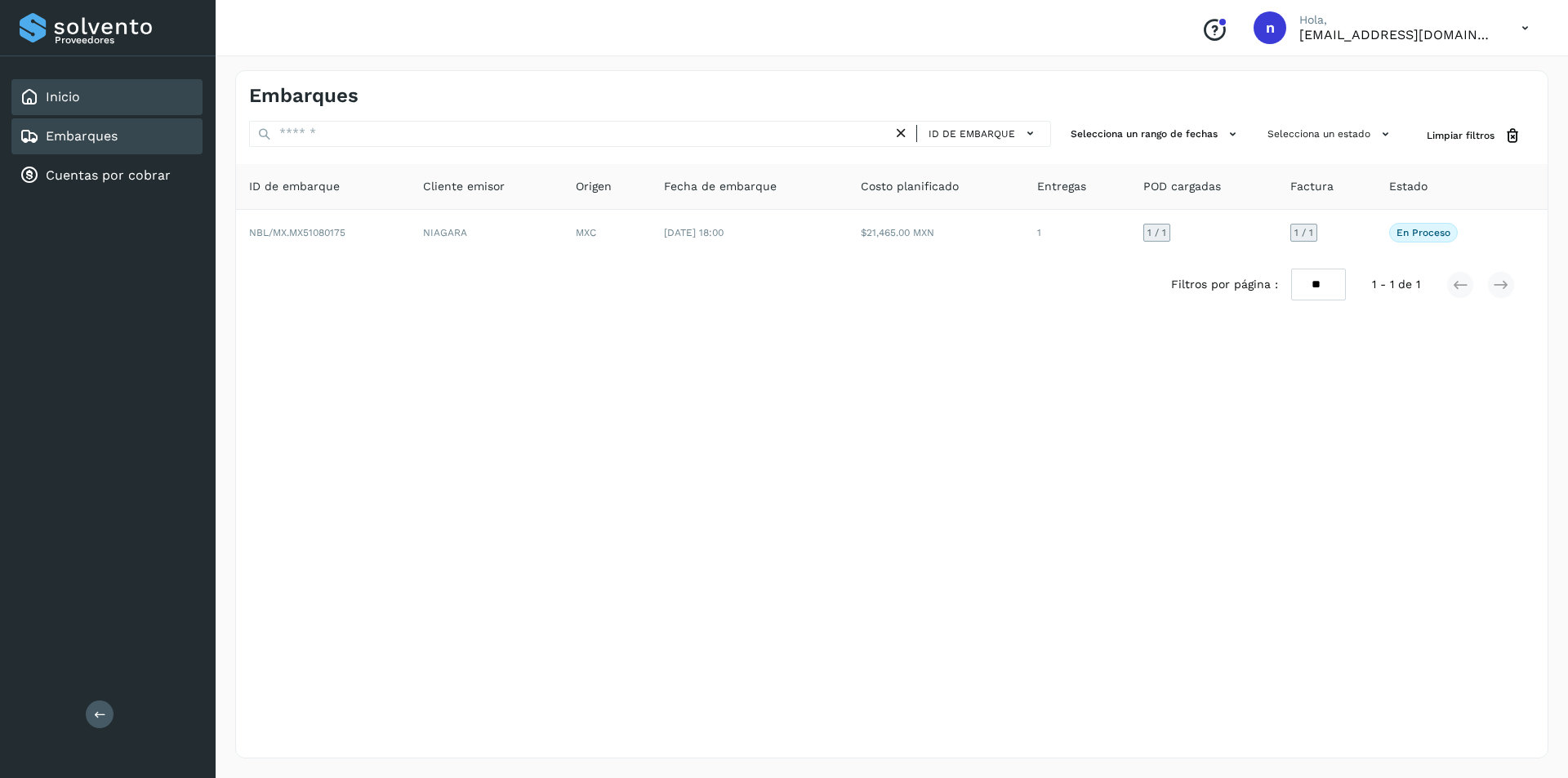
click at [68, 82] on div "Inicio" at bounding box center [107, 97] width 191 height 36
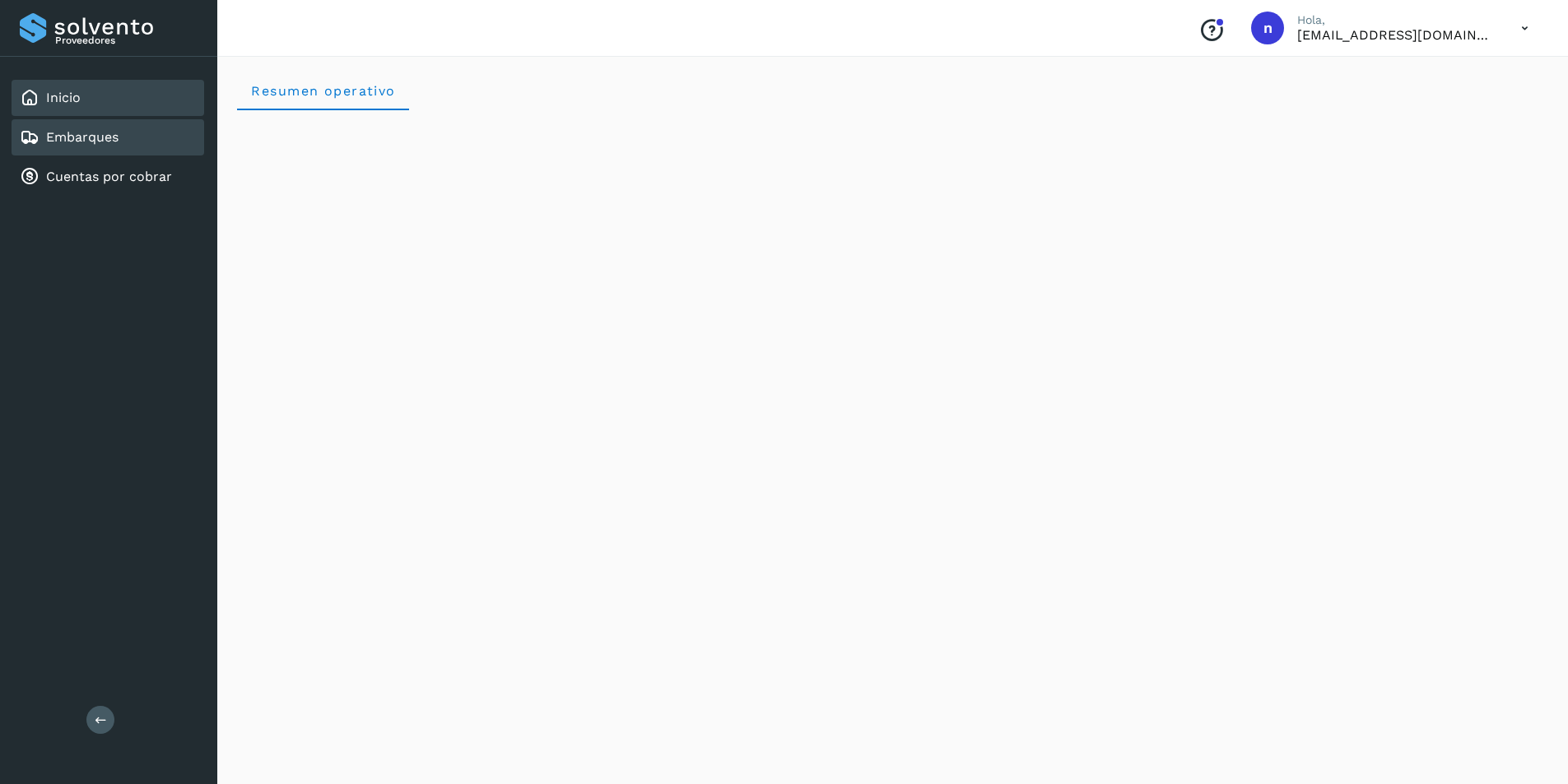
click at [87, 136] on link "Embarques" at bounding box center [82, 136] width 72 height 16
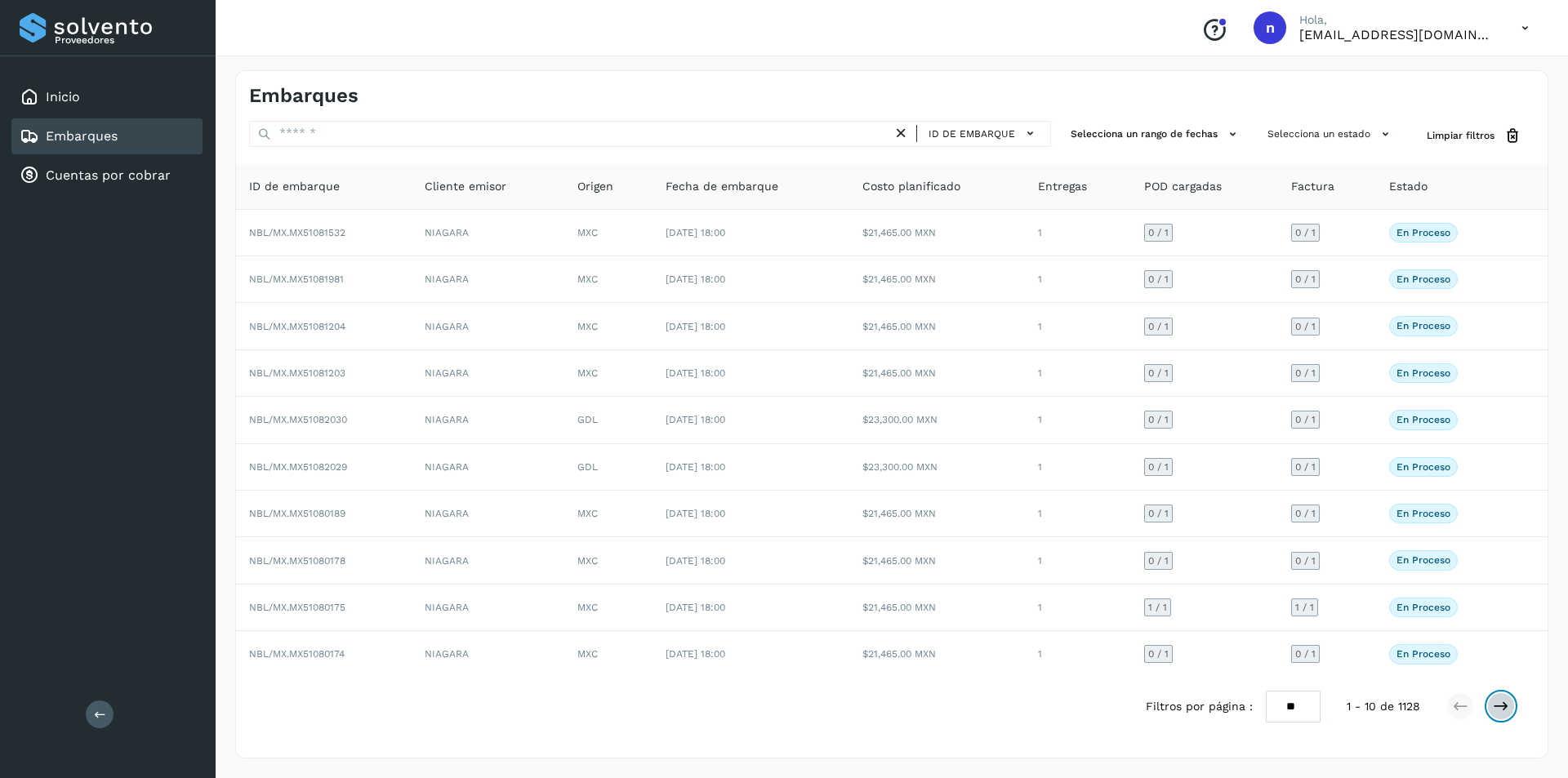
click at [1504, 703] on icon at bounding box center [1501, 706] width 17 height 17
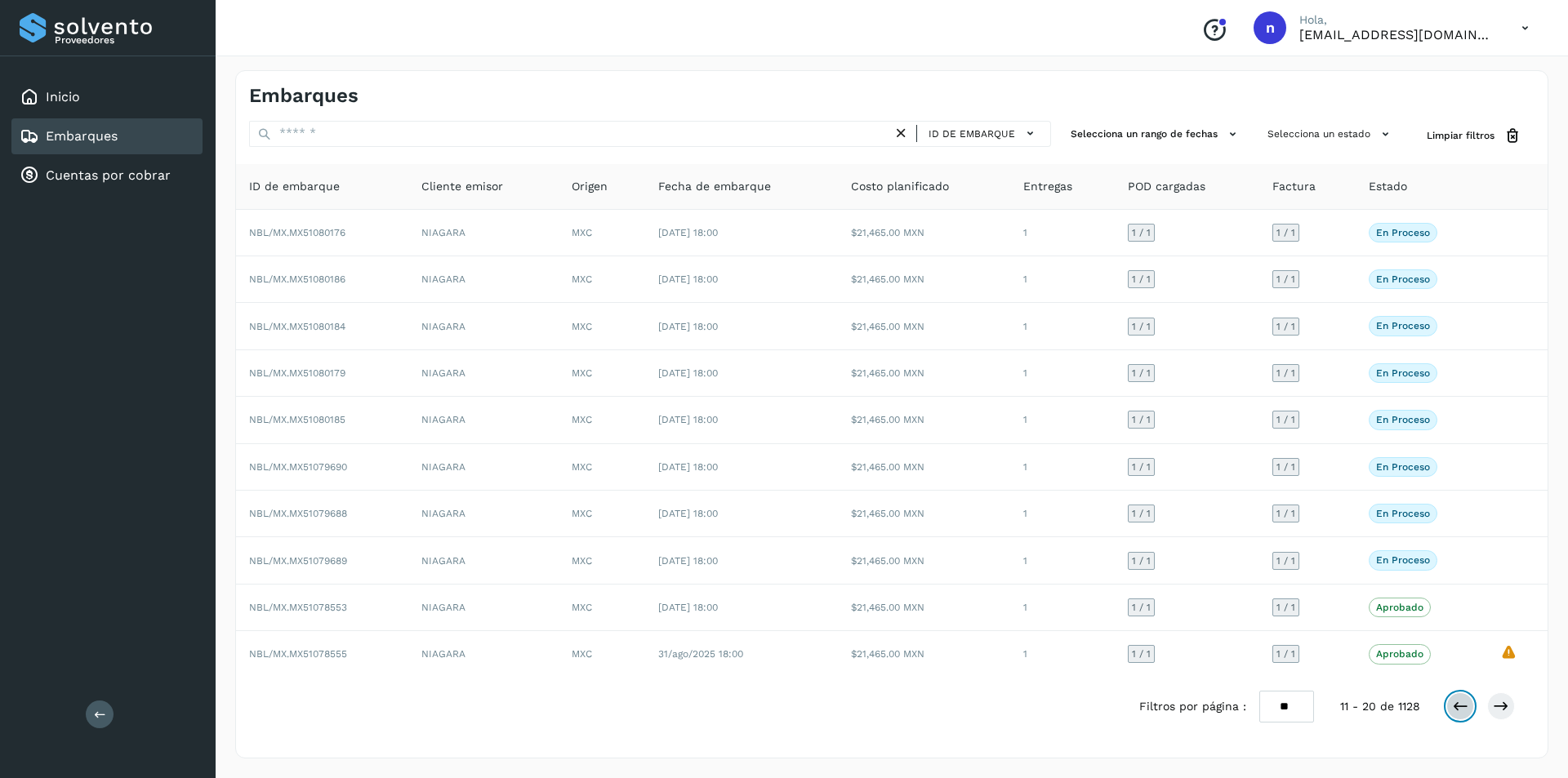
click at [1457, 705] on icon at bounding box center [1460, 706] width 17 height 17
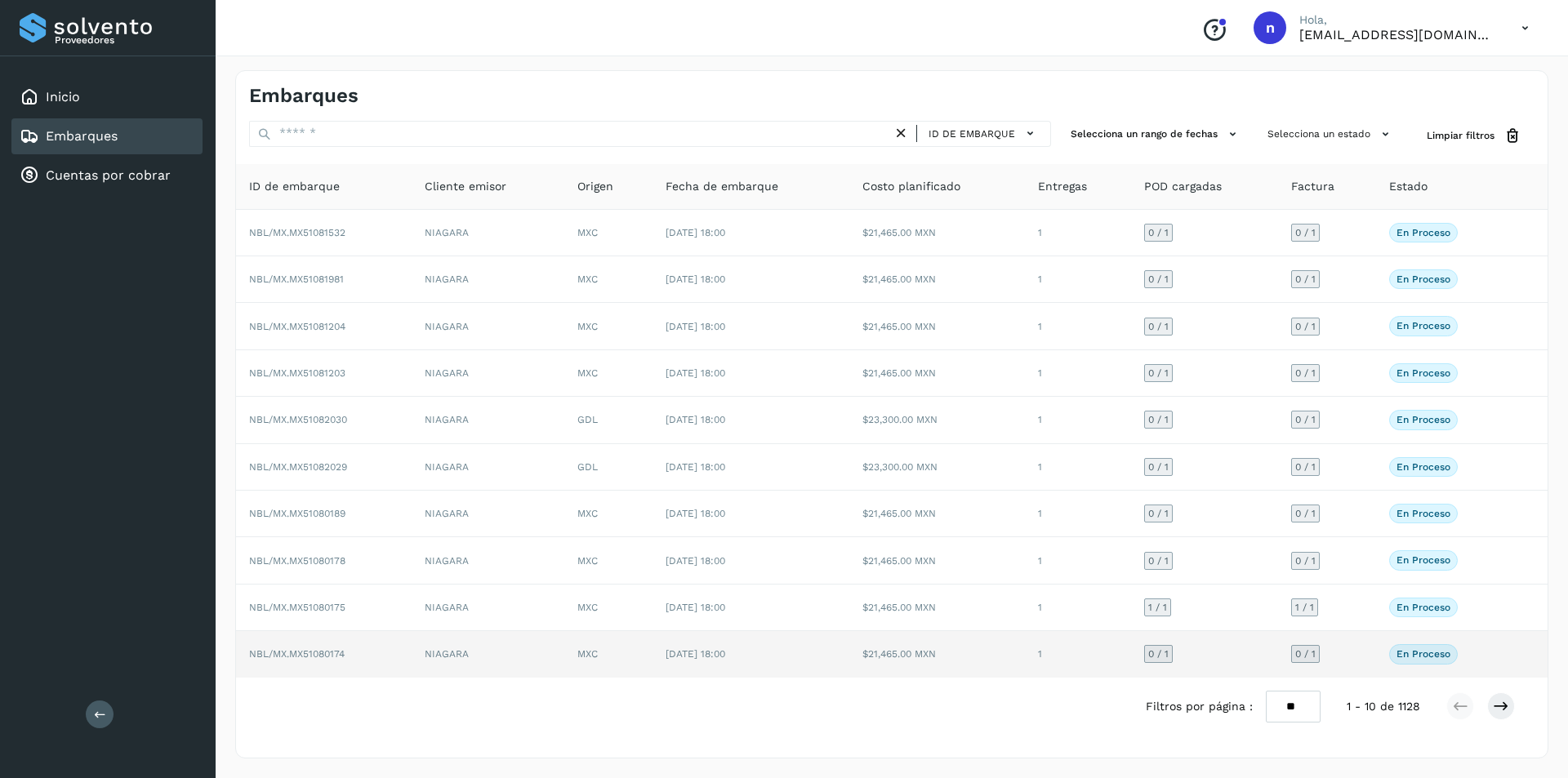
click at [314, 649] on span "NBL/MX.MX51080174" at bounding box center [297, 654] width 96 height 12
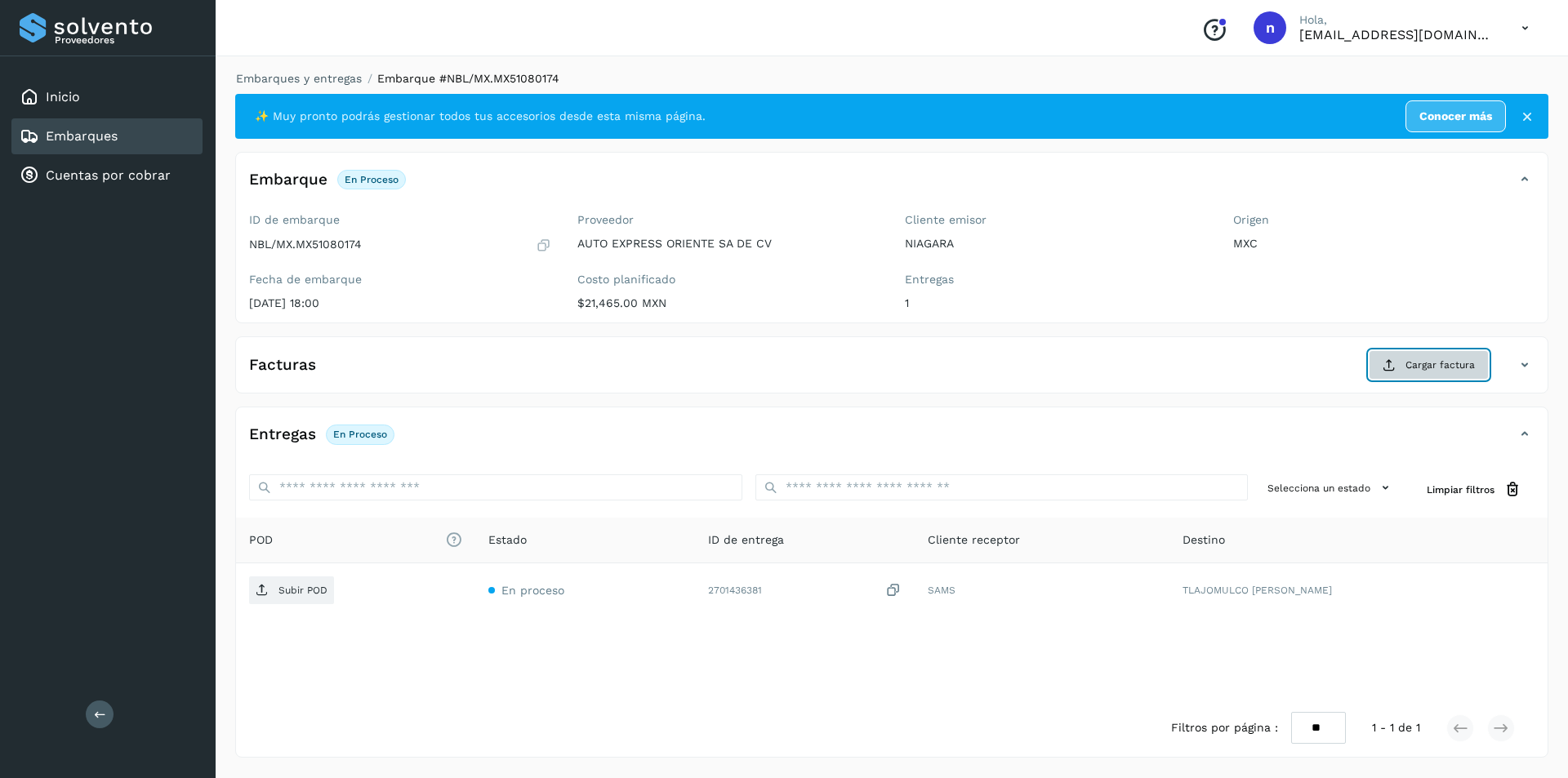
click at [1426, 362] on span "Cargar factura" at bounding box center [1440, 365] width 69 height 15
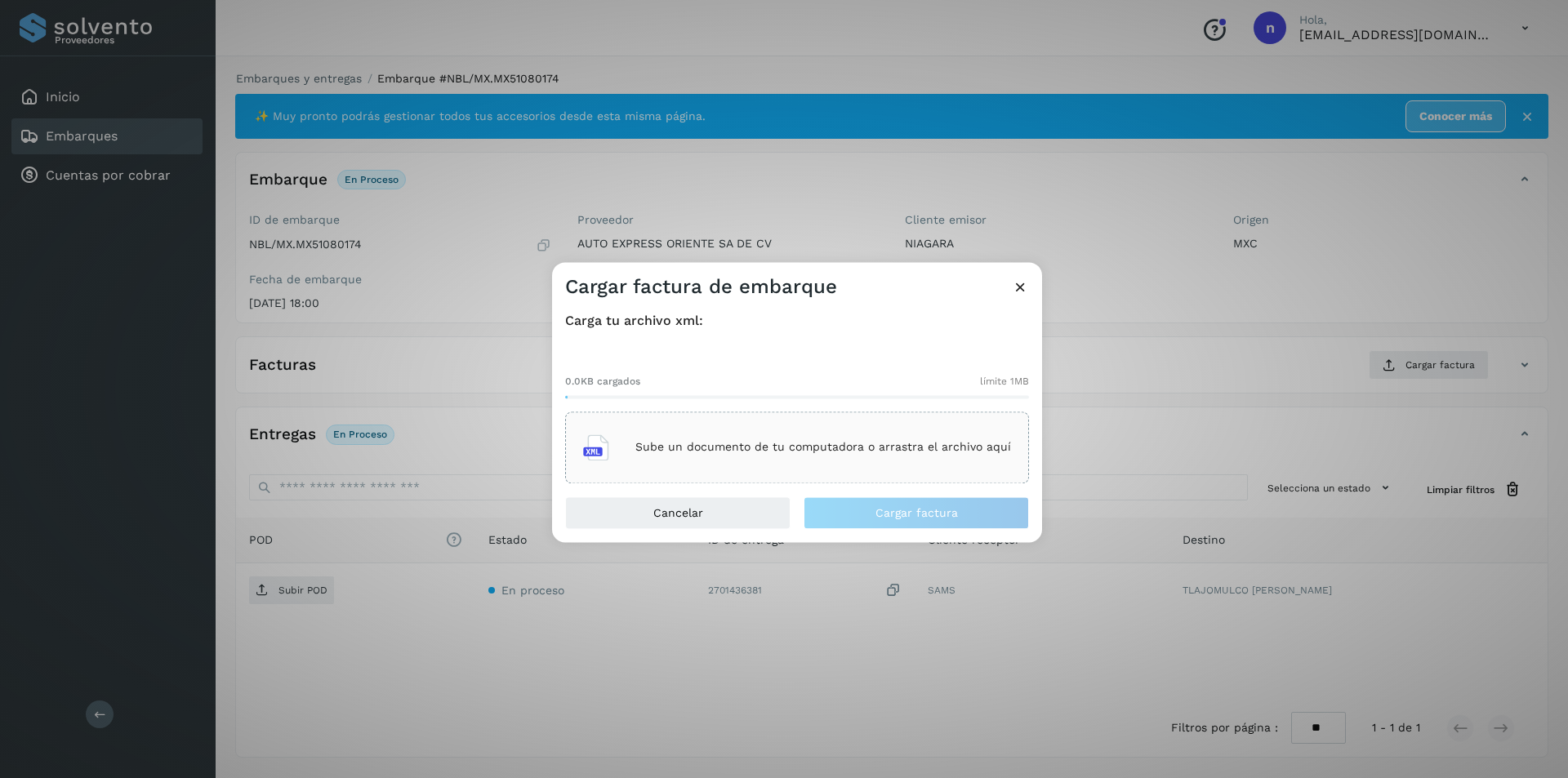
click at [808, 447] on p "Sube un documento de tu computadora o arrastra el archivo aquí" at bounding box center [823, 447] width 375 height 14
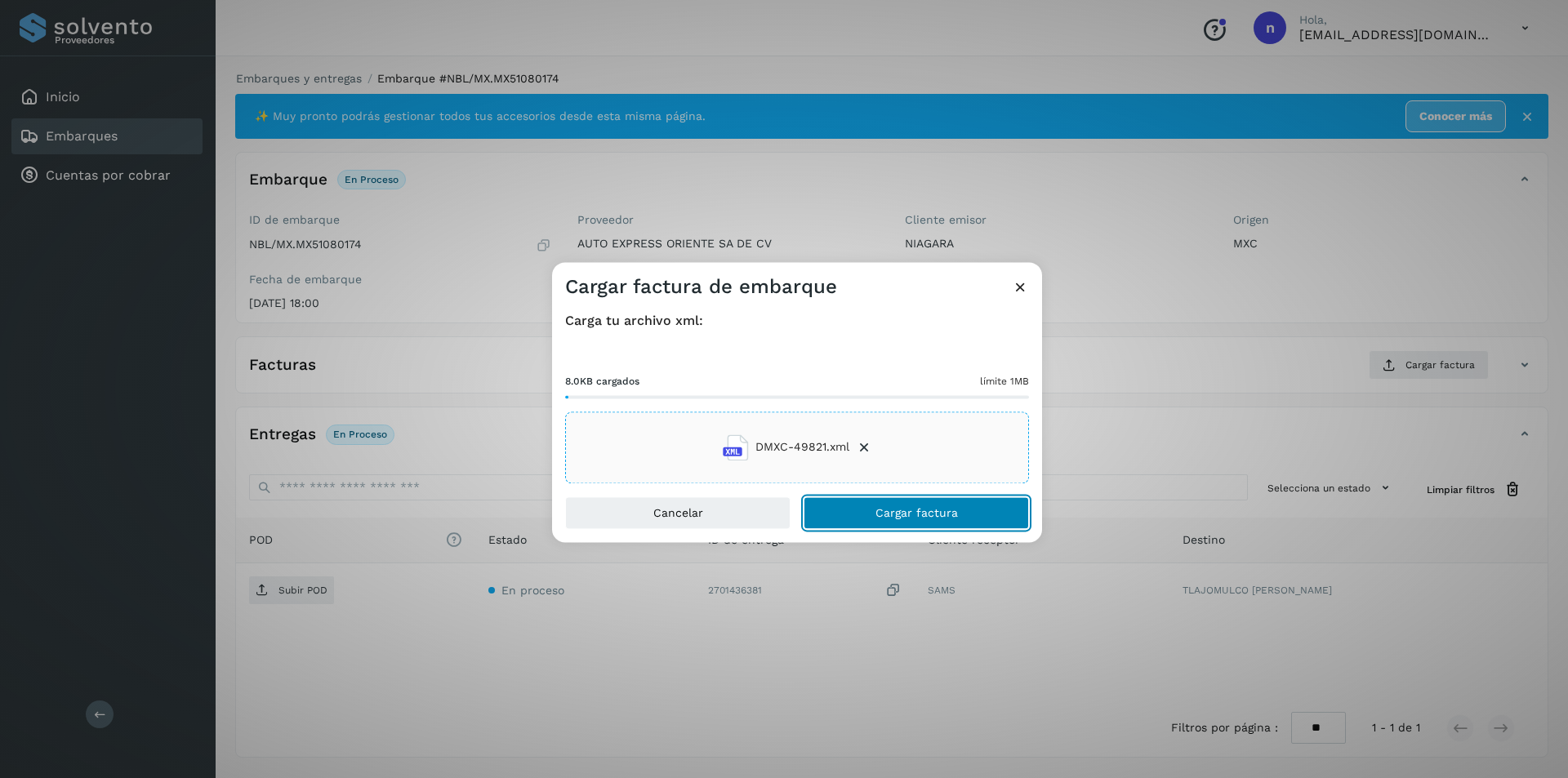
click at [897, 513] on span "Cargar factura" at bounding box center [917, 512] width 83 height 12
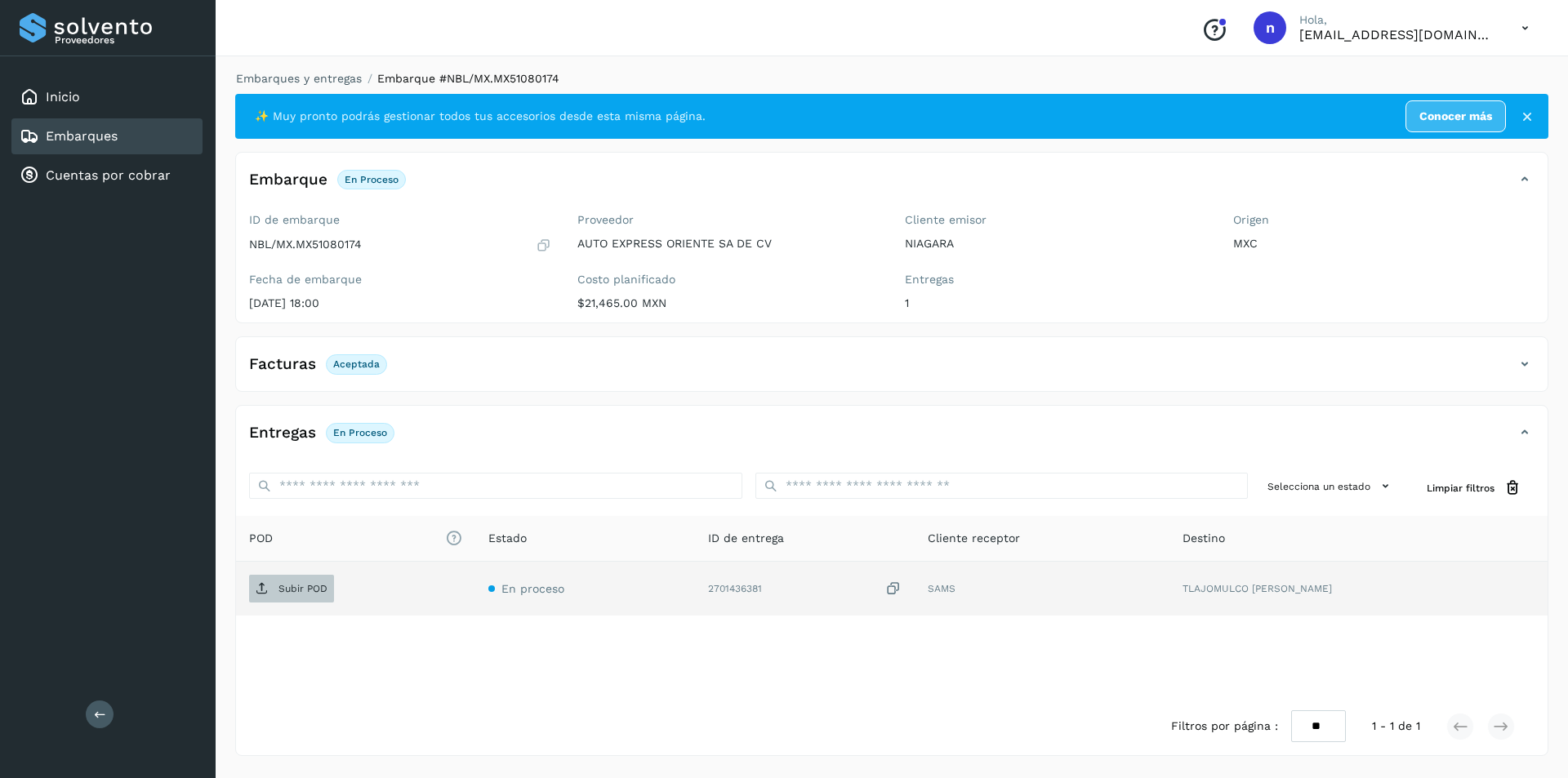
click at [294, 587] on p "Subir POD" at bounding box center [302, 588] width 49 height 12
click at [1522, 27] on icon at bounding box center [1525, 28] width 34 height 34
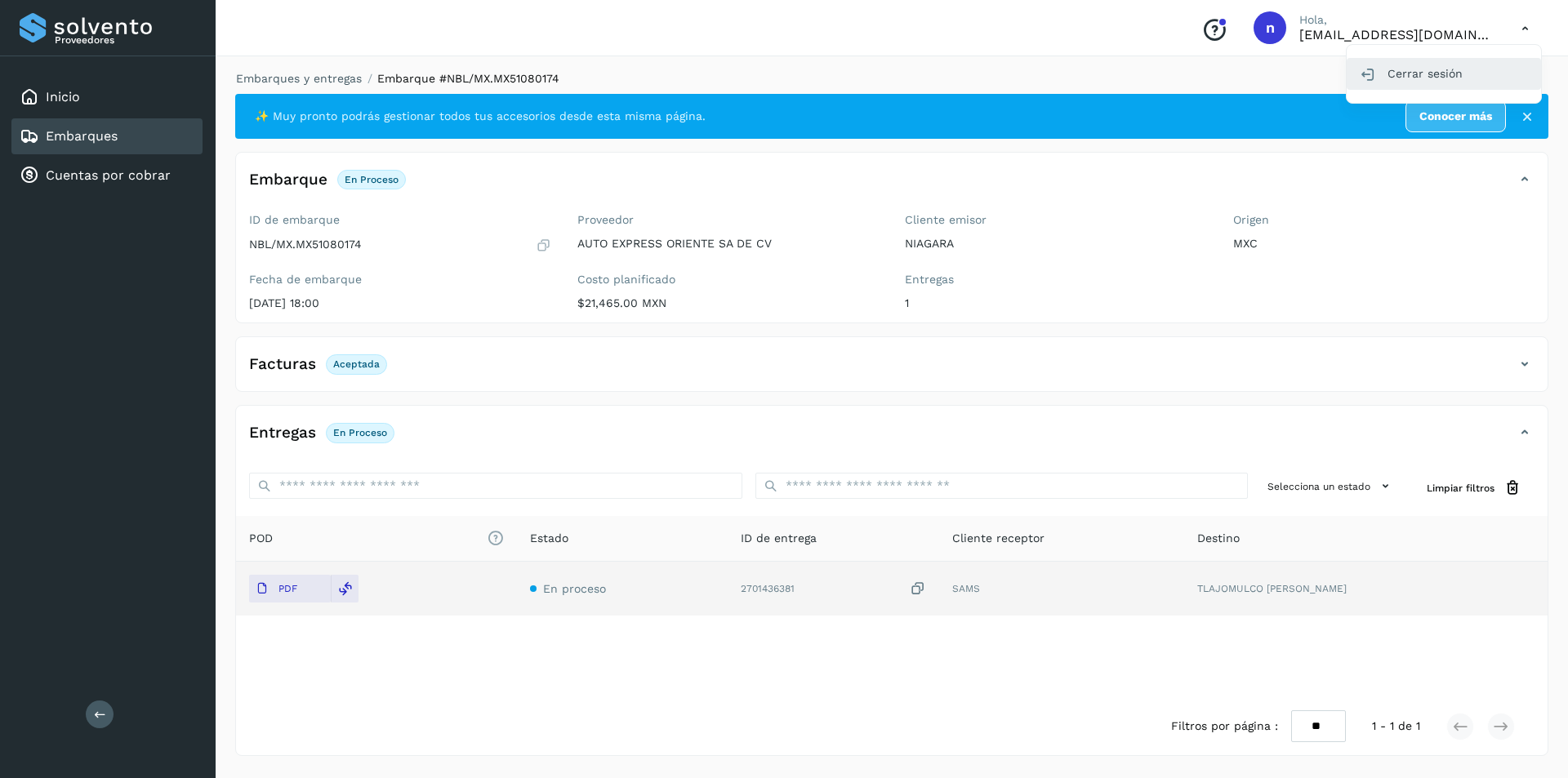
click at [1398, 74] on div "Cerrar sesión" at bounding box center [1443, 73] width 194 height 31
